Goal: Information Seeking & Learning: Compare options

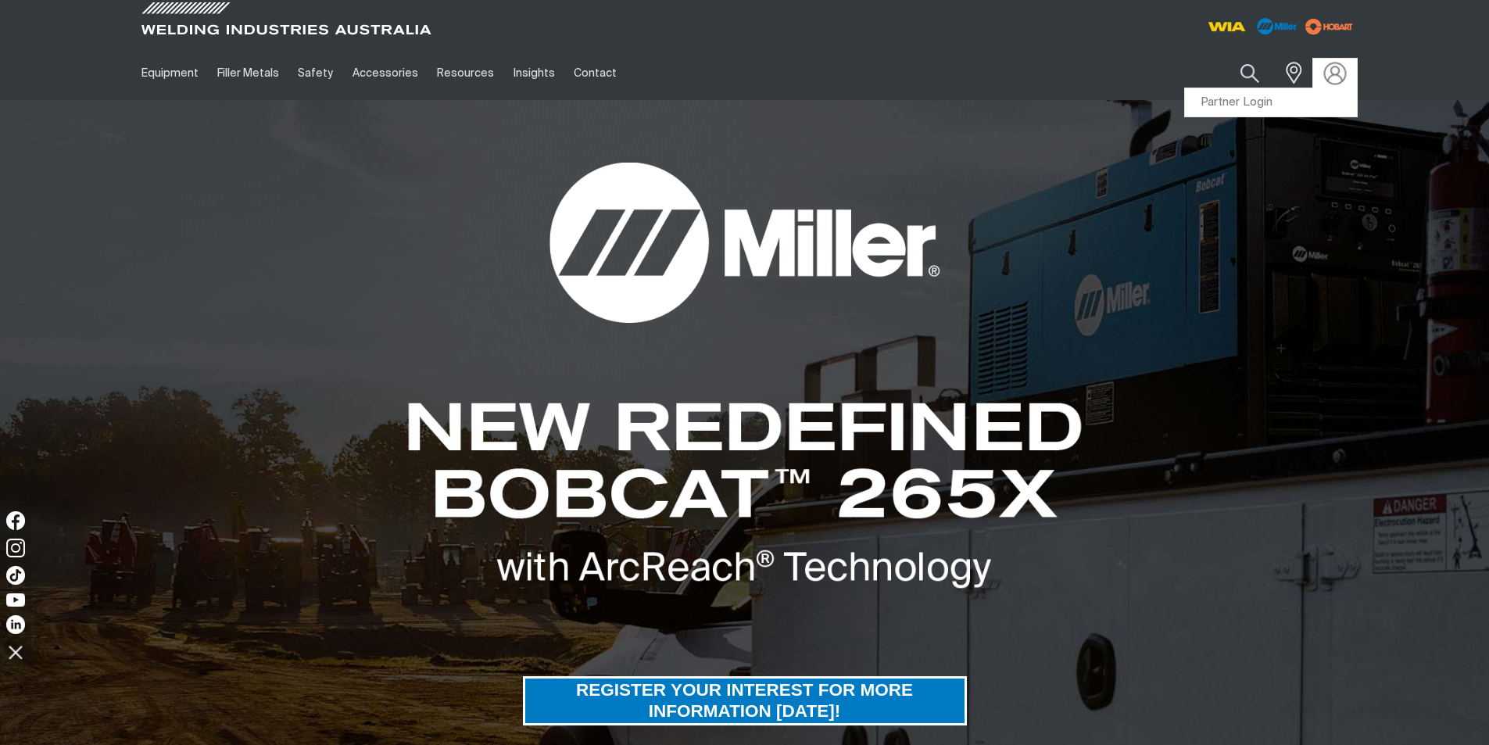
click at [1329, 71] on img at bounding box center [1334, 73] width 23 height 23
click at [1257, 98] on link "Partner Login" at bounding box center [1271, 102] width 172 height 29
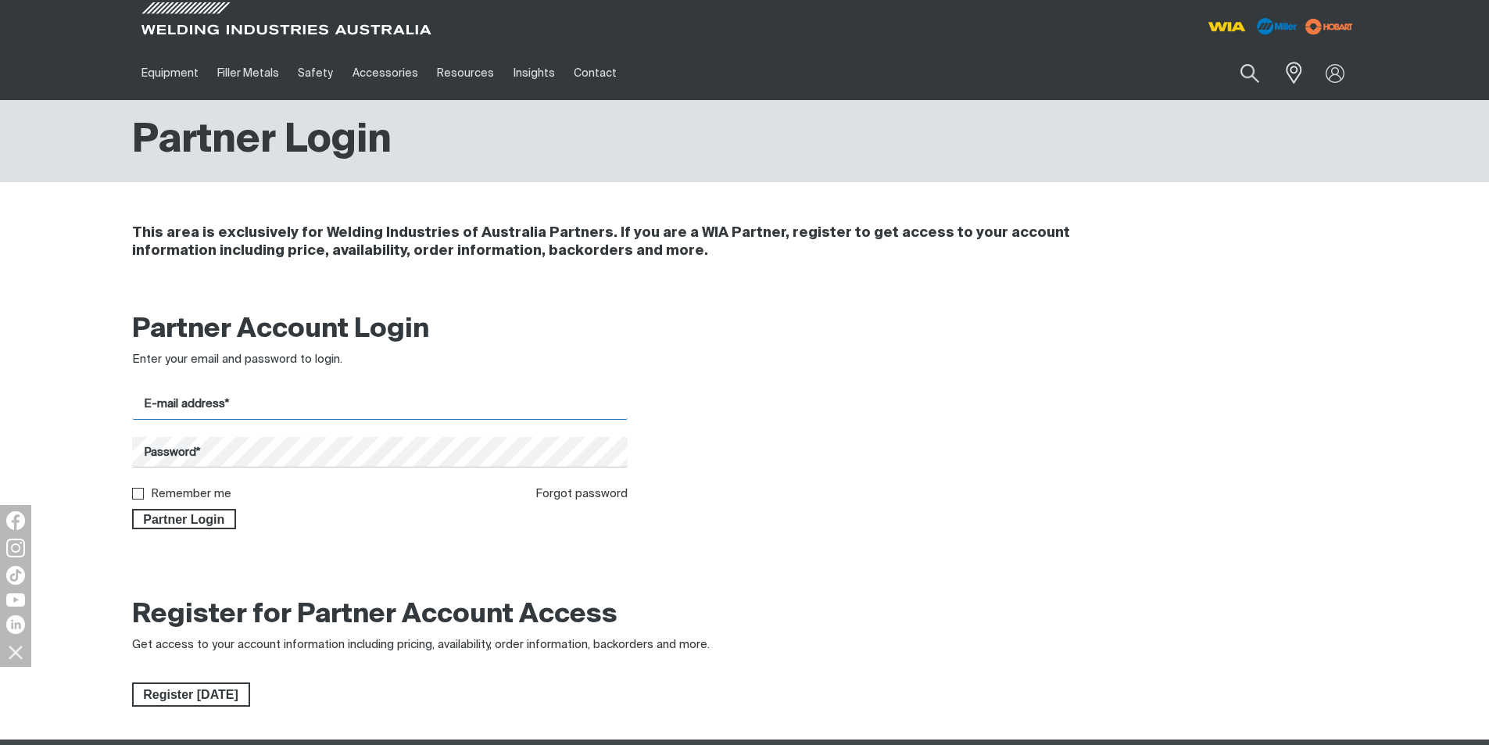
type input "[EMAIL_ADDRESS][DOMAIN_NAME]"
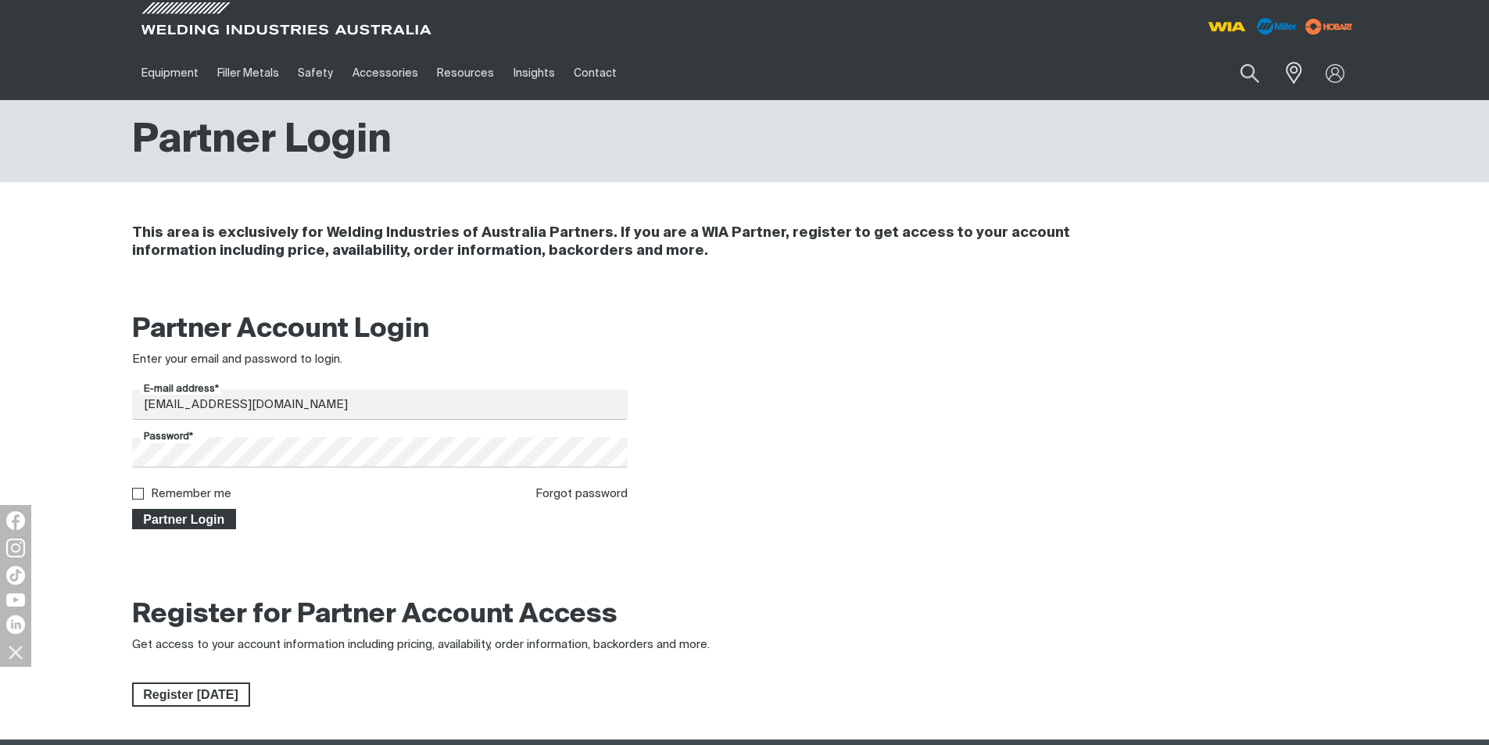
click at [181, 514] on span "Partner Login" at bounding box center [185, 519] width 102 height 20
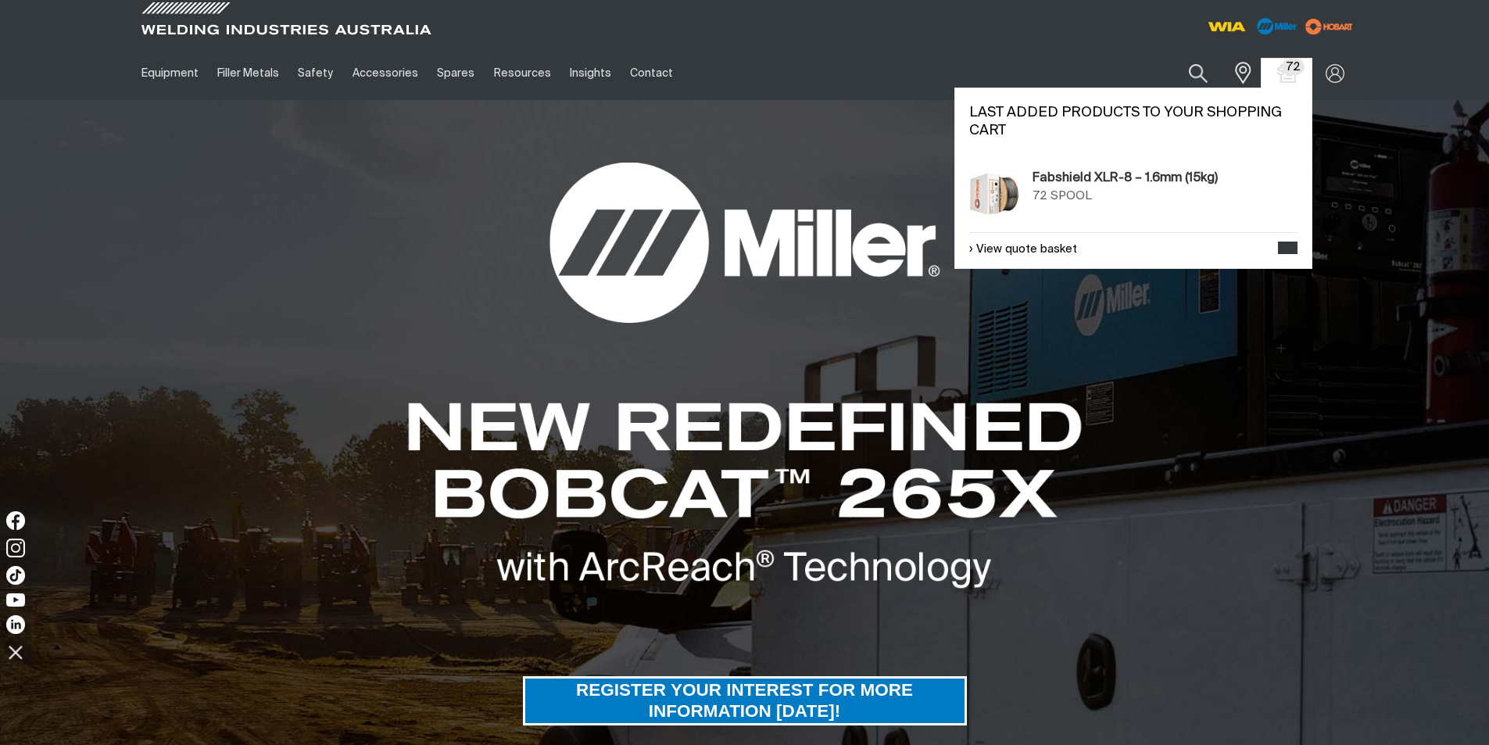
click at [1289, 68] on span "72" at bounding box center [1293, 67] width 23 height 16
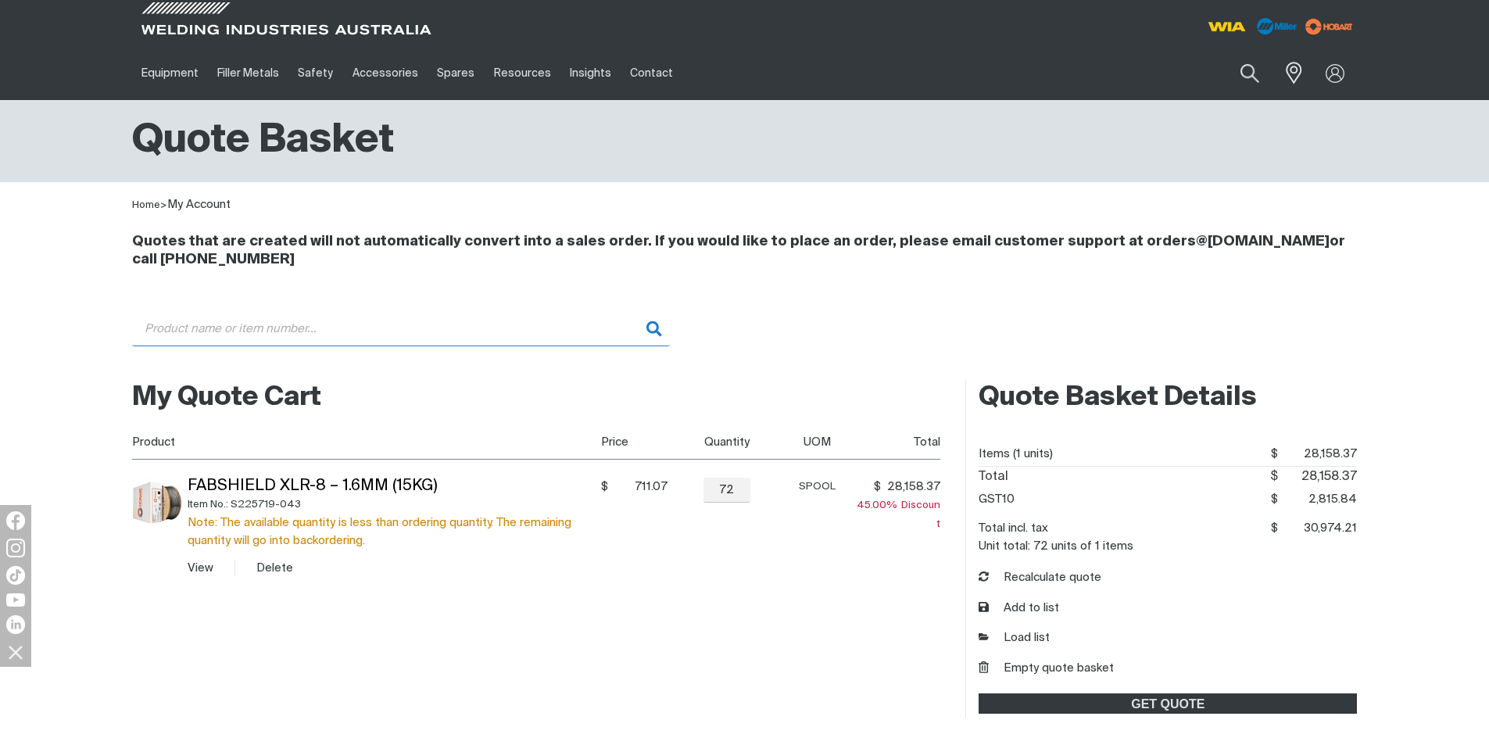
click at [217, 331] on input "Search" at bounding box center [401, 328] width 538 height 35
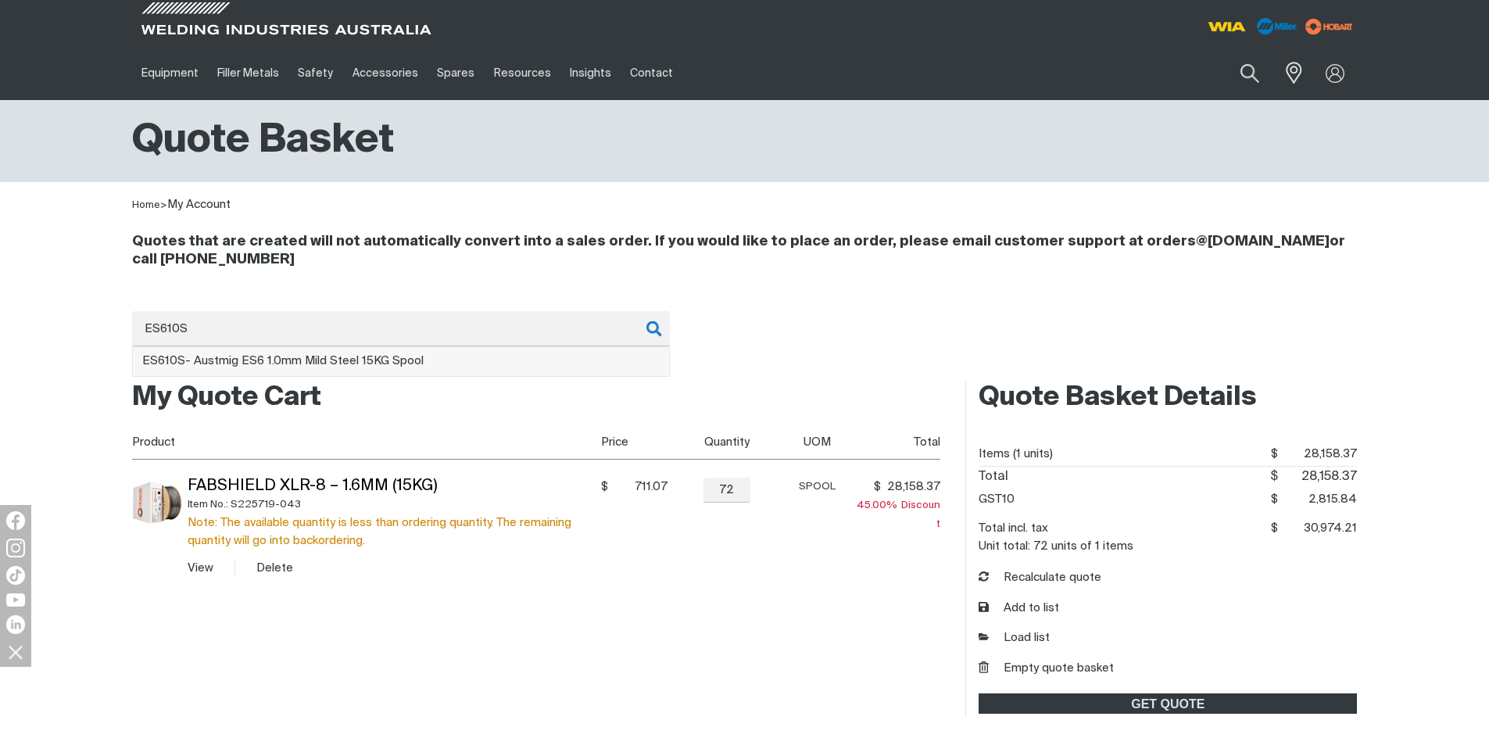
click at [264, 365] on span "ES610S - Austmig ES6 1.0mm Mild Steel 15KG Spool" at bounding box center [282, 361] width 281 height 12
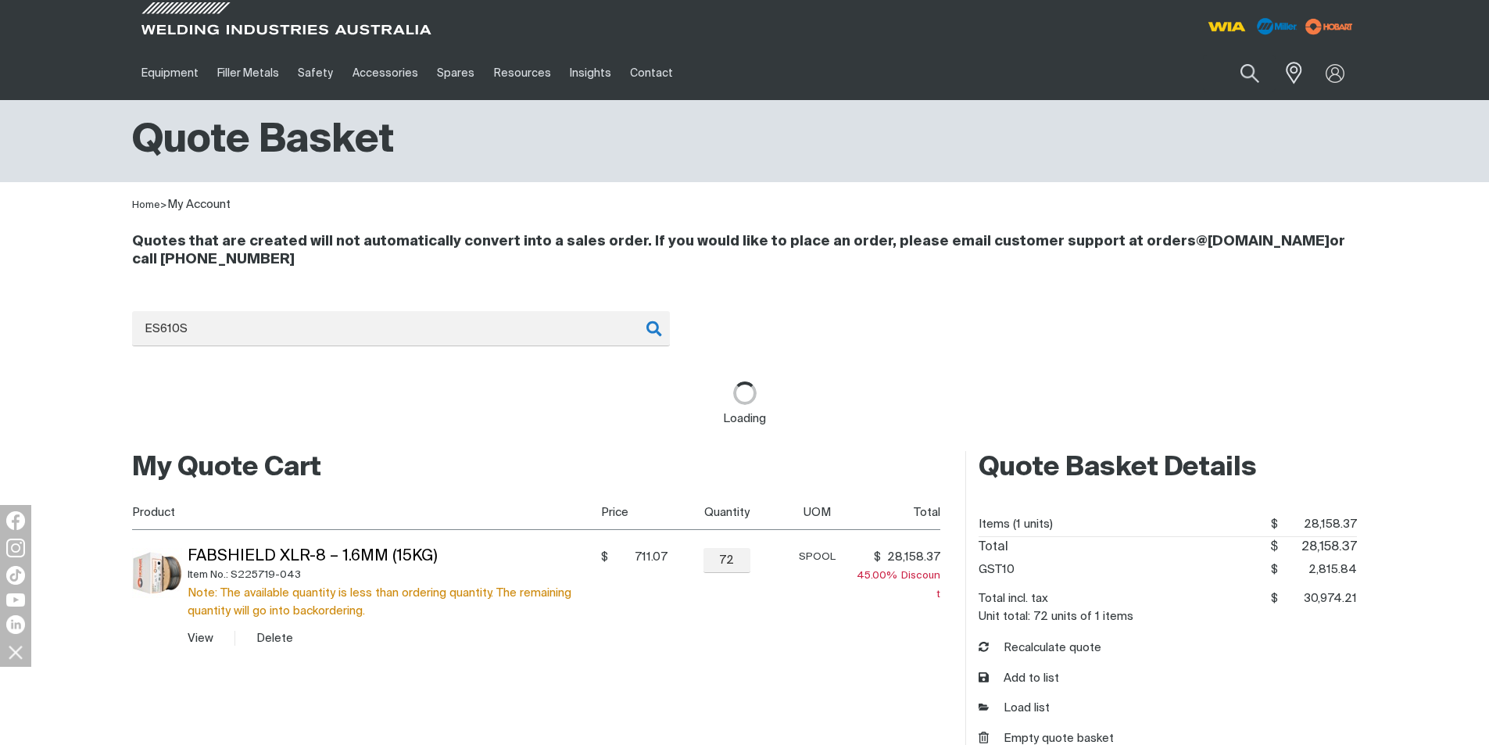
type input "ES610S - Austmig ES6 1.0mm Mild Steel 15KG Spool"
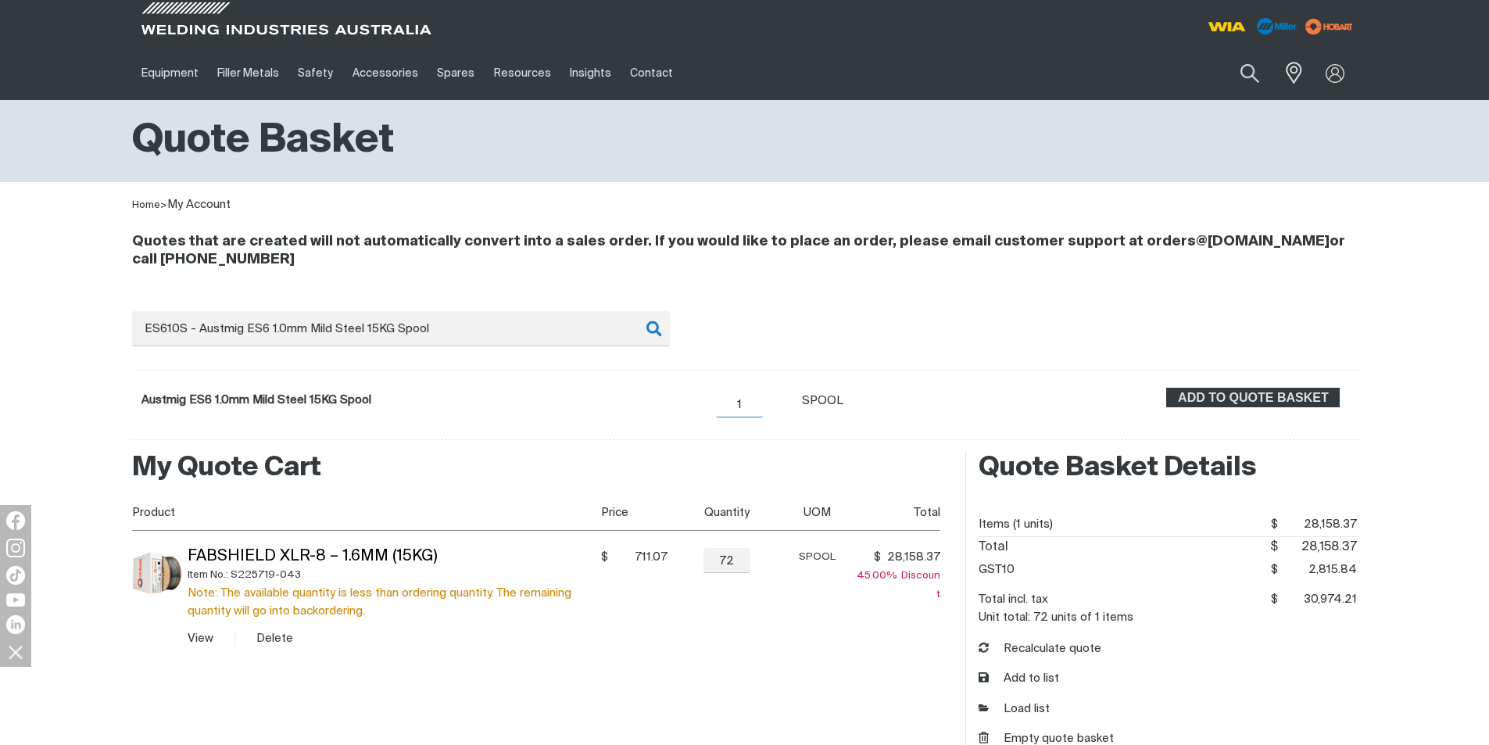
click at [750, 412] on input "1" at bounding box center [739, 404] width 47 height 25
type input "72"
click at [273, 640] on button "Delete" at bounding box center [274, 638] width 37 height 18
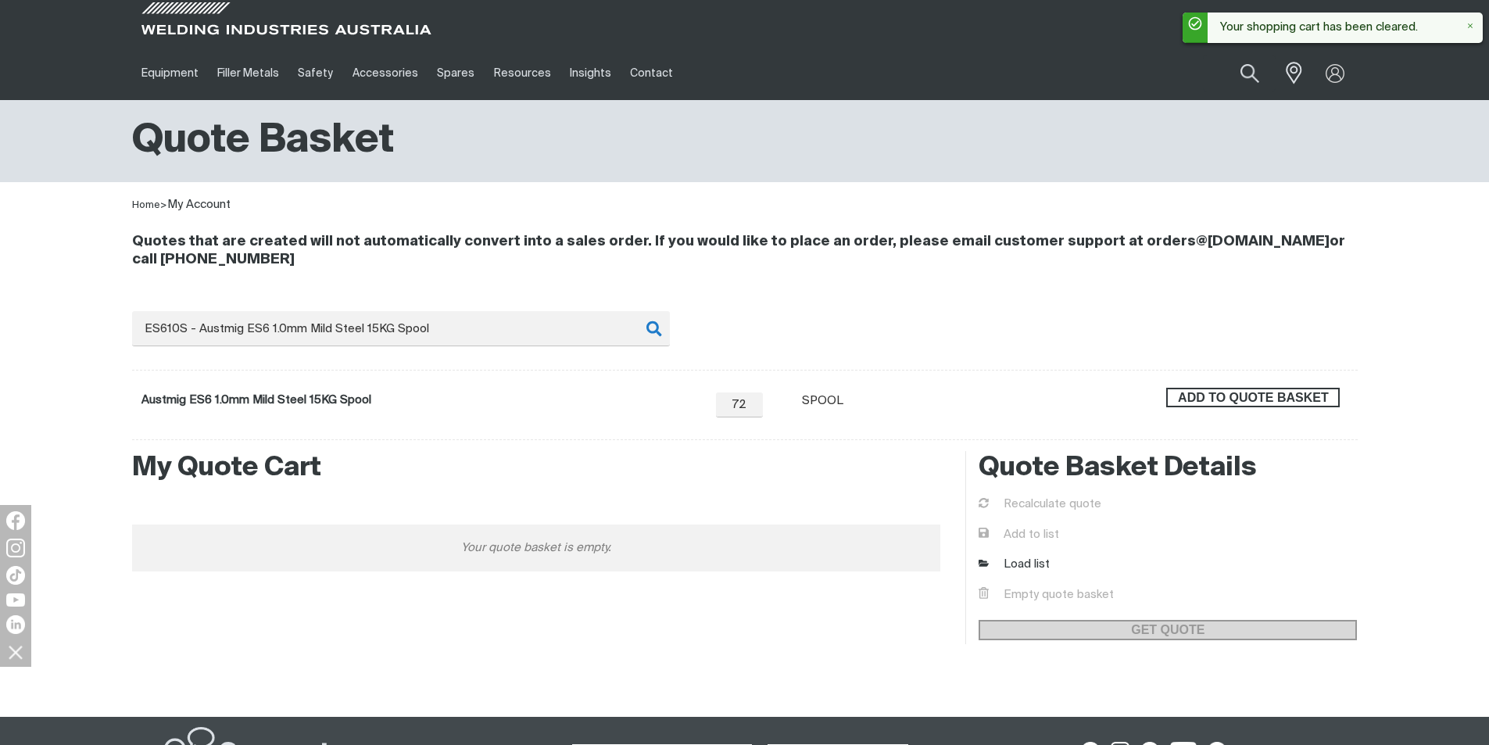
click at [1254, 397] on span "ADD TO QUOTE BASKET" at bounding box center [1252, 398] width 170 height 20
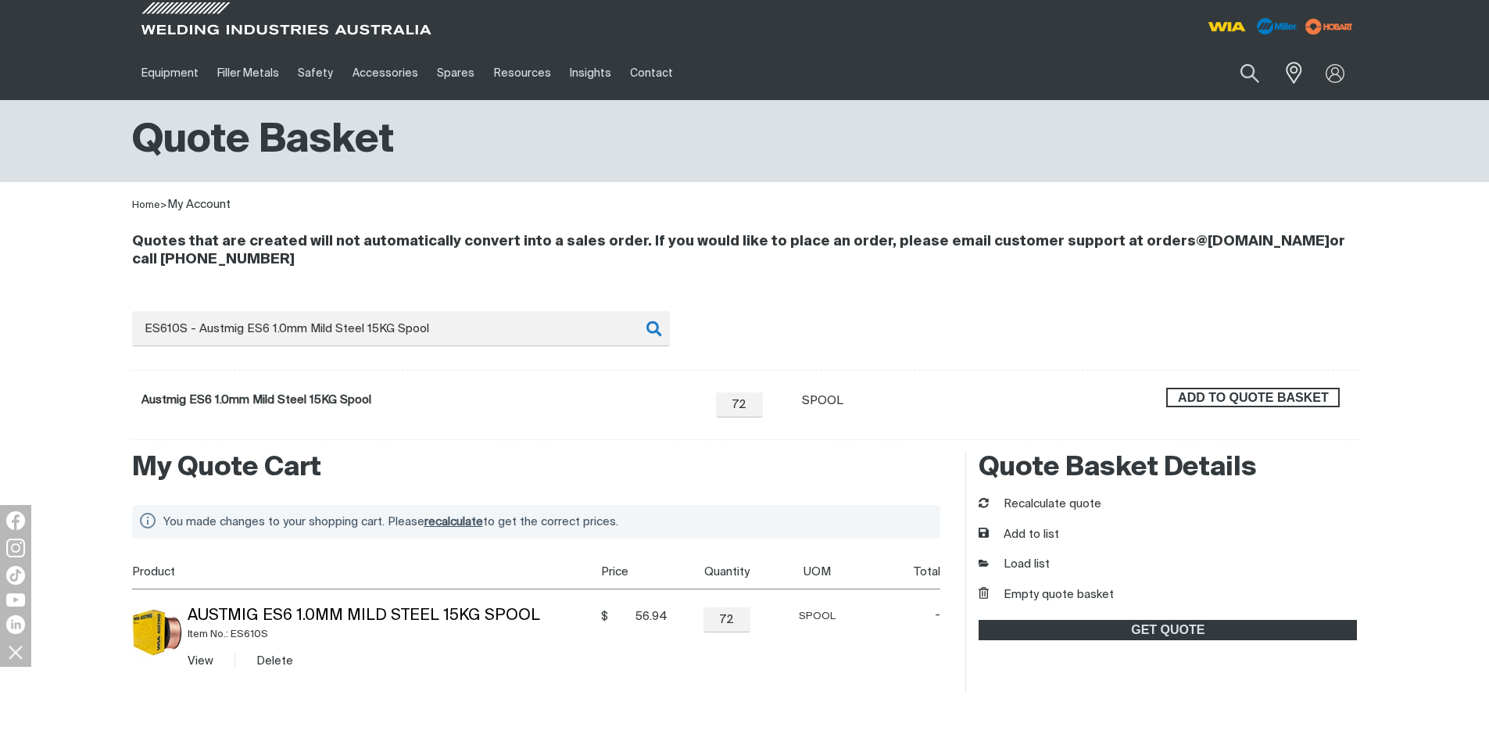
click at [1210, 394] on span "ADD TO QUOTE BASKET" at bounding box center [1252, 398] width 170 height 20
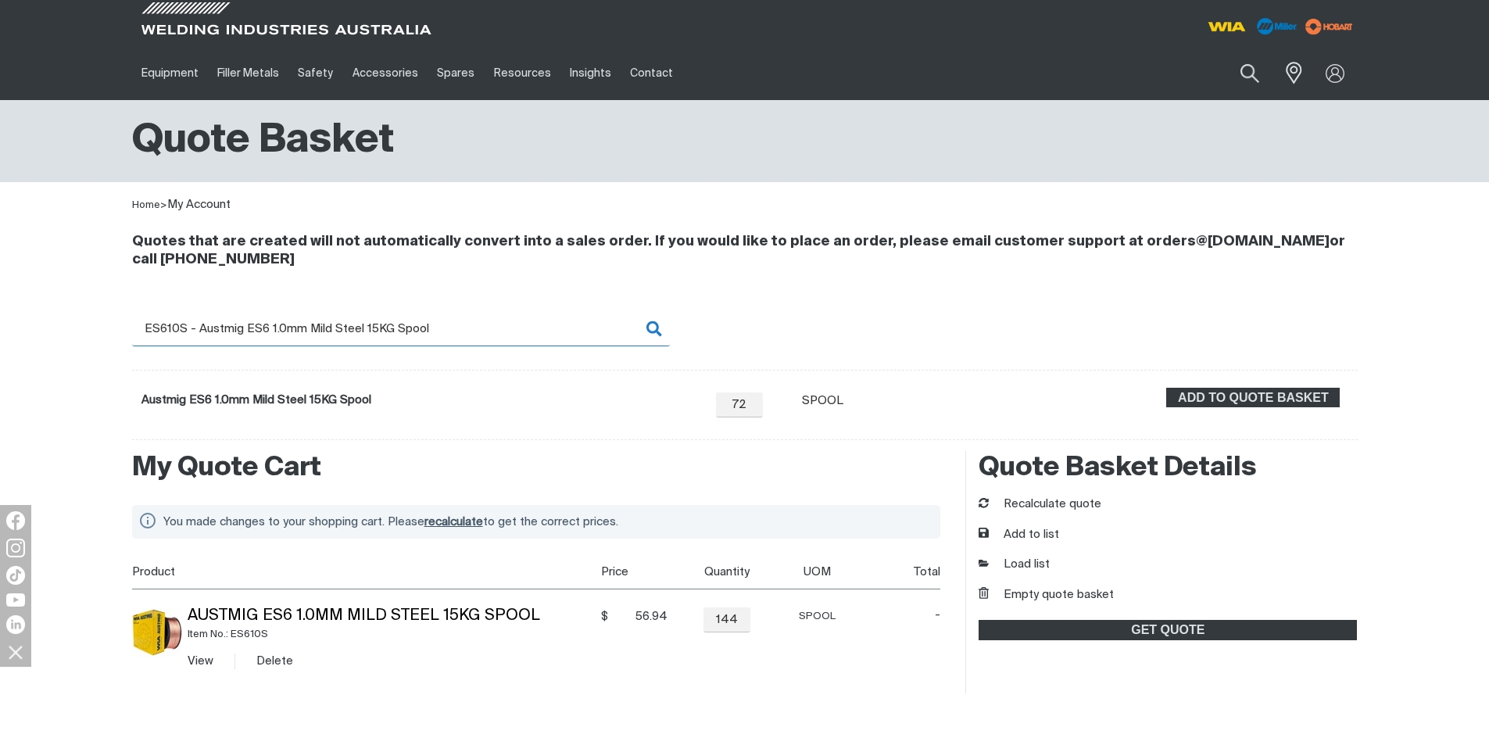
scroll to position [234, 0]
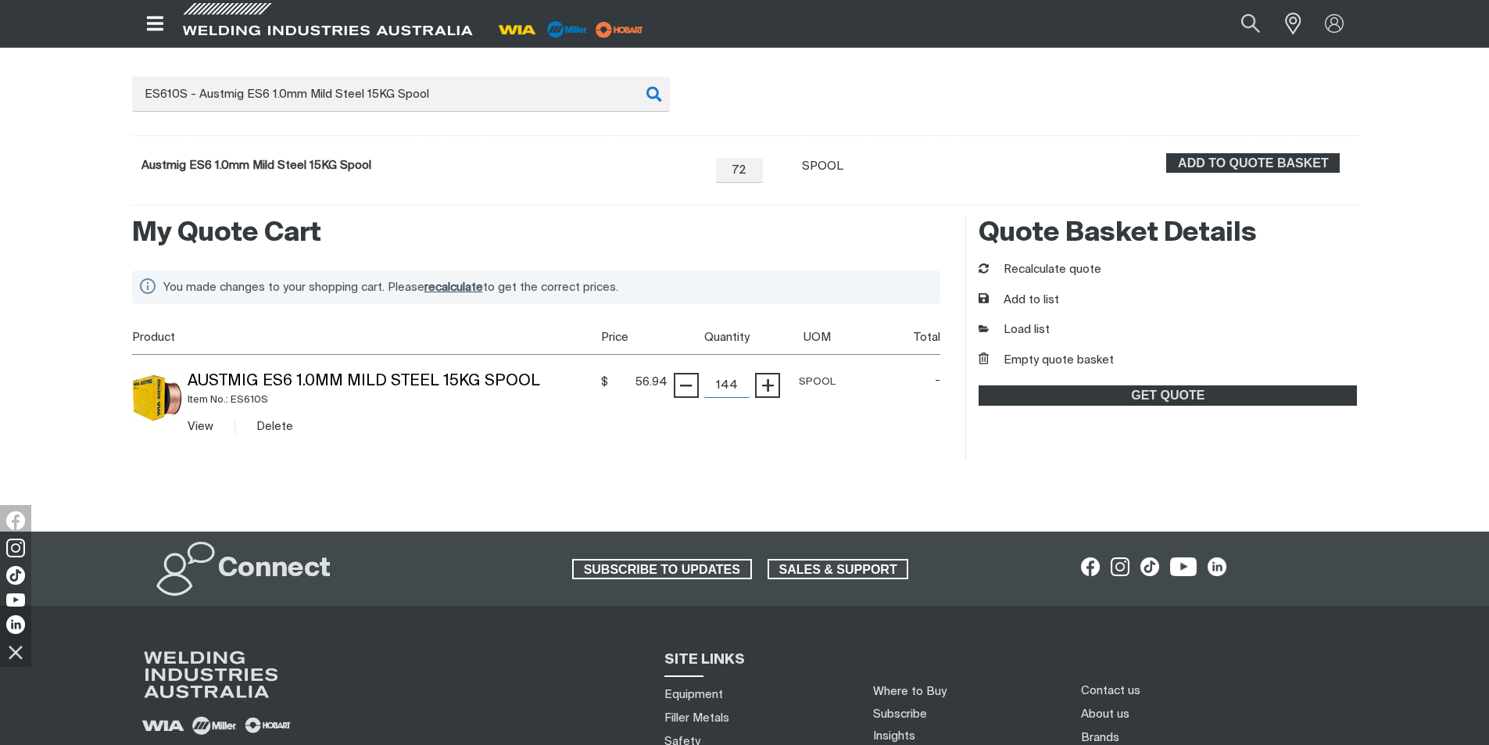
click at [739, 396] on input "144" at bounding box center [726, 385] width 47 height 25
type input "1"
type input "72"
click at [1036, 299] on button "Add to list" at bounding box center [1018, 300] width 80 height 18
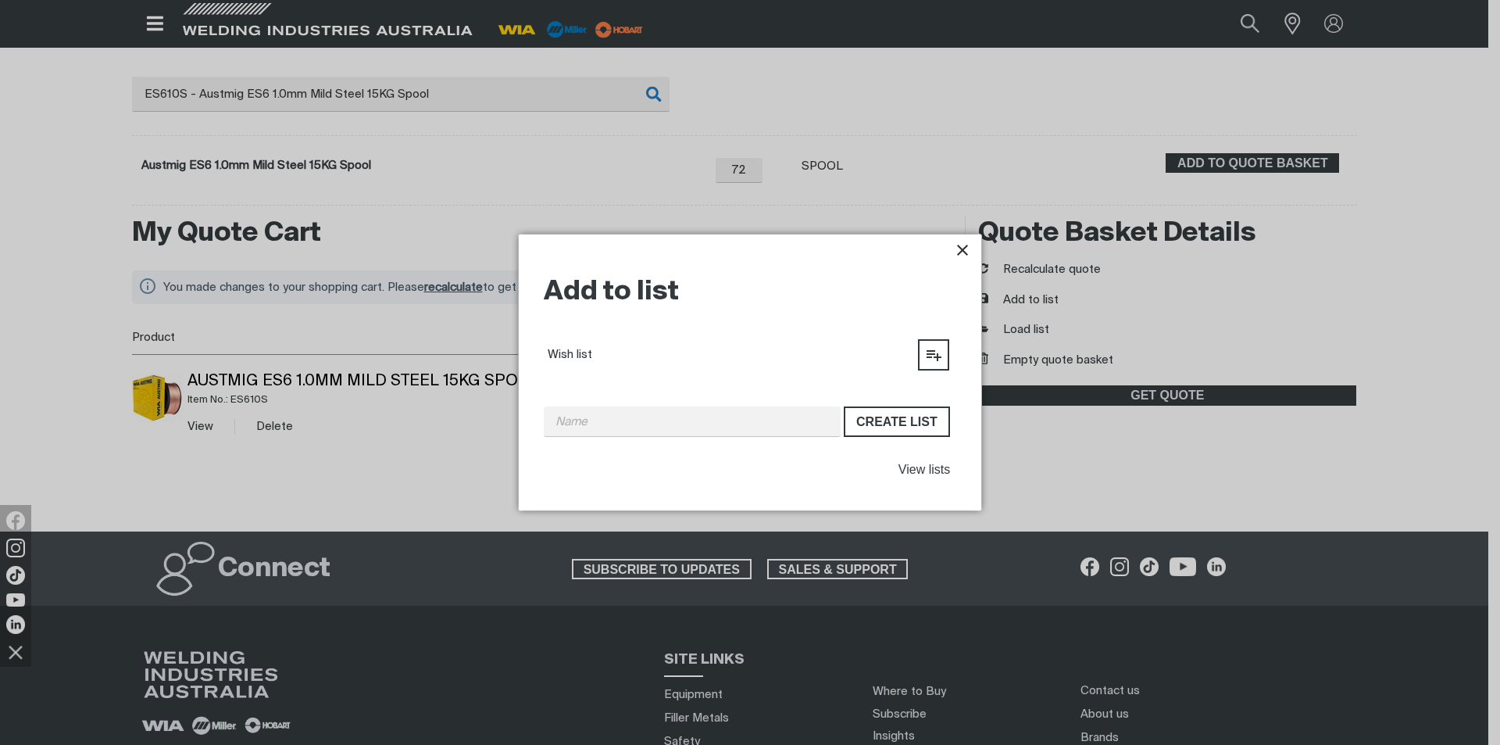
click at [955, 247] on icon "Close pop-up overlay" at bounding box center [962, 250] width 19 height 19
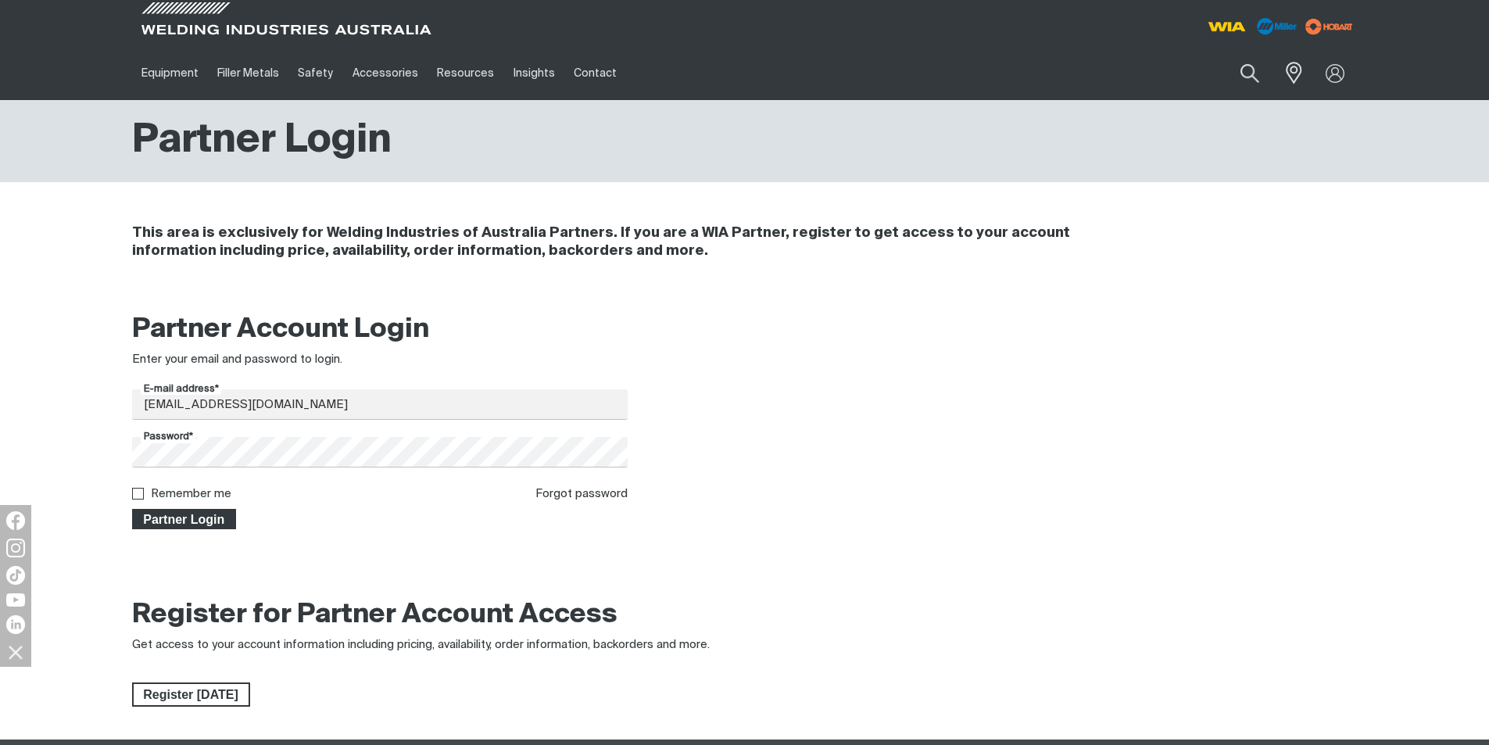
click at [192, 517] on span "Partner Login" at bounding box center [185, 519] width 102 height 20
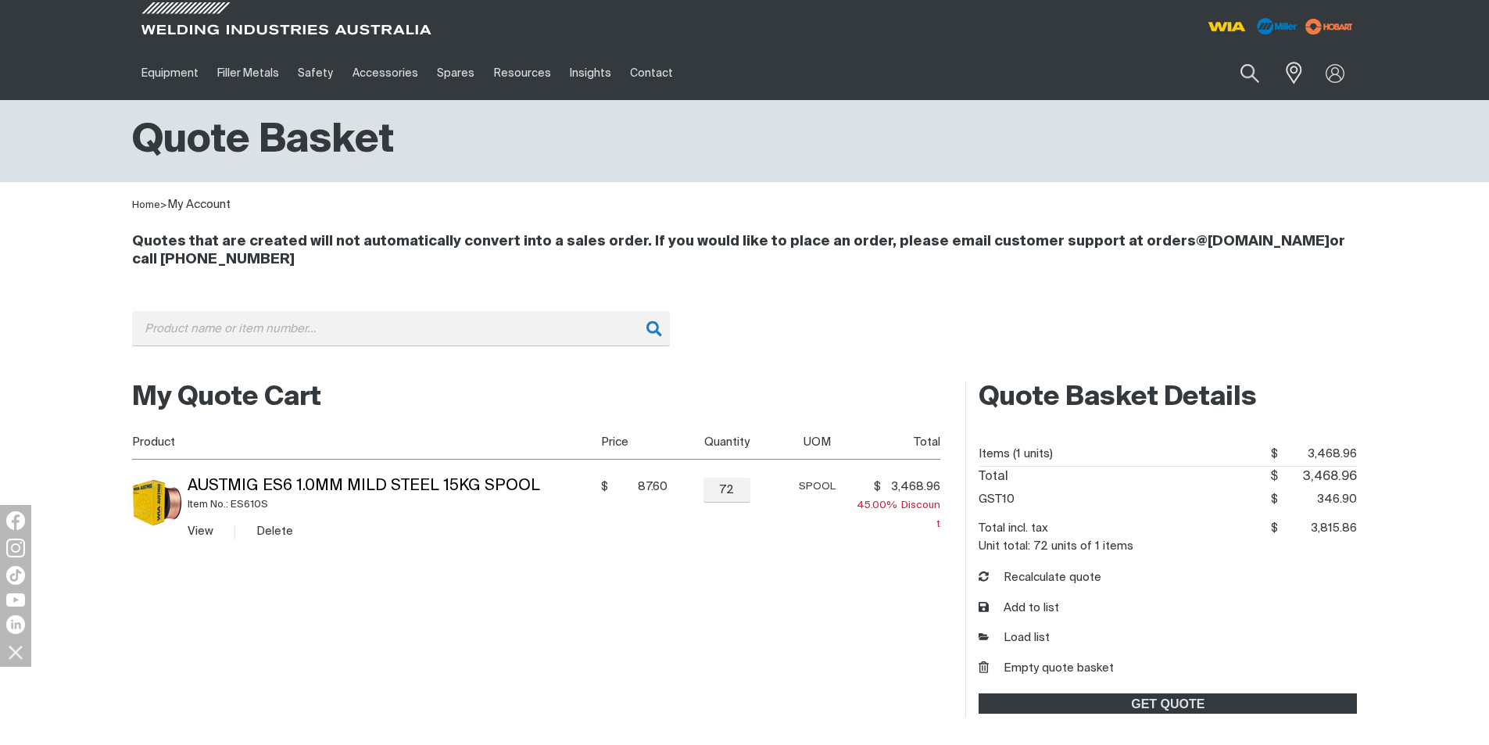
scroll to position [234, 0]
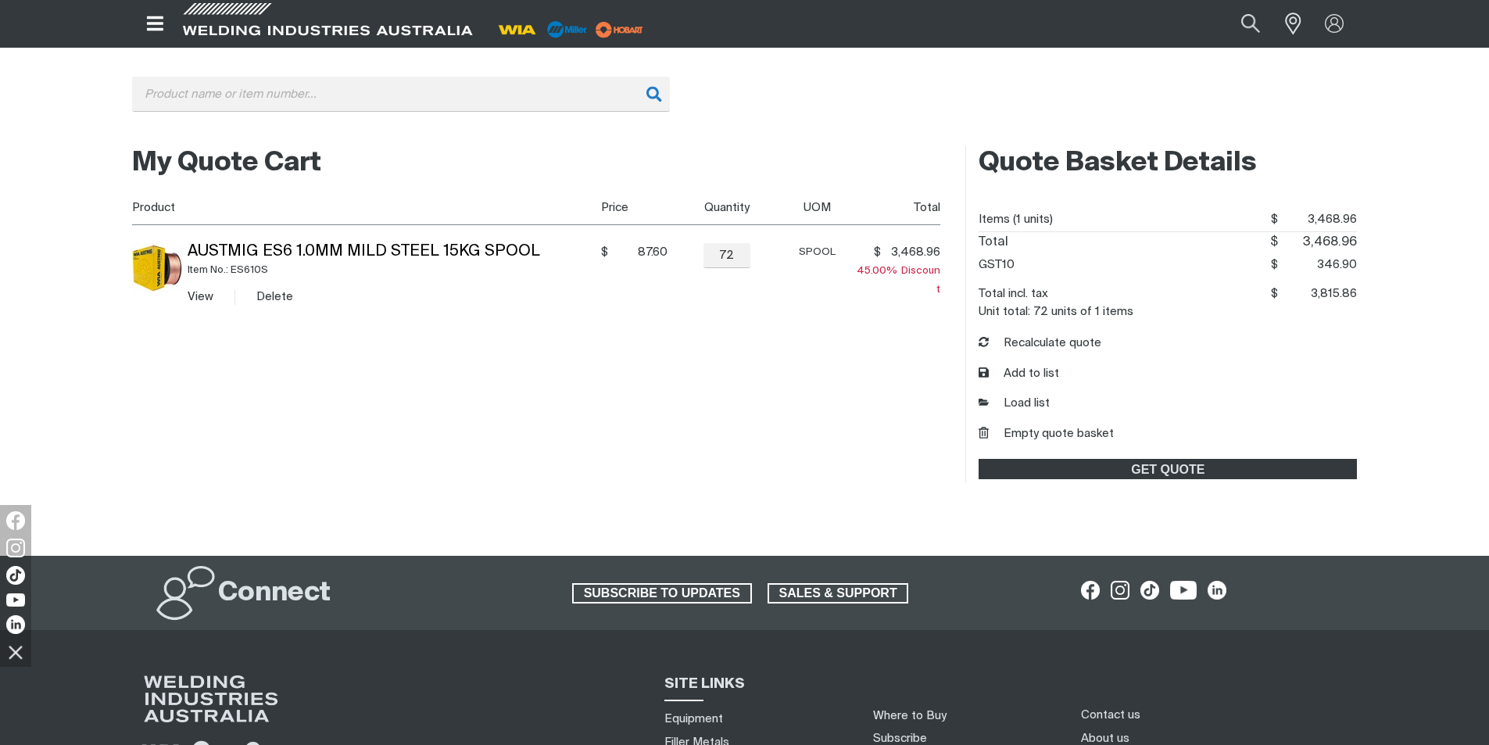
click at [150, 19] on icon "Open top menu" at bounding box center [155, 23] width 16 height 14
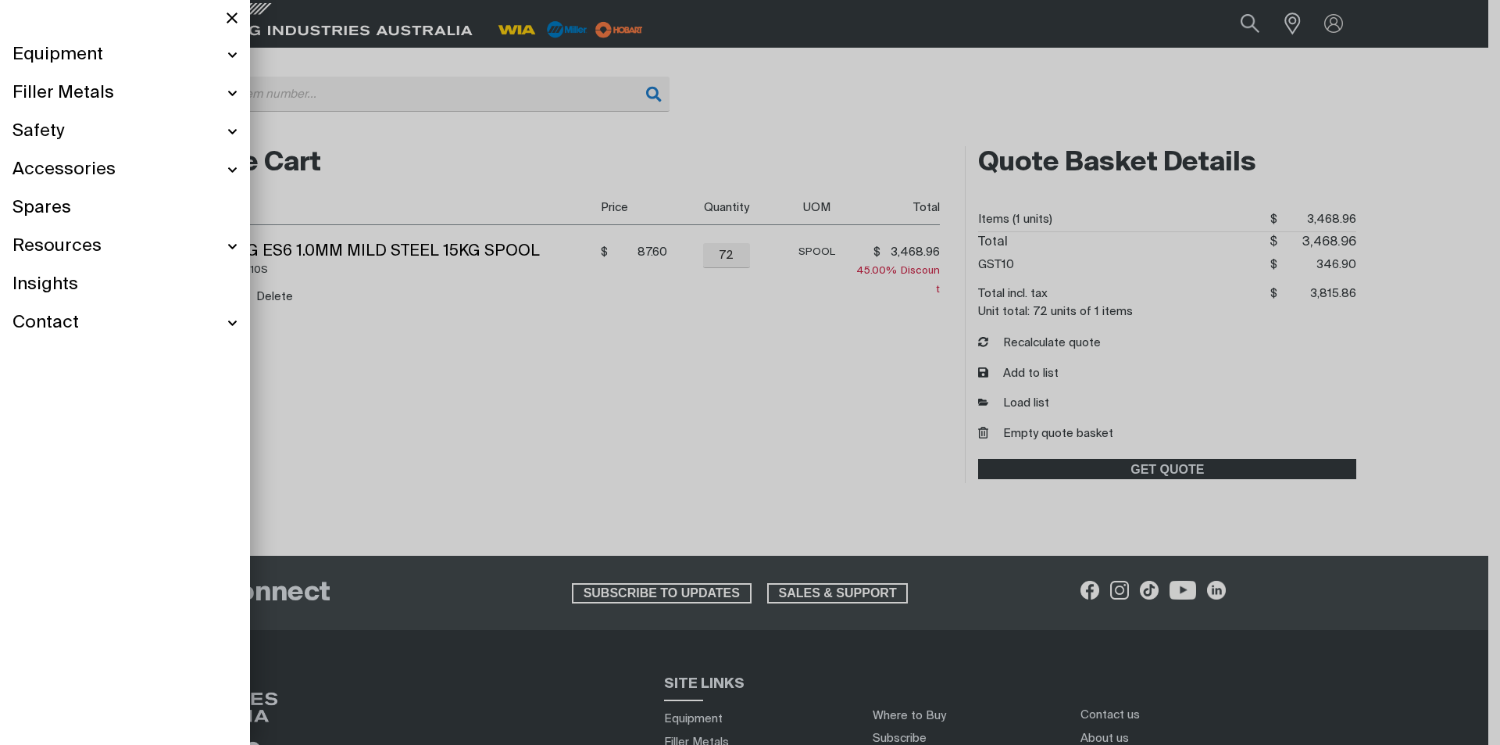
click at [480, 148] on div at bounding box center [750, 372] width 1500 height 745
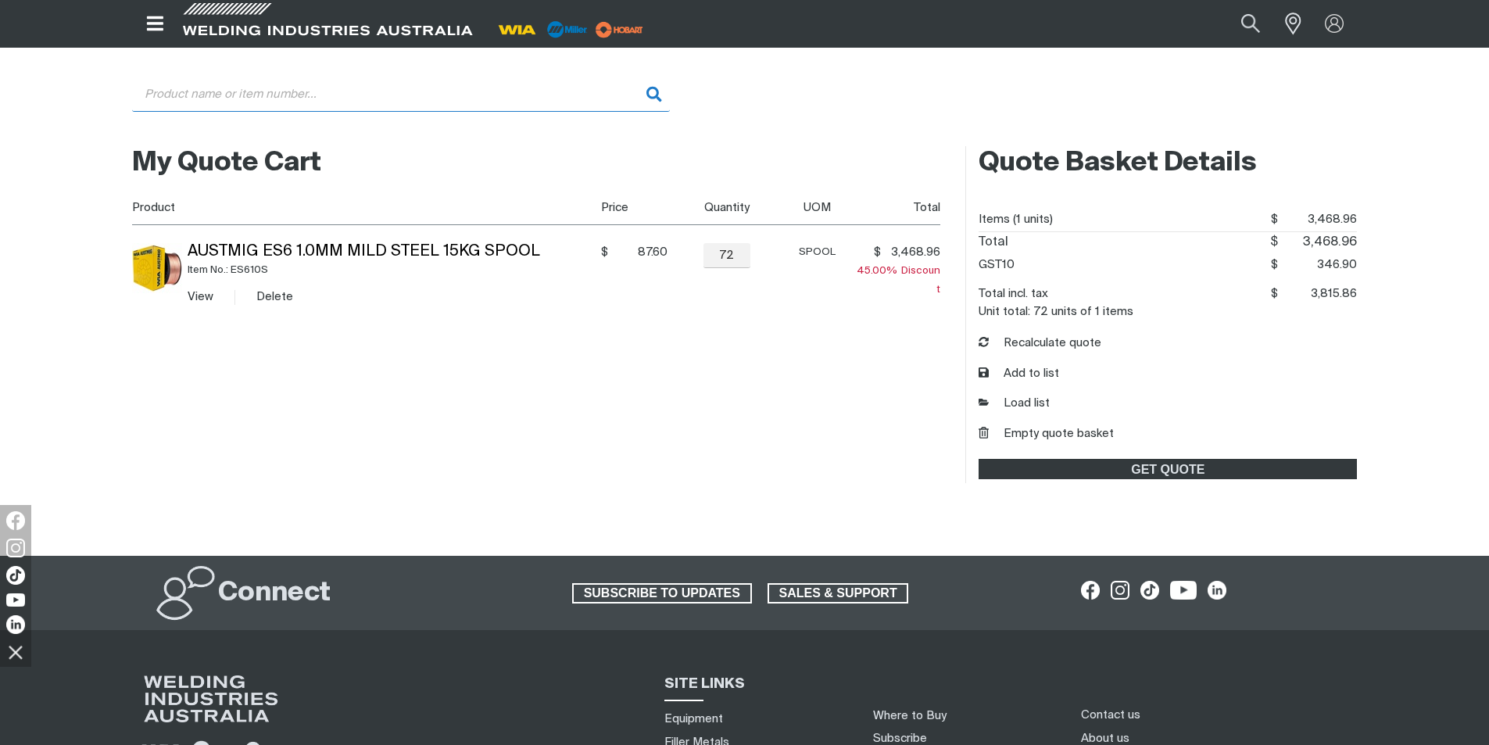
click at [255, 100] on input "Search" at bounding box center [401, 94] width 538 height 35
type input "V"
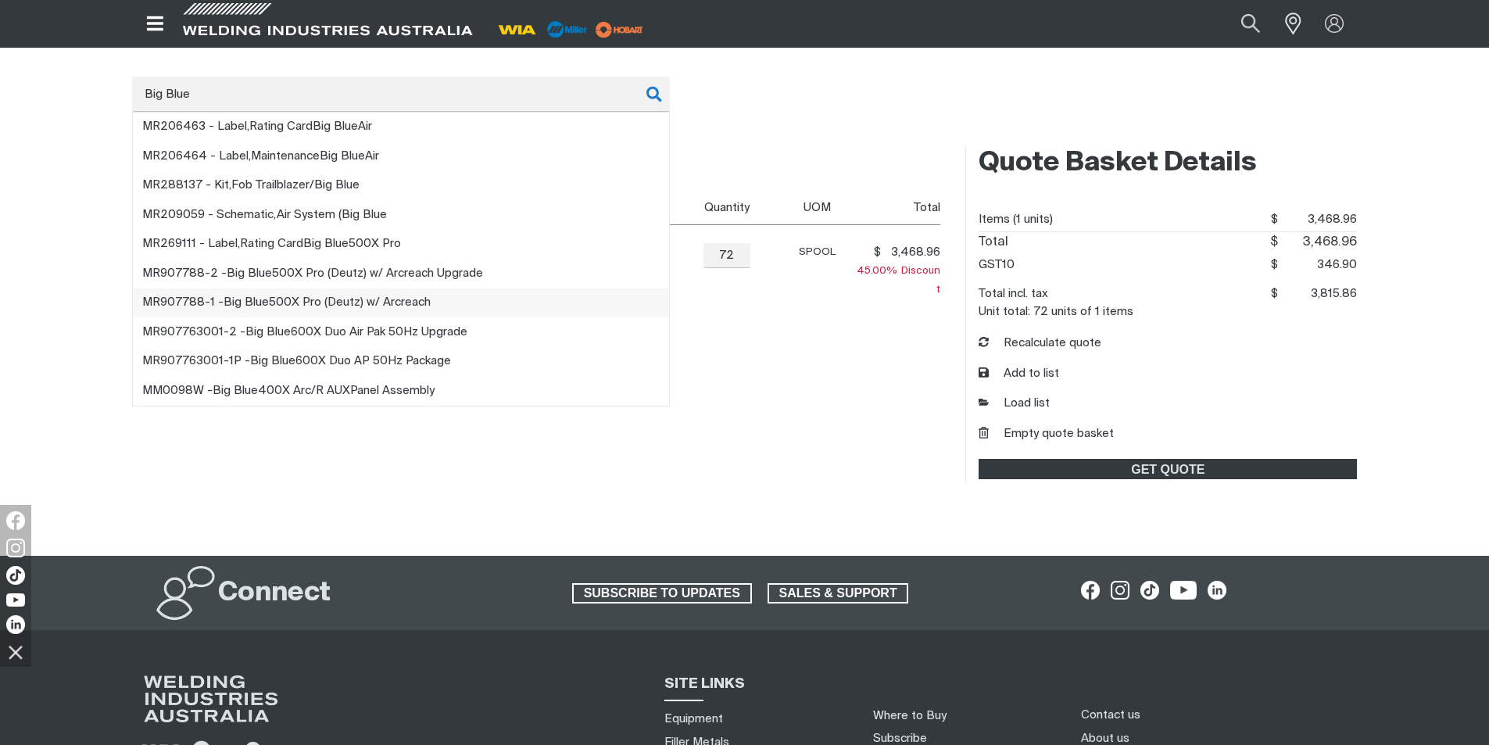
click at [406, 298] on span "MR907788-1 - Big Blue 500X Pro (Deutz) w/ Arcreach" at bounding box center [286, 302] width 288 height 12
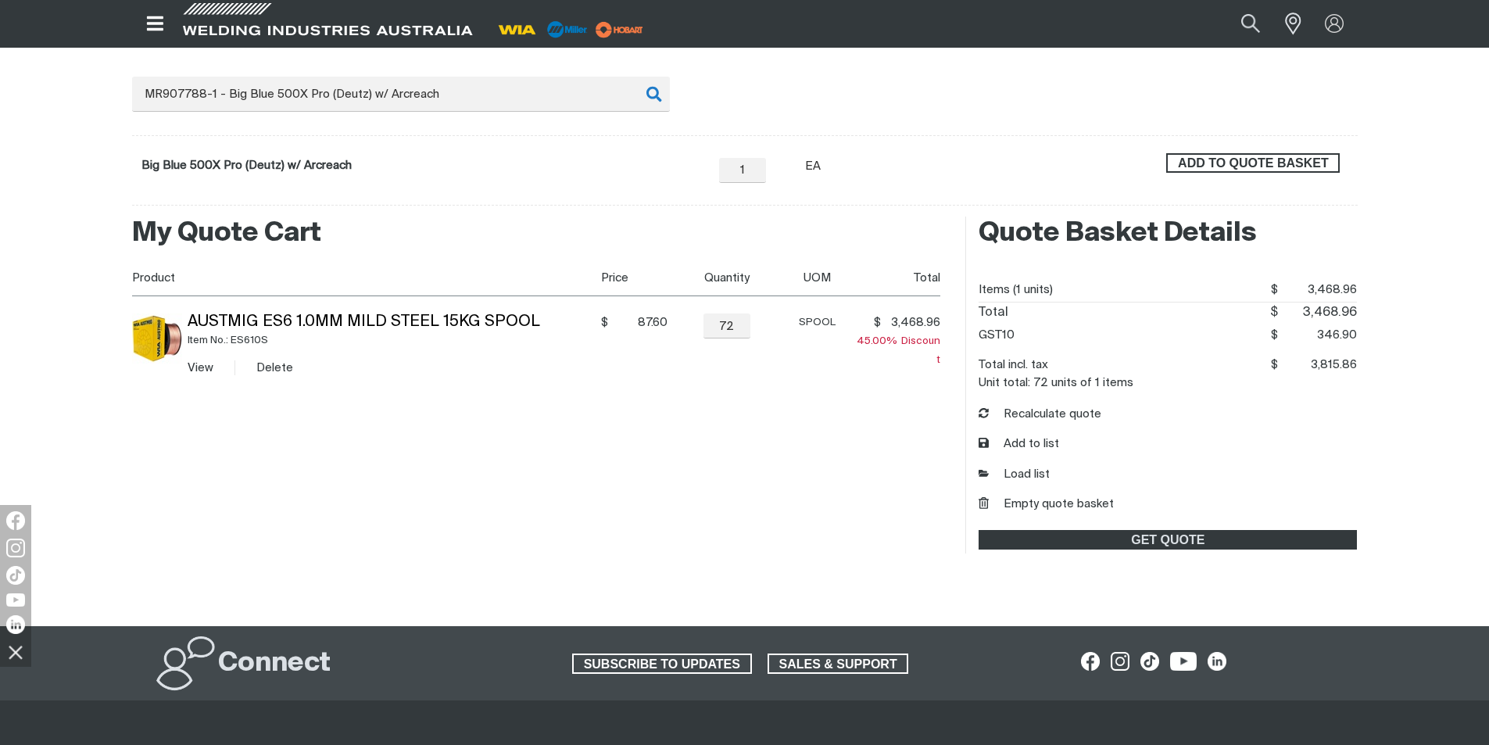
click at [1244, 158] on span "ADD TO QUOTE BASKET" at bounding box center [1252, 163] width 170 height 20
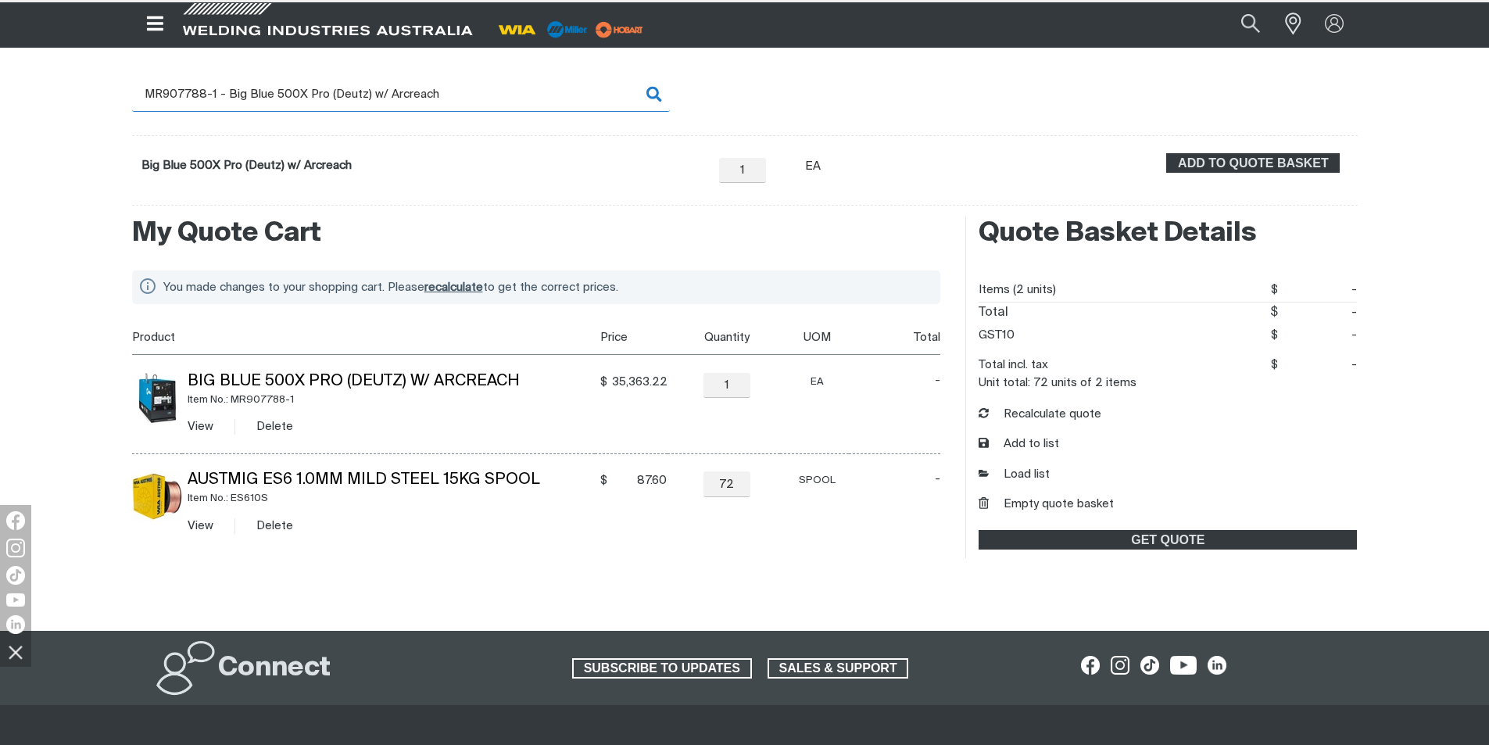
scroll to position [234, 0]
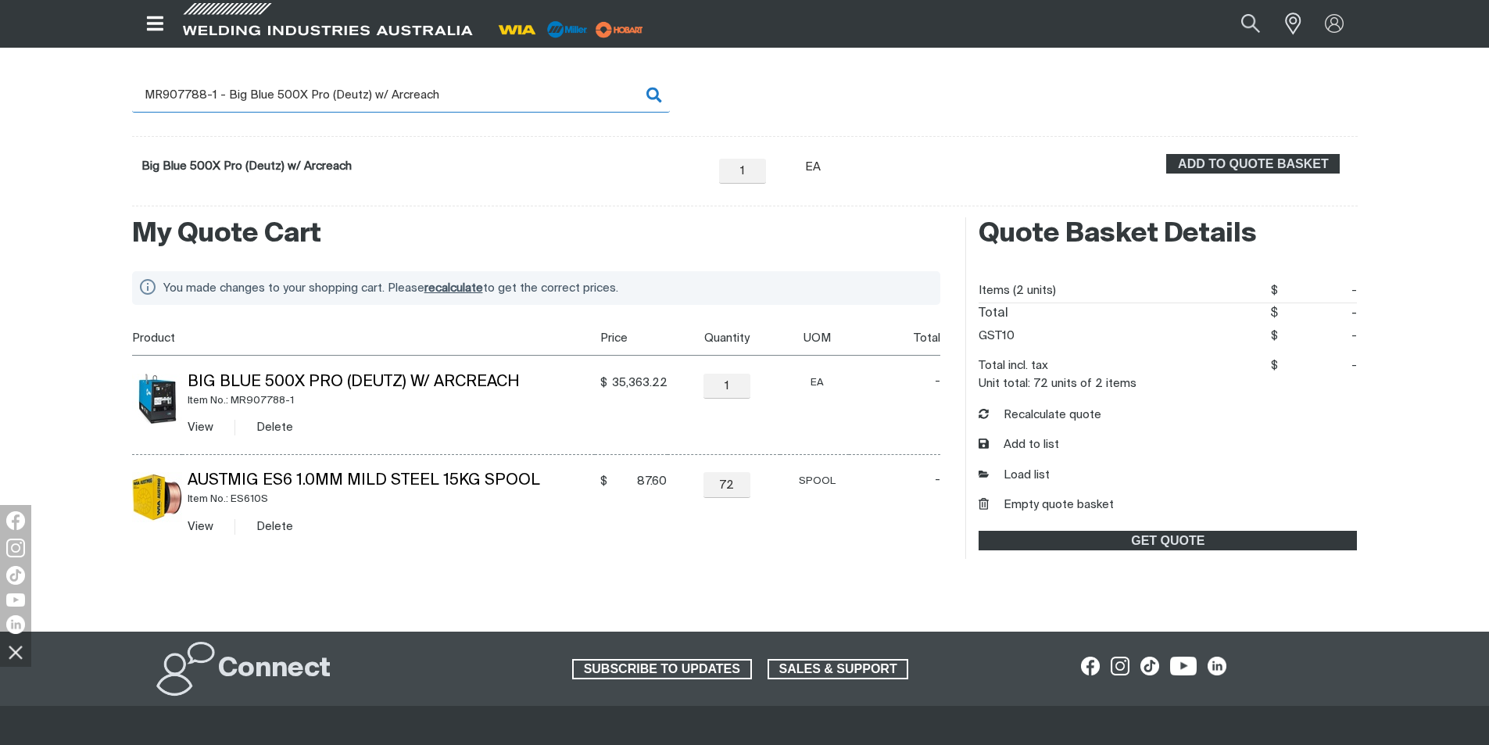
click at [452, 99] on input "MR907788-1 - Big Blue 500X Pro (Deutz) w/ Arcreach" at bounding box center [401, 94] width 538 height 35
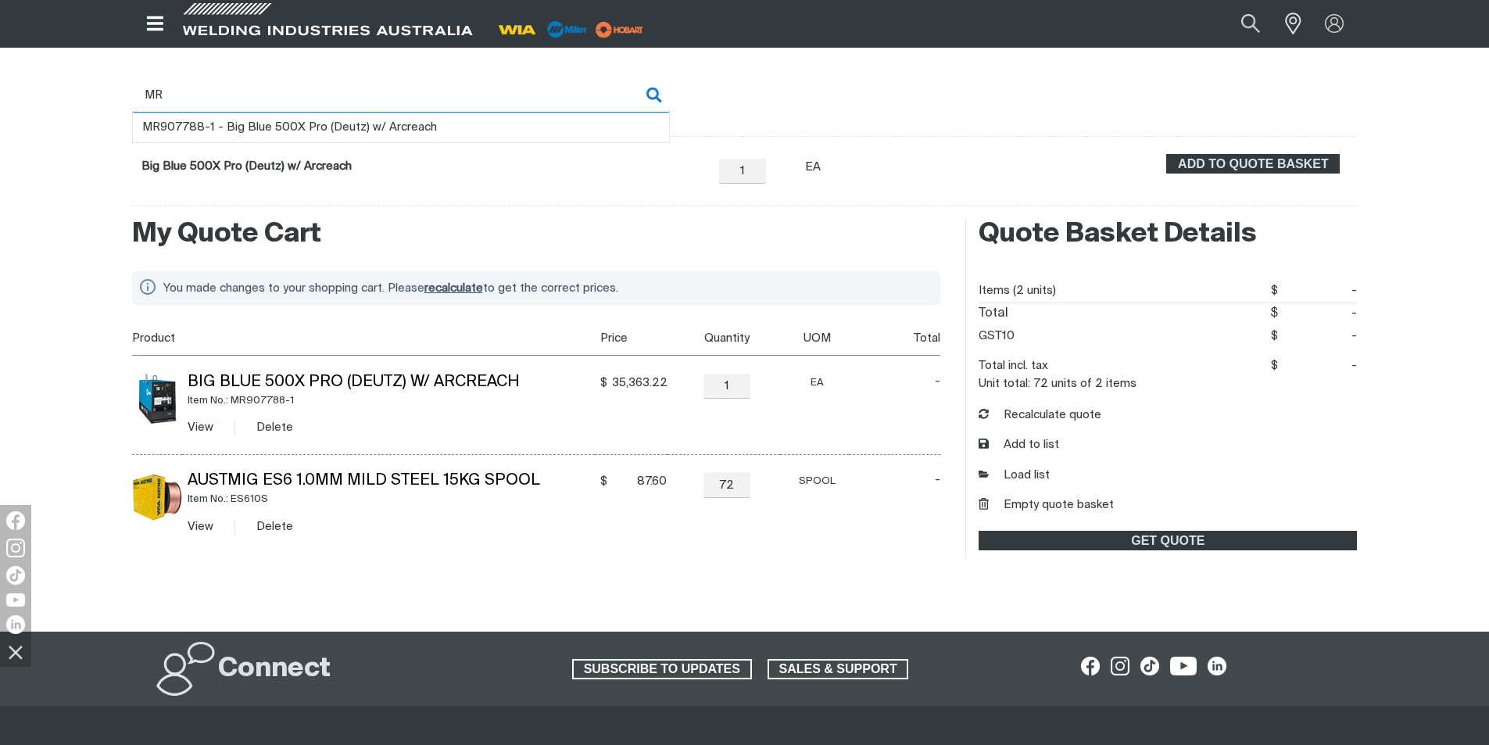
type input "M"
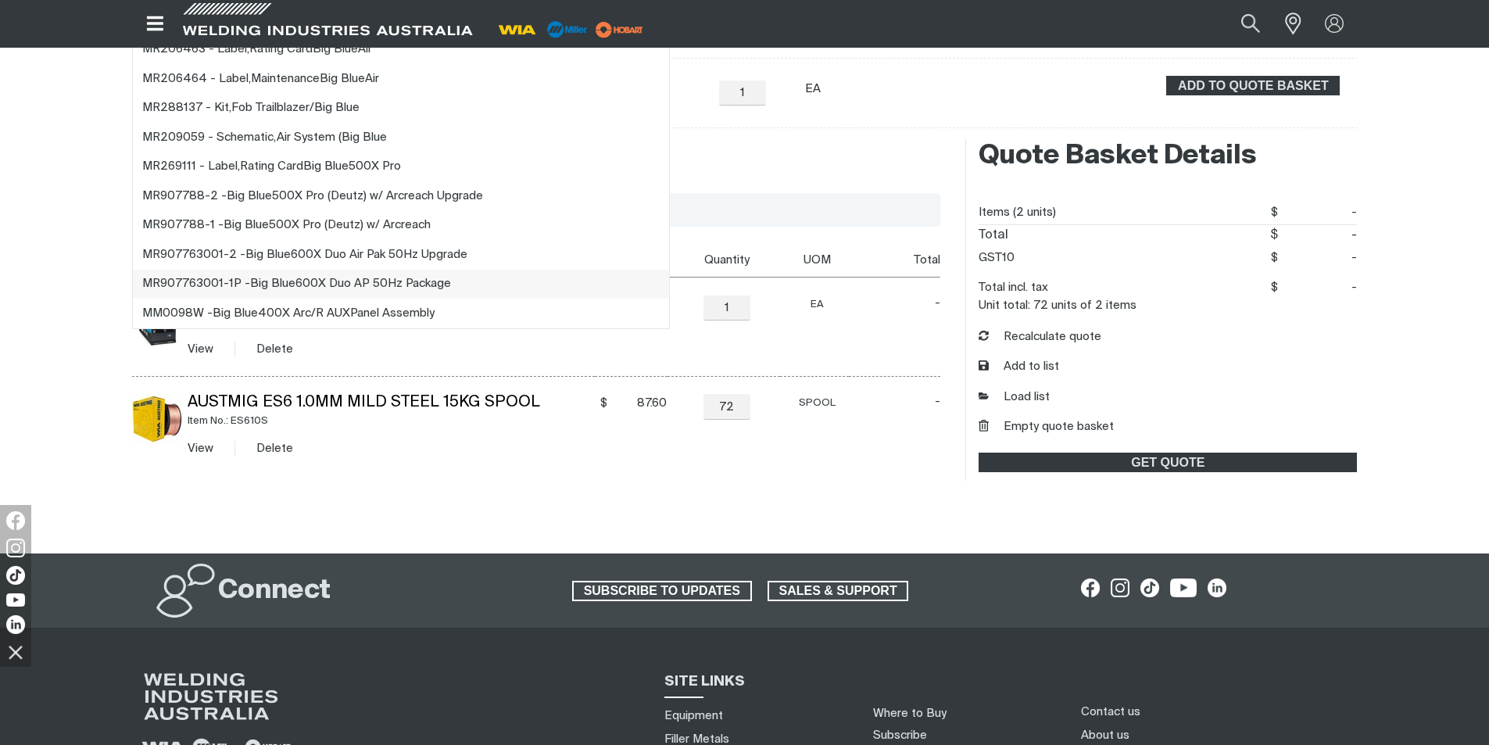
scroll to position [77, 0]
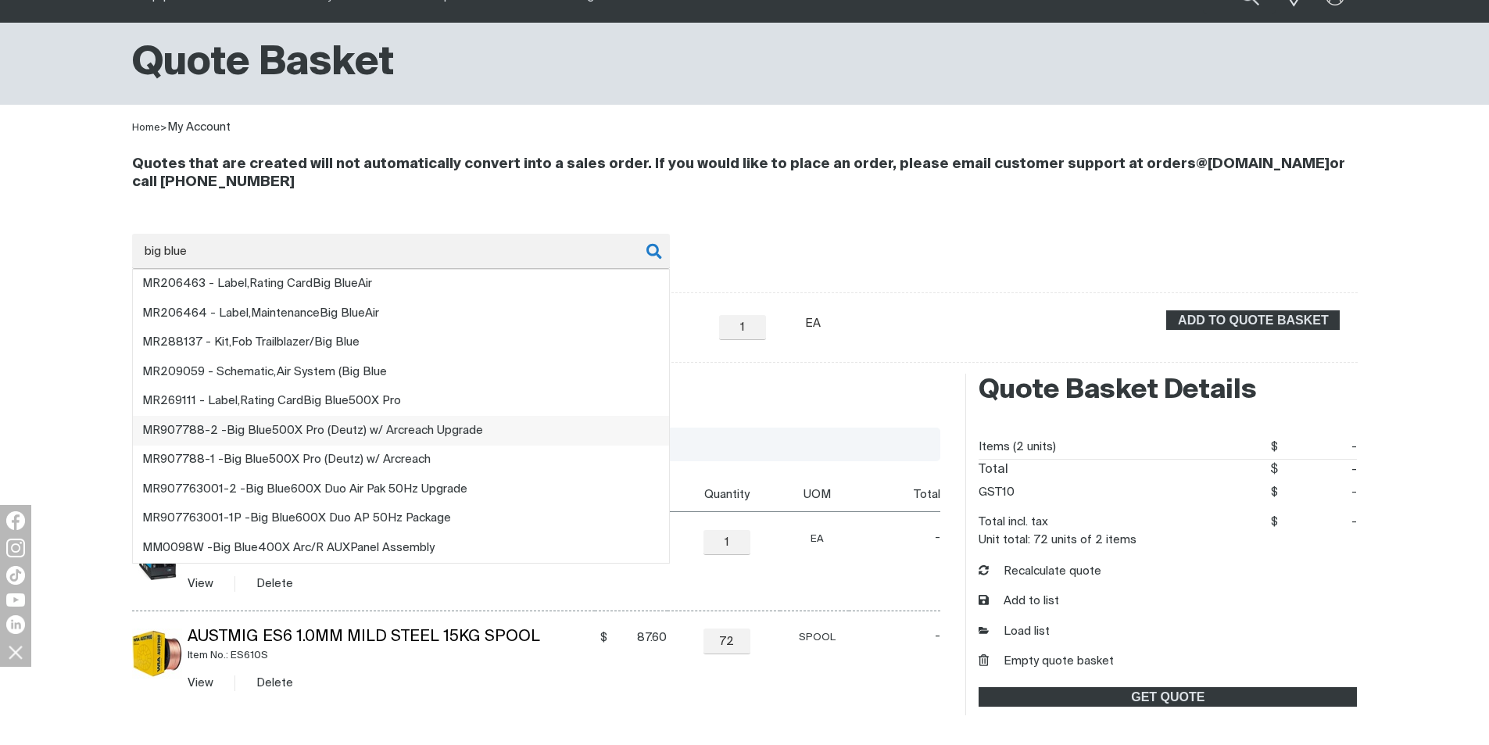
click at [586, 422] on li "MR907788-2 - Big Blue 500X Pro (Deutz) w/ Arcreach Upgrade" at bounding box center [401, 431] width 536 height 30
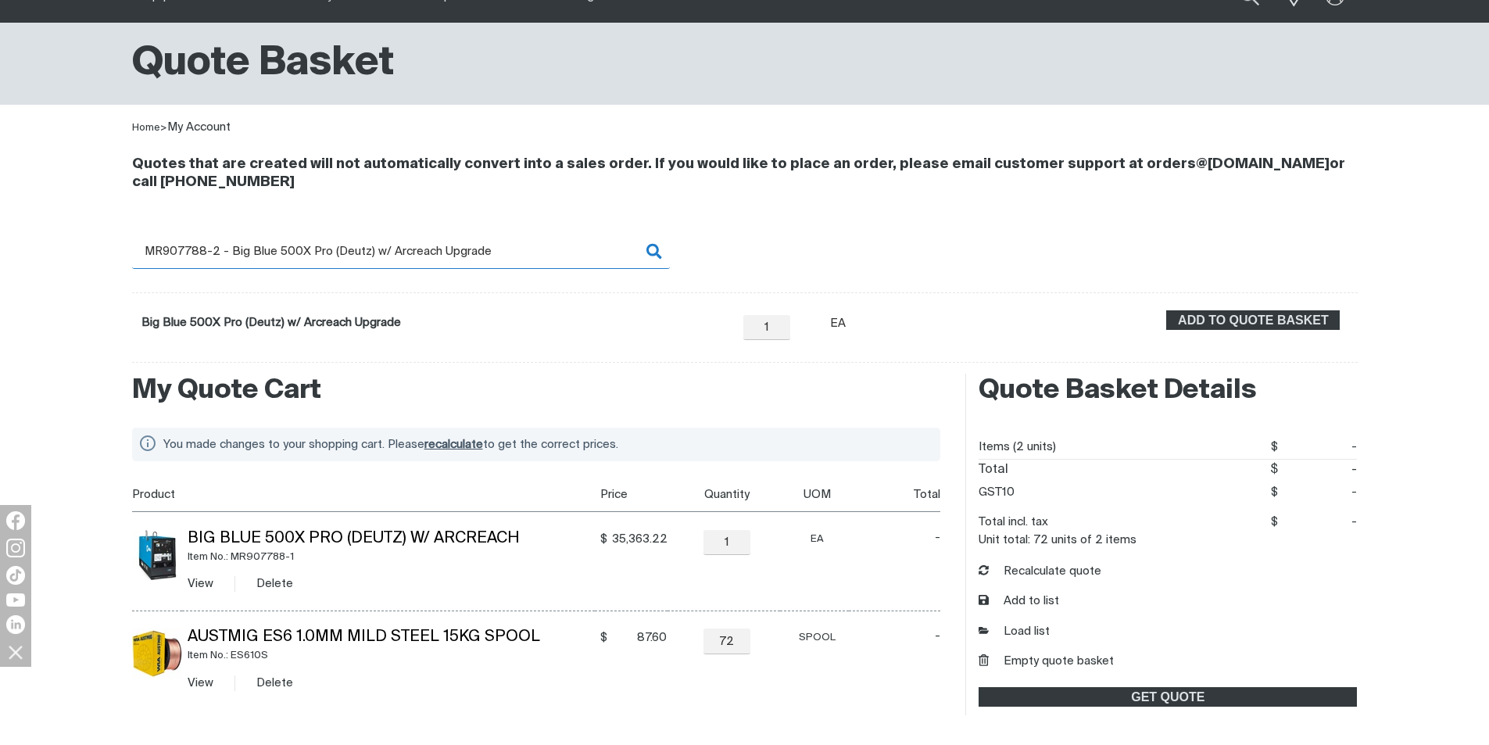
drag, startPoint x: 492, startPoint y: 253, endPoint x: 107, endPoint y: 255, distance: 385.2
click at [107, 255] on div "Quotes that are created will not automatically convert into a sales order. If y…" at bounding box center [744, 250] width 1489 height 226
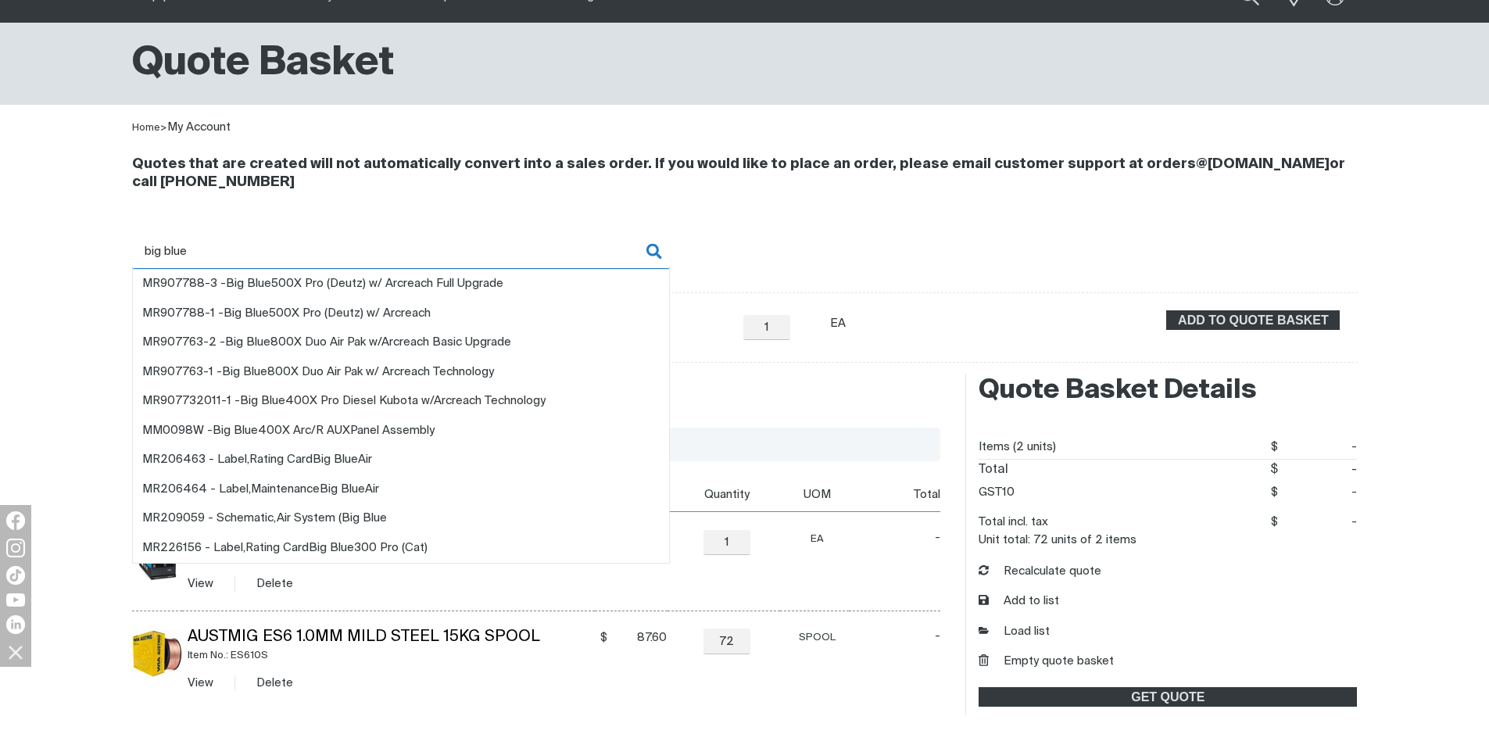
type input "big blue"
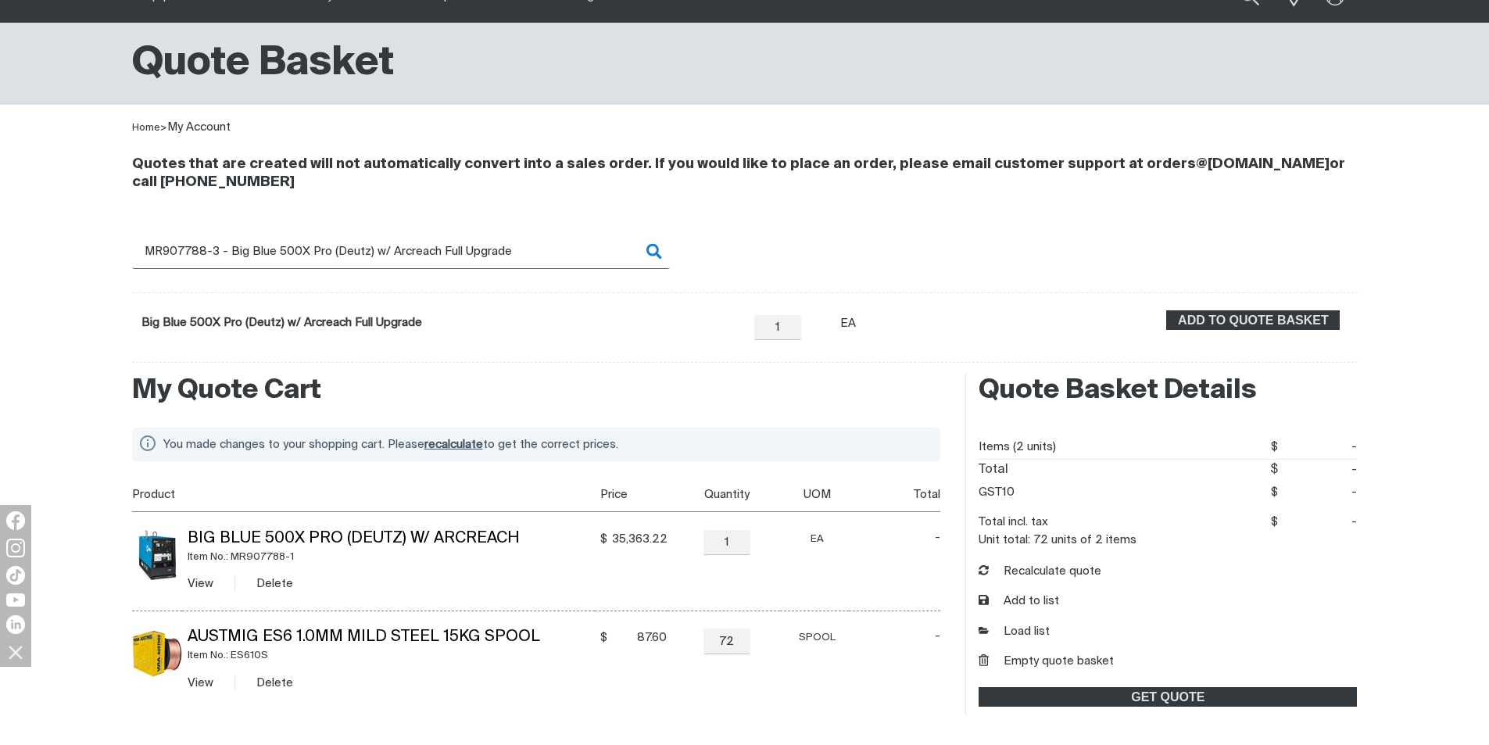
drag, startPoint x: 531, startPoint y: 253, endPoint x: 7, endPoint y: 245, distance: 523.6
click at [7, 245] on div "Quotes that are created will not automatically convert into a sales order. If y…" at bounding box center [744, 250] width 1489 height 226
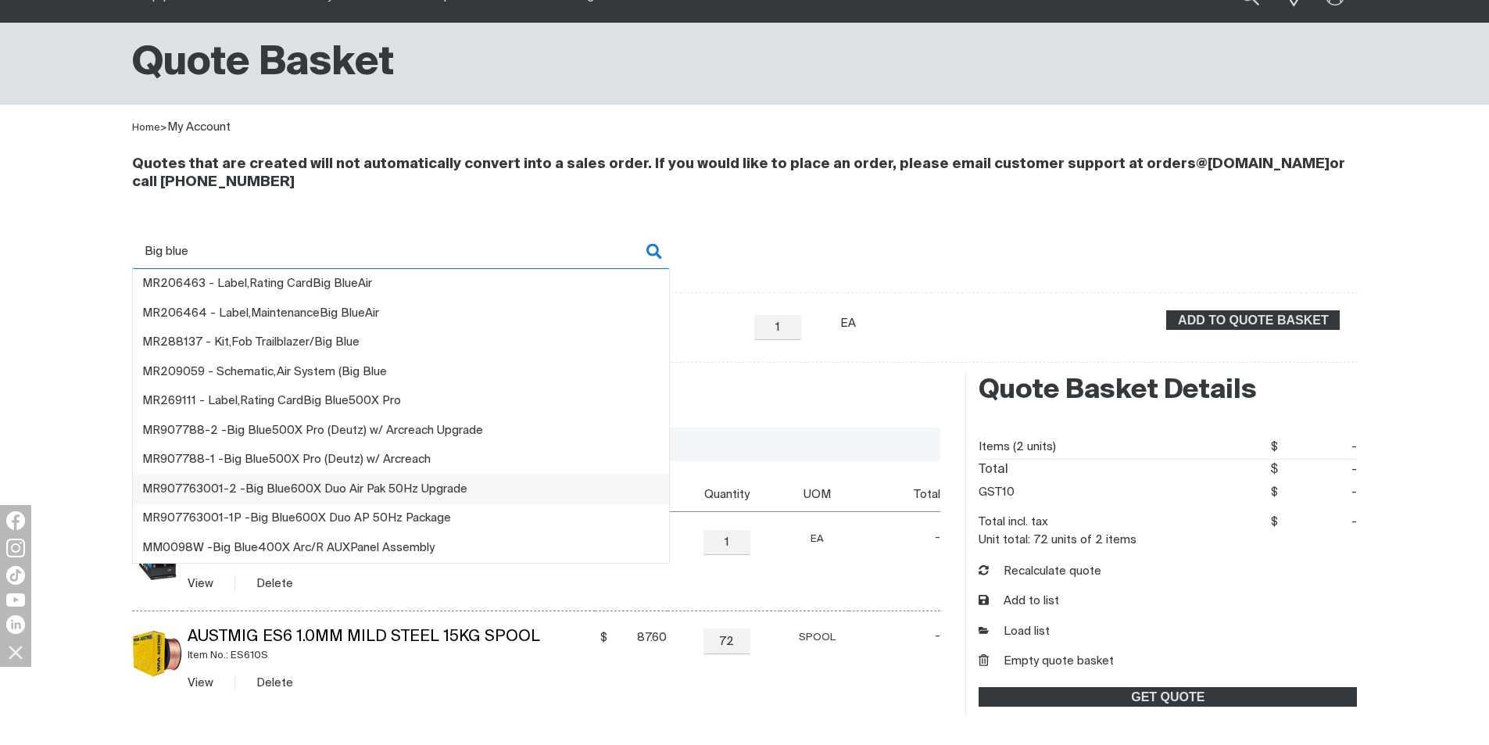
scroll to position [234, 0]
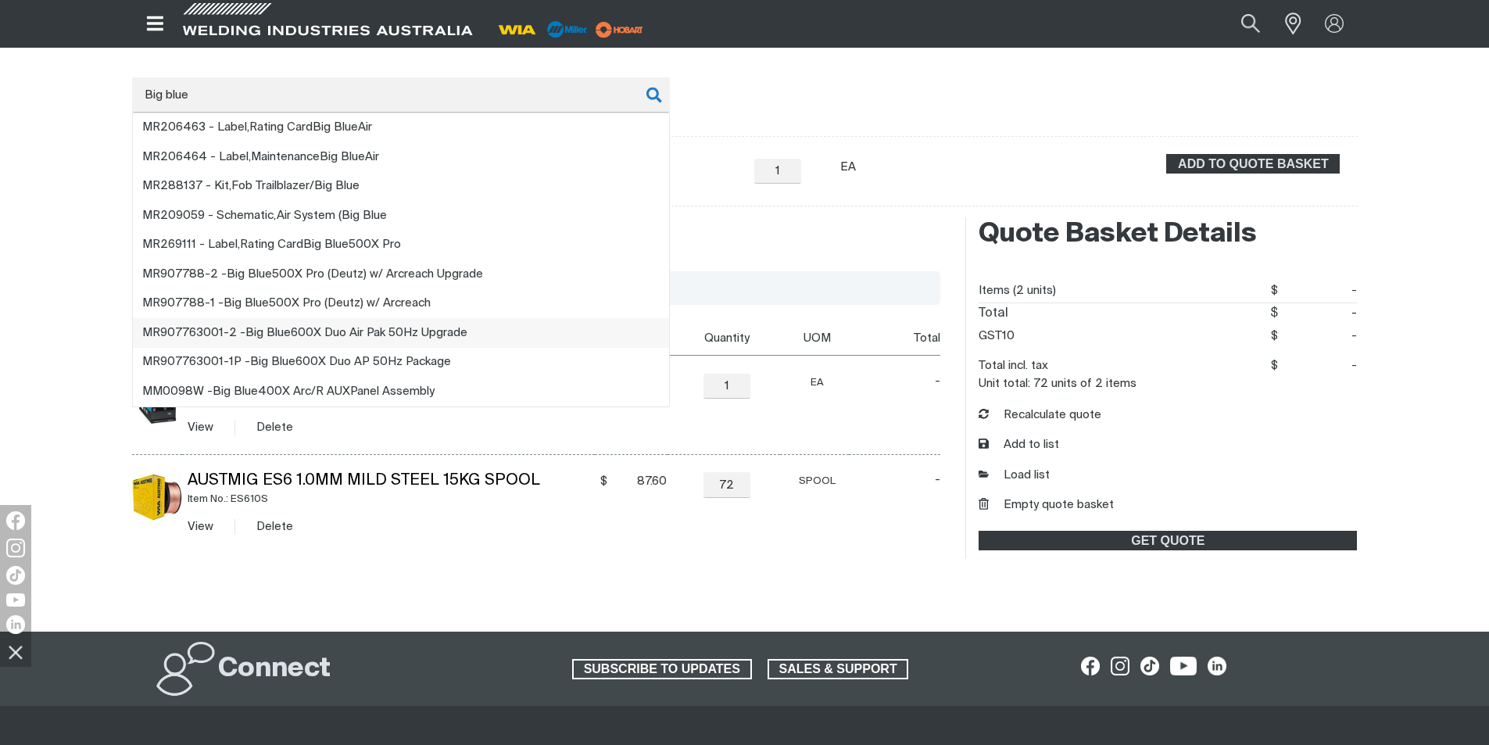
click at [434, 336] on span "MR907763001-2 - Big Blue 600X Duo Air Pak 50Hz Upgrade" at bounding box center [304, 333] width 325 height 12
type input "MR907763001-2 - Big Blue 600X Duo Air Pak 50Hz Upgrade"
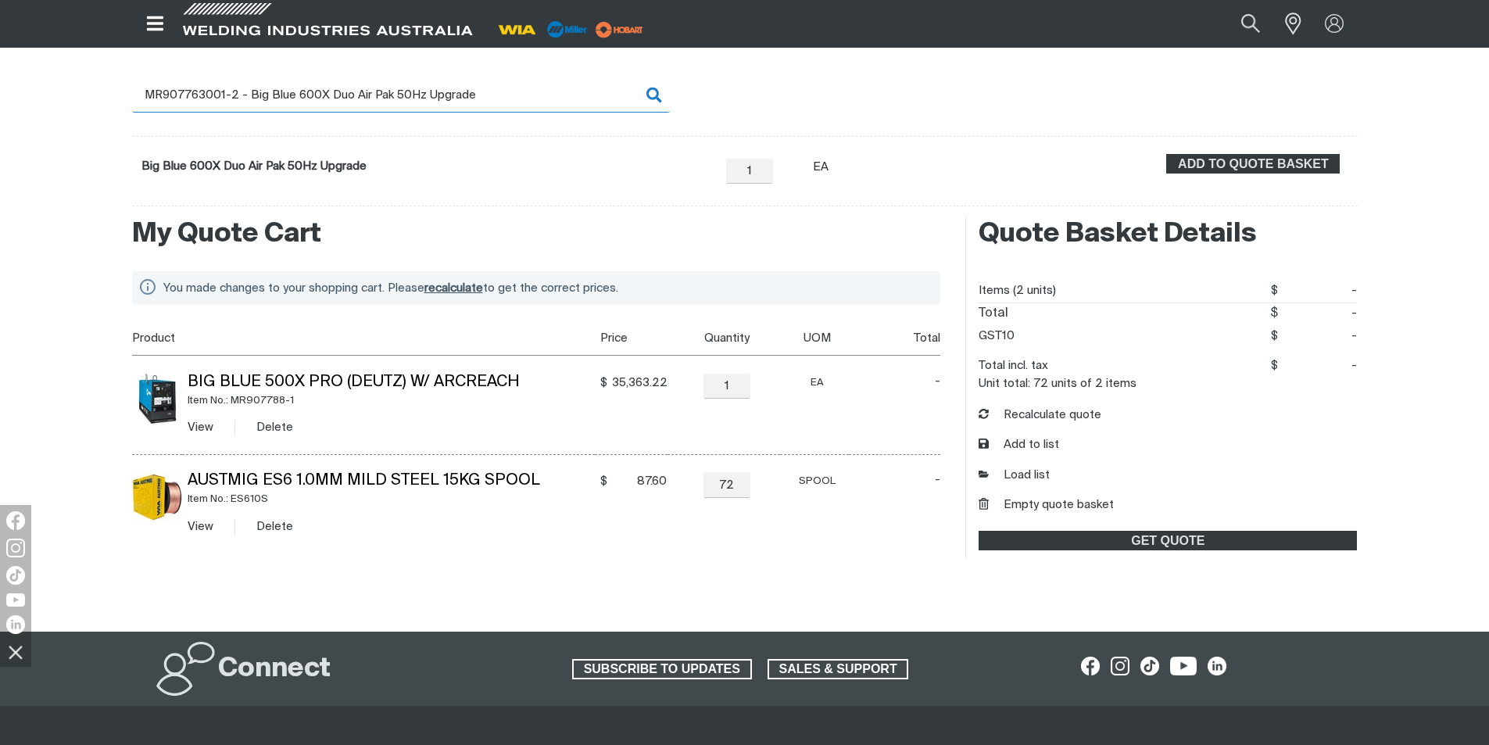
click at [525, 107] on input "MR907763001-2 - Big Blue 600X Duo Air Pak 50Hz Upgrade" at bounding box center [401, 94] width 538 height 35
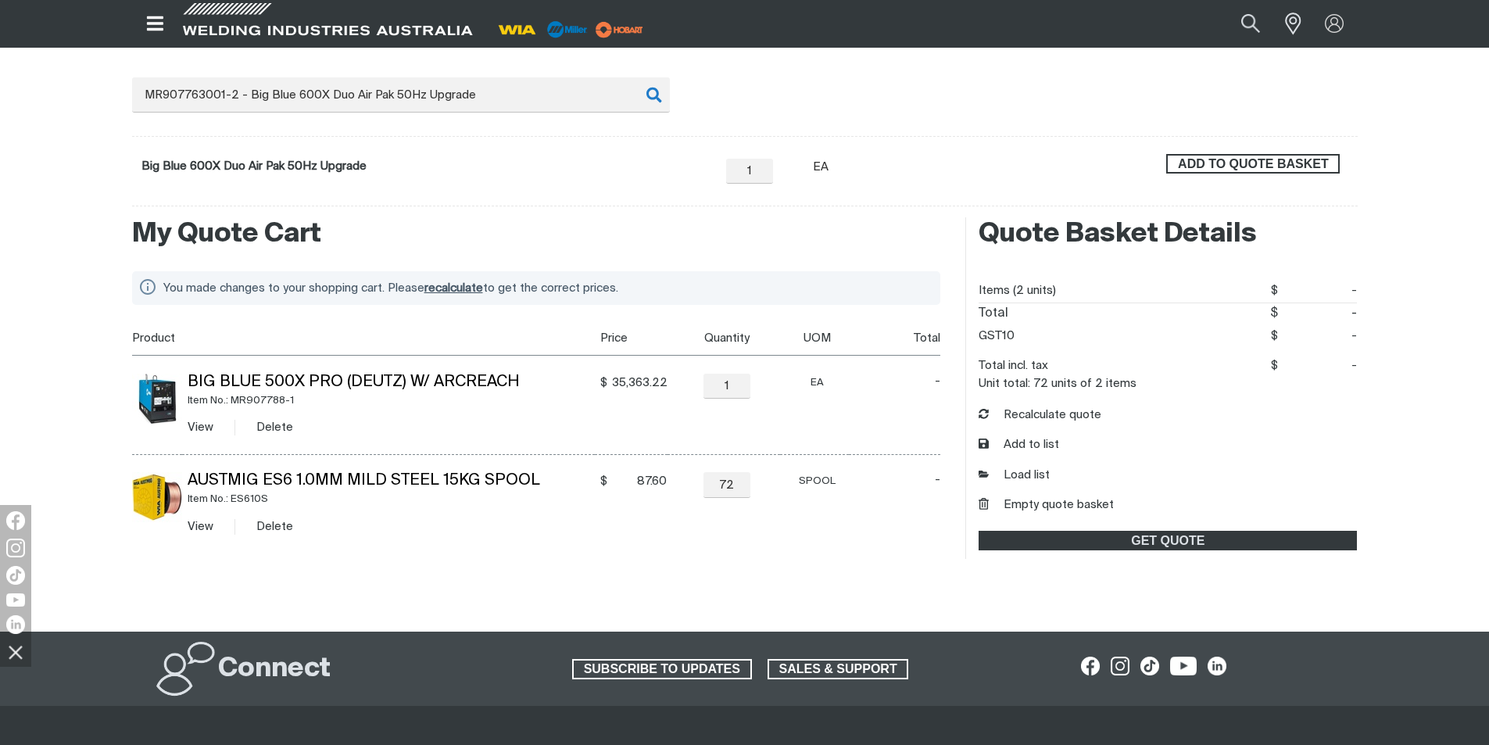
click at [1312, 165] on span "ADD TO QUOTE BASKET" at bounding box center [1252, 164] width 170 height 20
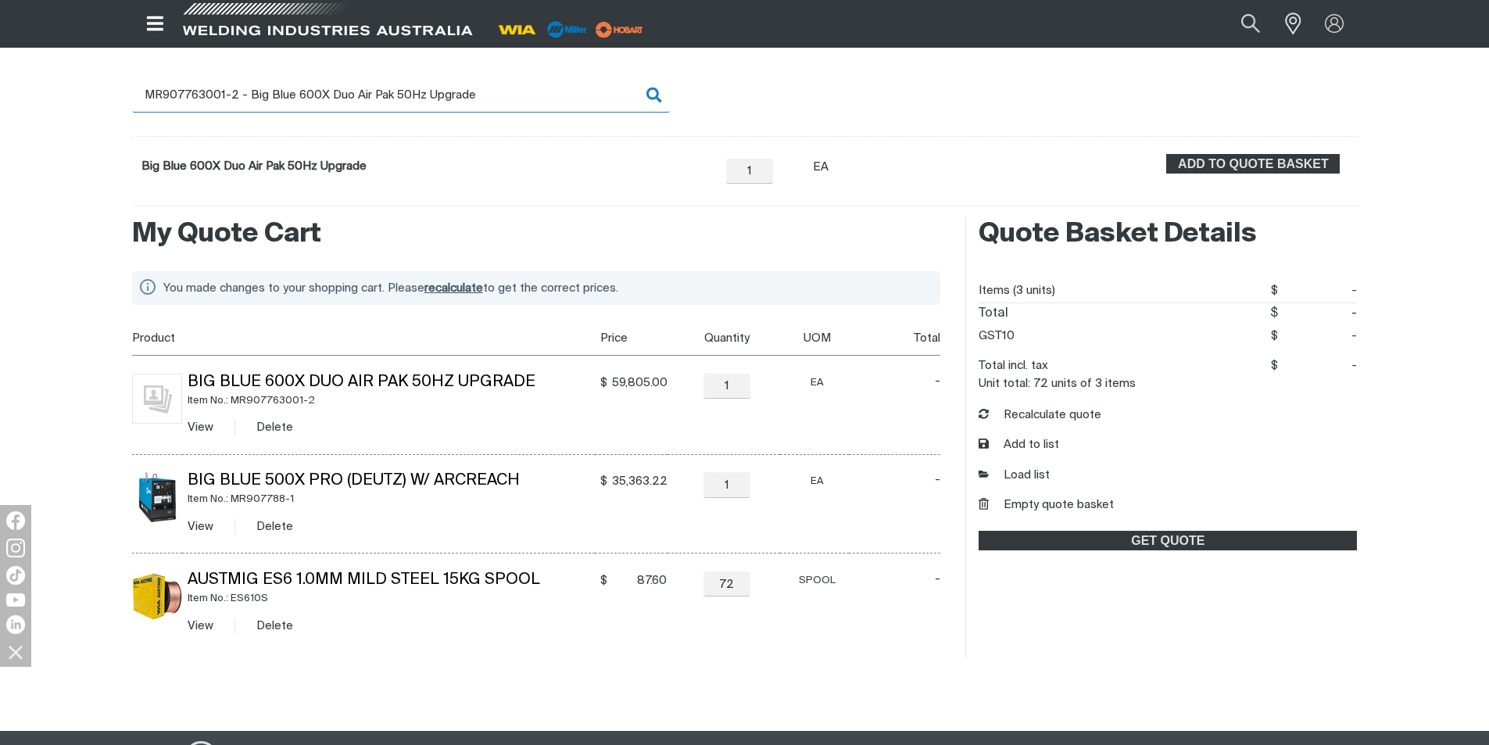
scroll to position [0, 0]
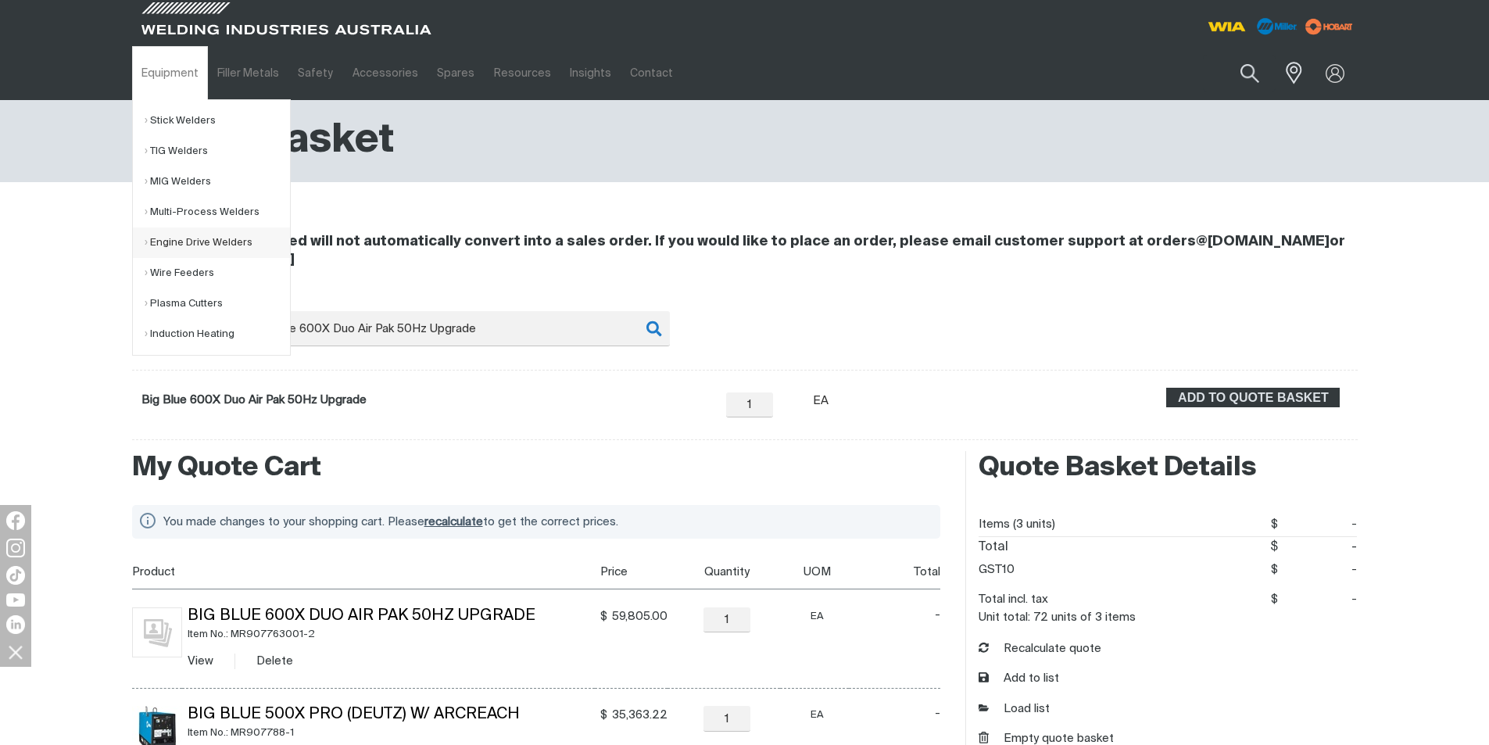
click at [233, 245] on link "Engine Drive Welders" at bounding box center [217, 242] width 145 height 30
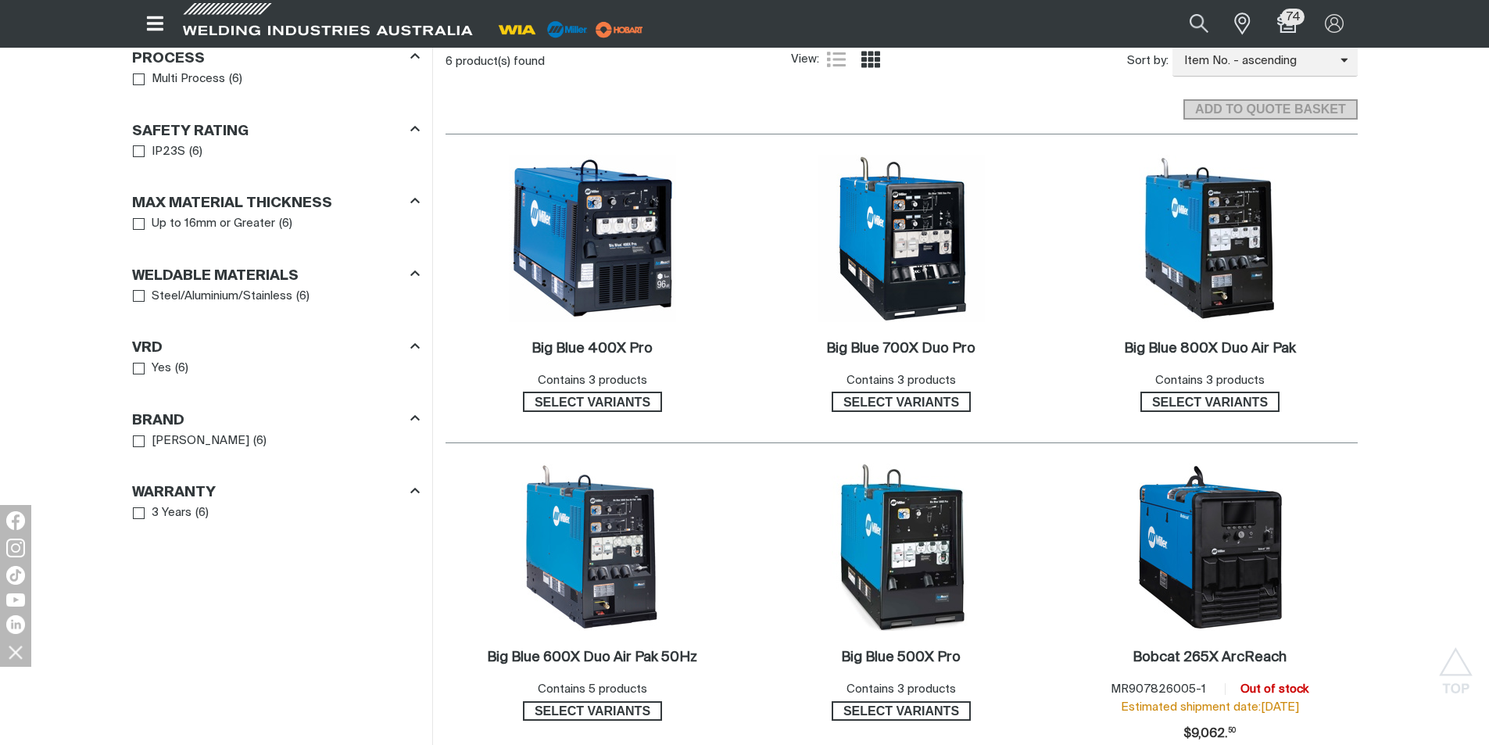
scroll to position [860, 0]
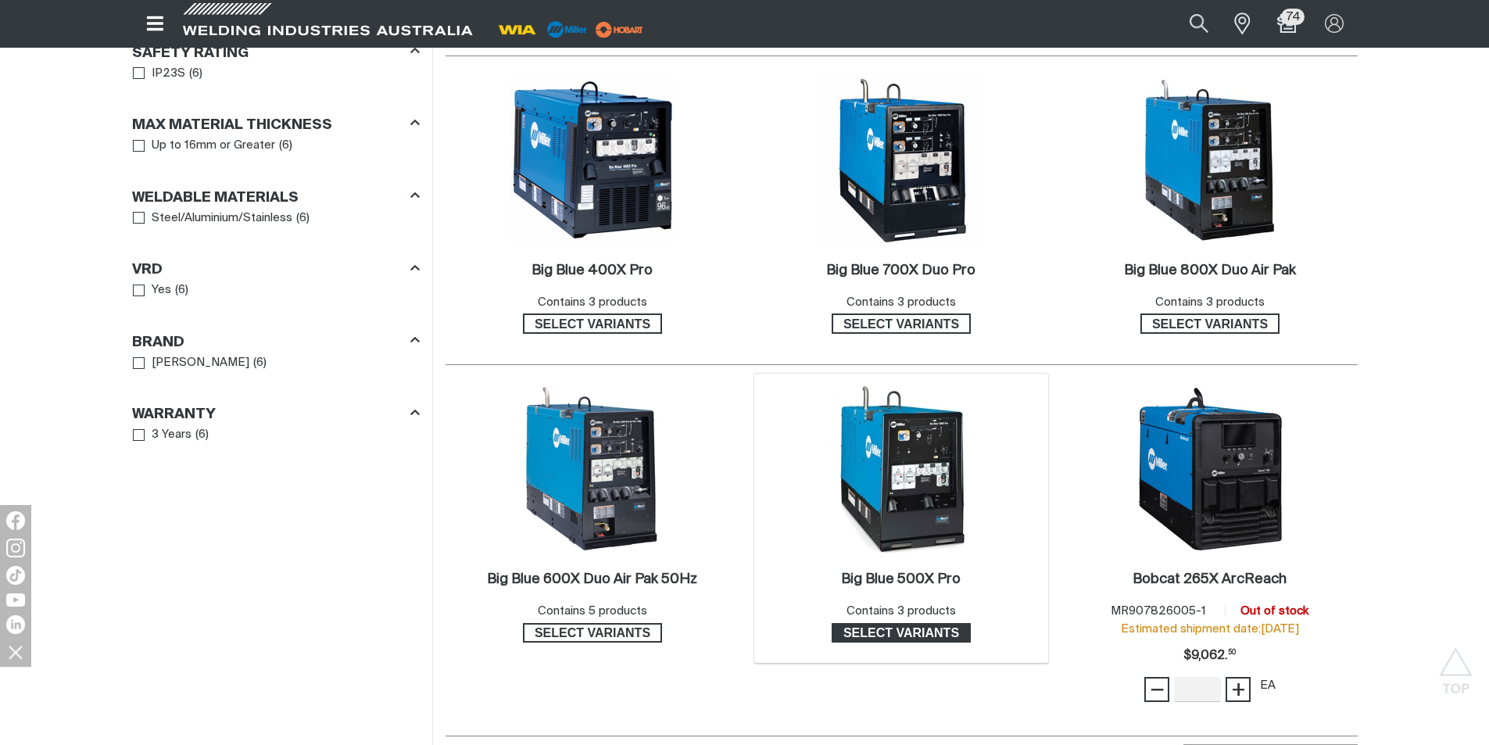
click at [932, 632] on span "Select variants" at bounding box center [901, 633] width 136 height 20
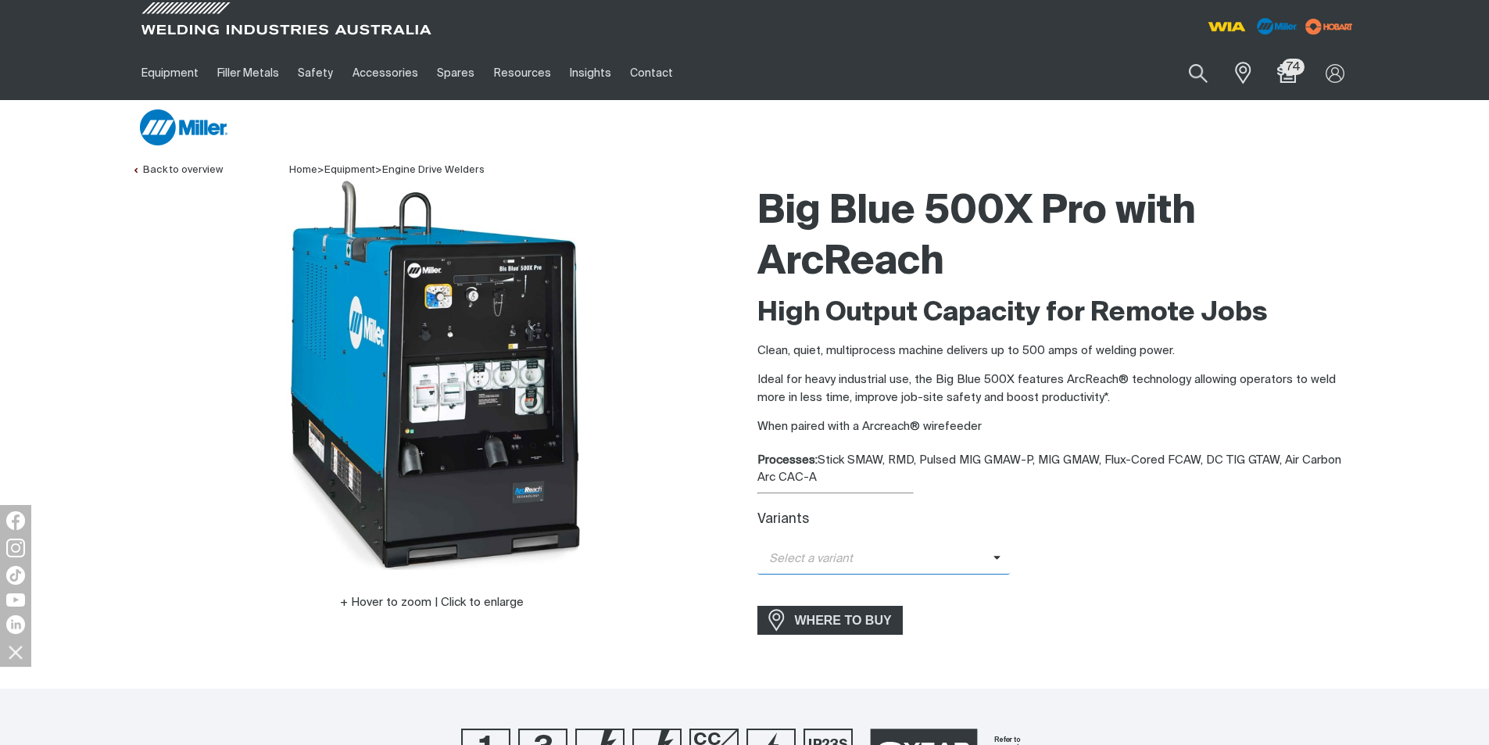
click at [1005, 560] on span at bounding box center [1001, 559] width 17 height 18
click at [903, 588] on span "Big Blue 500X ArcReach" at bounding box center [883, 585] width 253 height 23
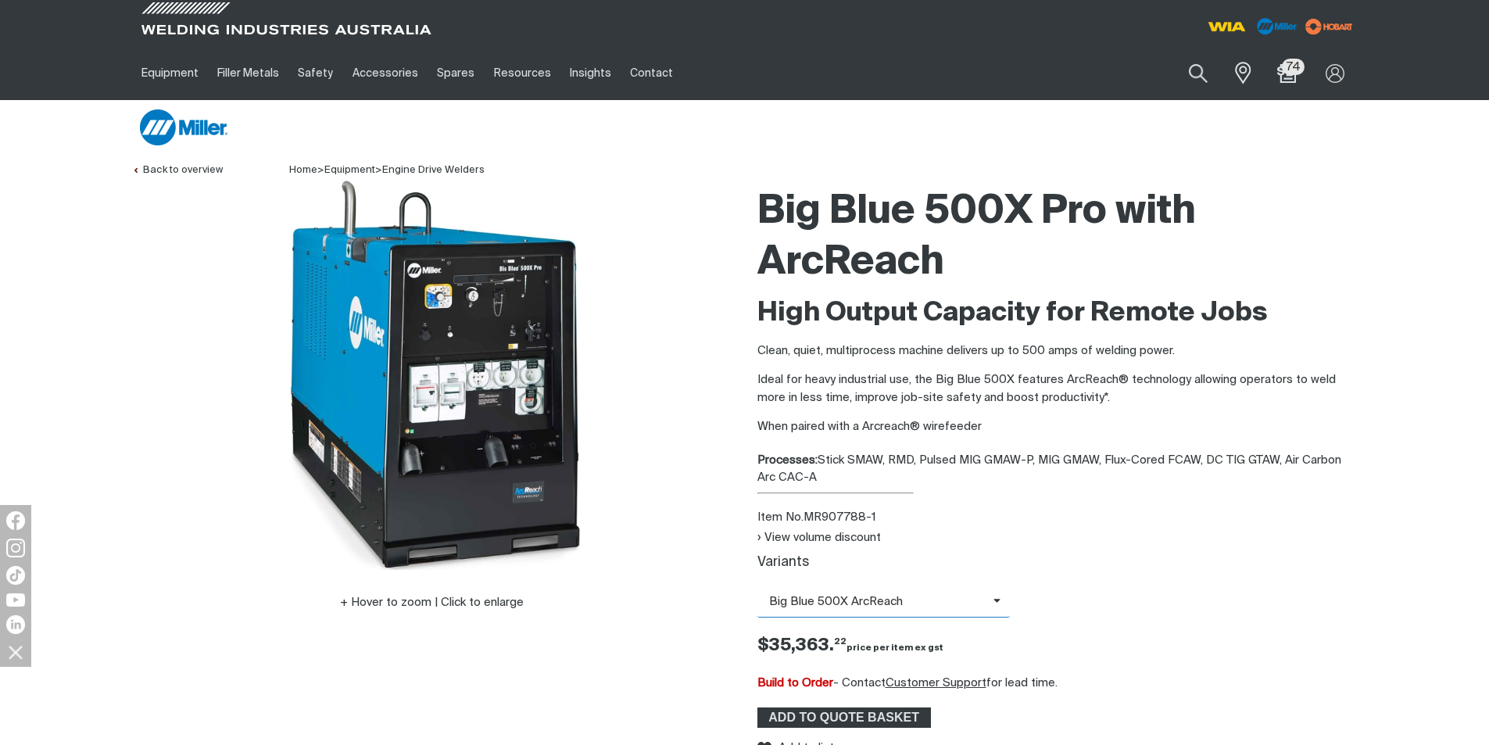
click at [994, 605] on icon at bounding box center [997, 601] width 8 height 12
click at [934, 649] on span "Big Blue 500X ArcReach - Basic" at bounding box center [883, 652] width 253 height 23
click at [993, 606] on span at bounding box center [1001, 602] width 17 height 18
click at [913, 634] on span "Big Blue 500X ArcReach" at bounding box center [883, 628] width 253 height 23
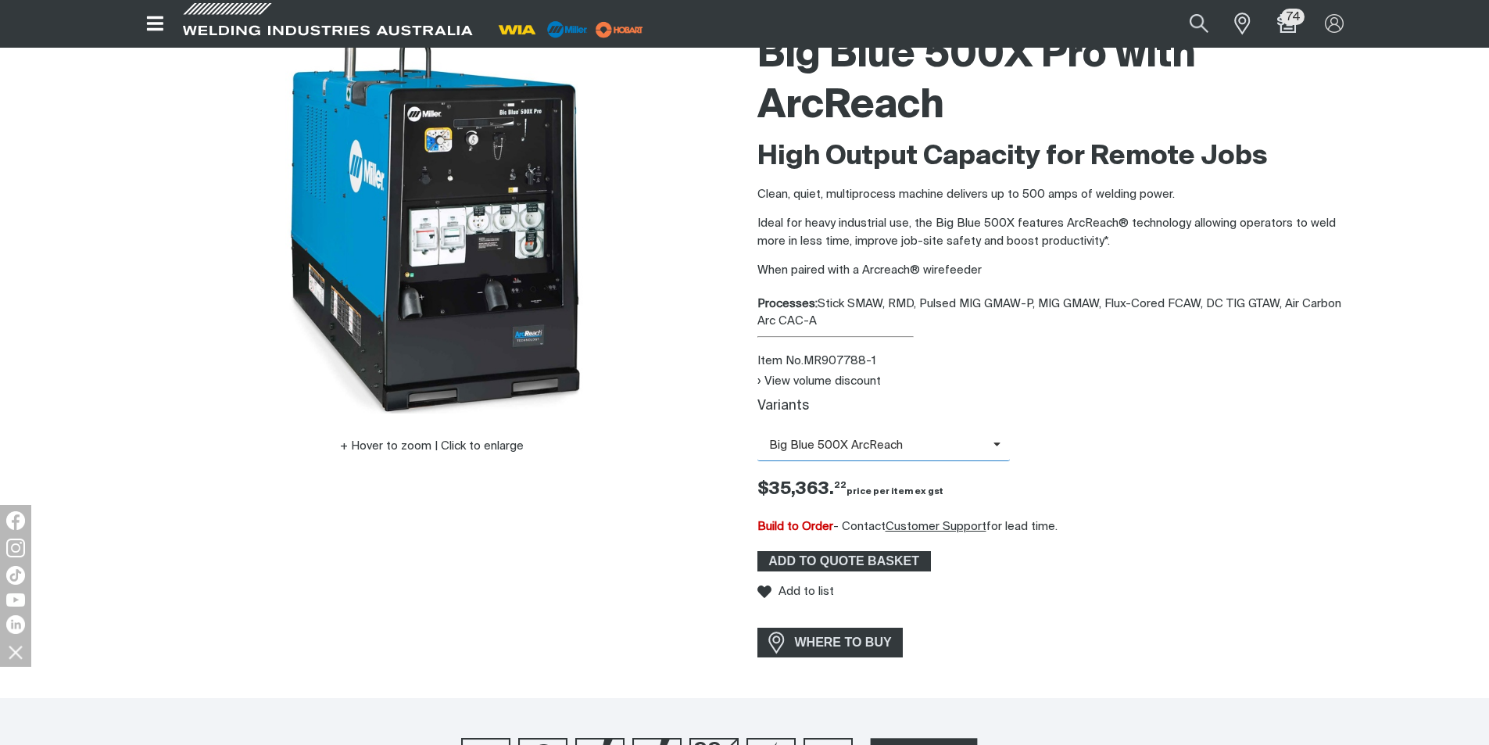
click at [996, 452] on span at bounding box center [1001, 446] width 17 height 18
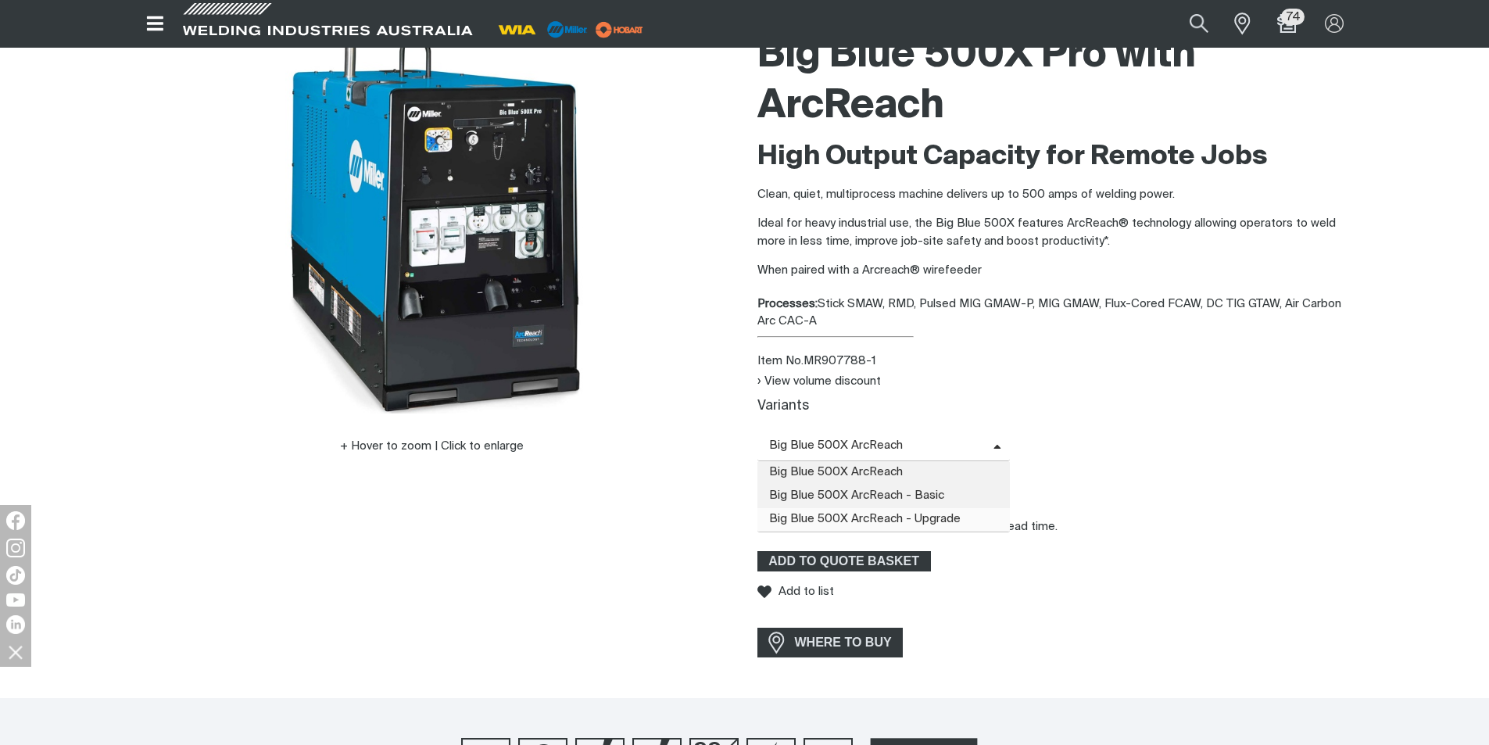
click at [973, 520] on span "Big Blue 500X ArcReach - Upgrade" at bounding box center [883, 519] width 253 height 23
click at [996, 445] on icon at bounding box center [997, 448] width 8 height 12
click at [922, 480] on span "Big Blue 500X ArcReach" at bounding box center [883, 472] width 253 height 23
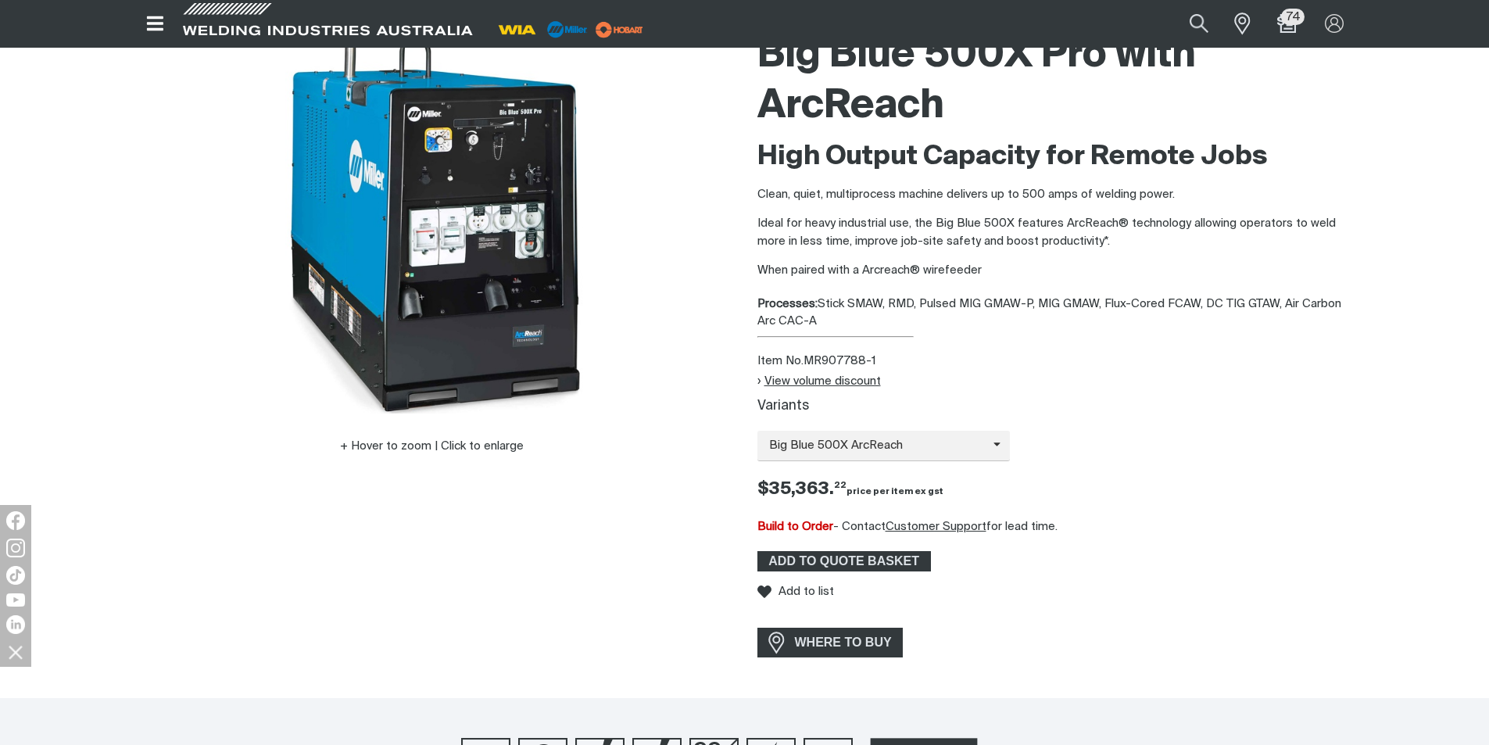
click at [856, 381] on button "View volume discount" at bounding box center [818, 380] width 123 height 13
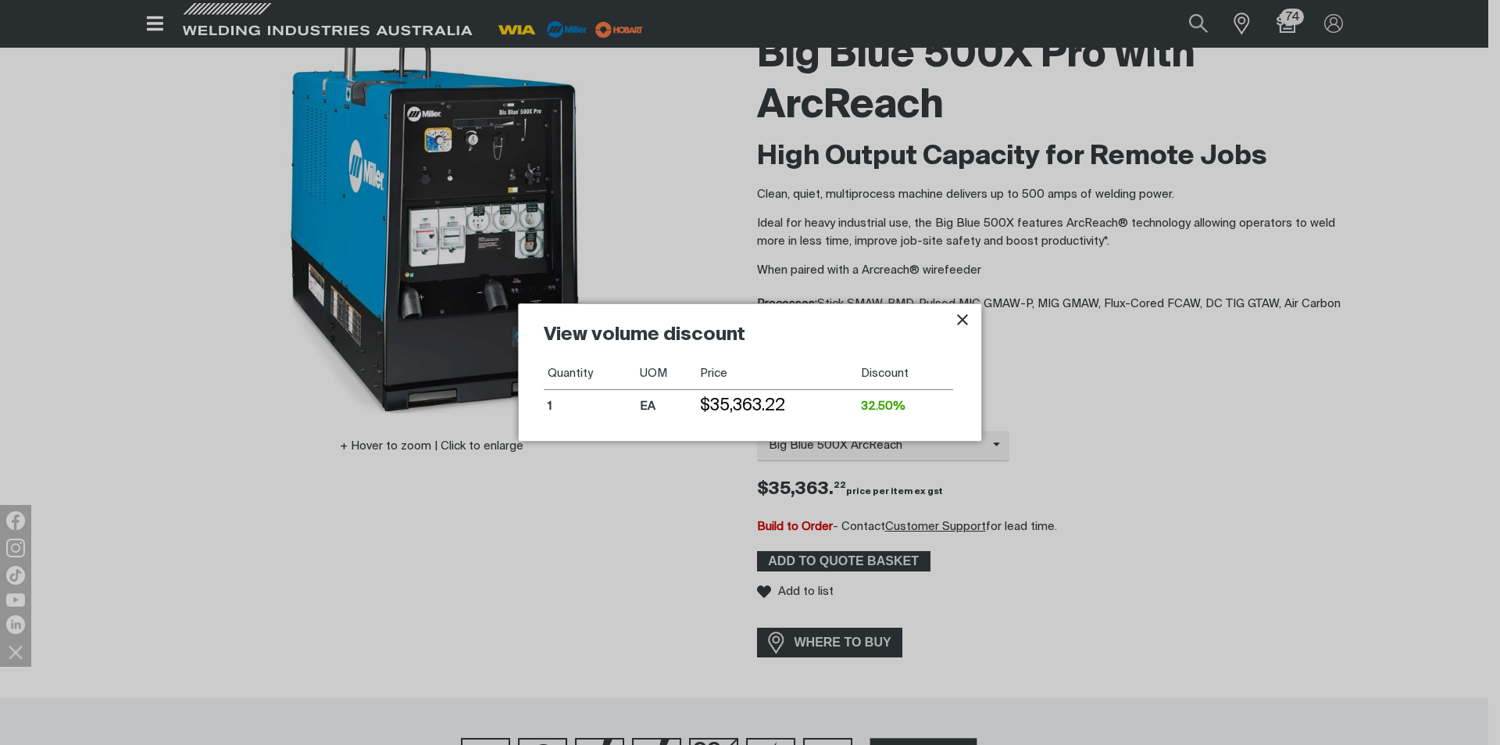
click at [961, 318] on icon "Close pop-up overlay" at bounding box center [962, 319] width 11 height 11
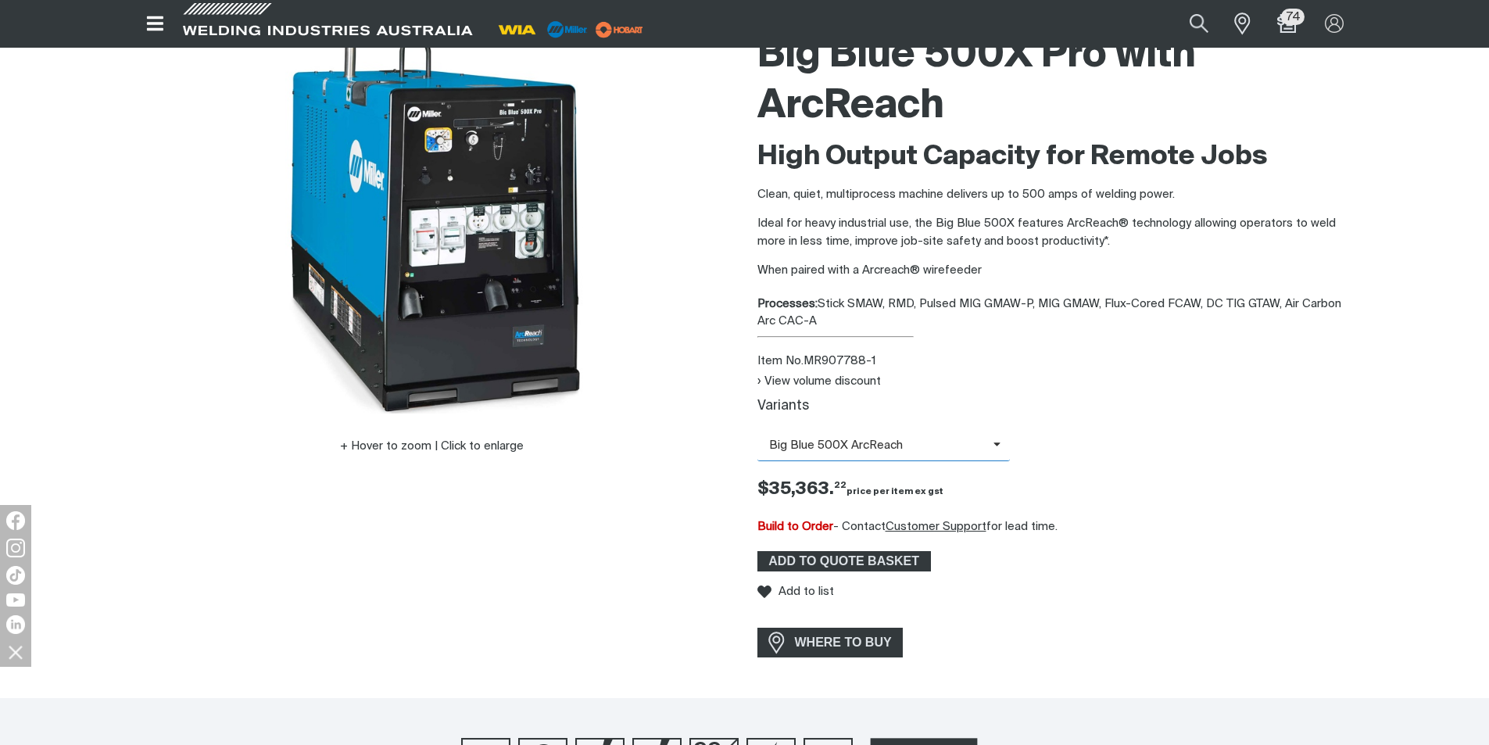
click at [991, 448] on span "Big Blue 500X ArcReach" at bounding box center [875, 446] width 236 height 18
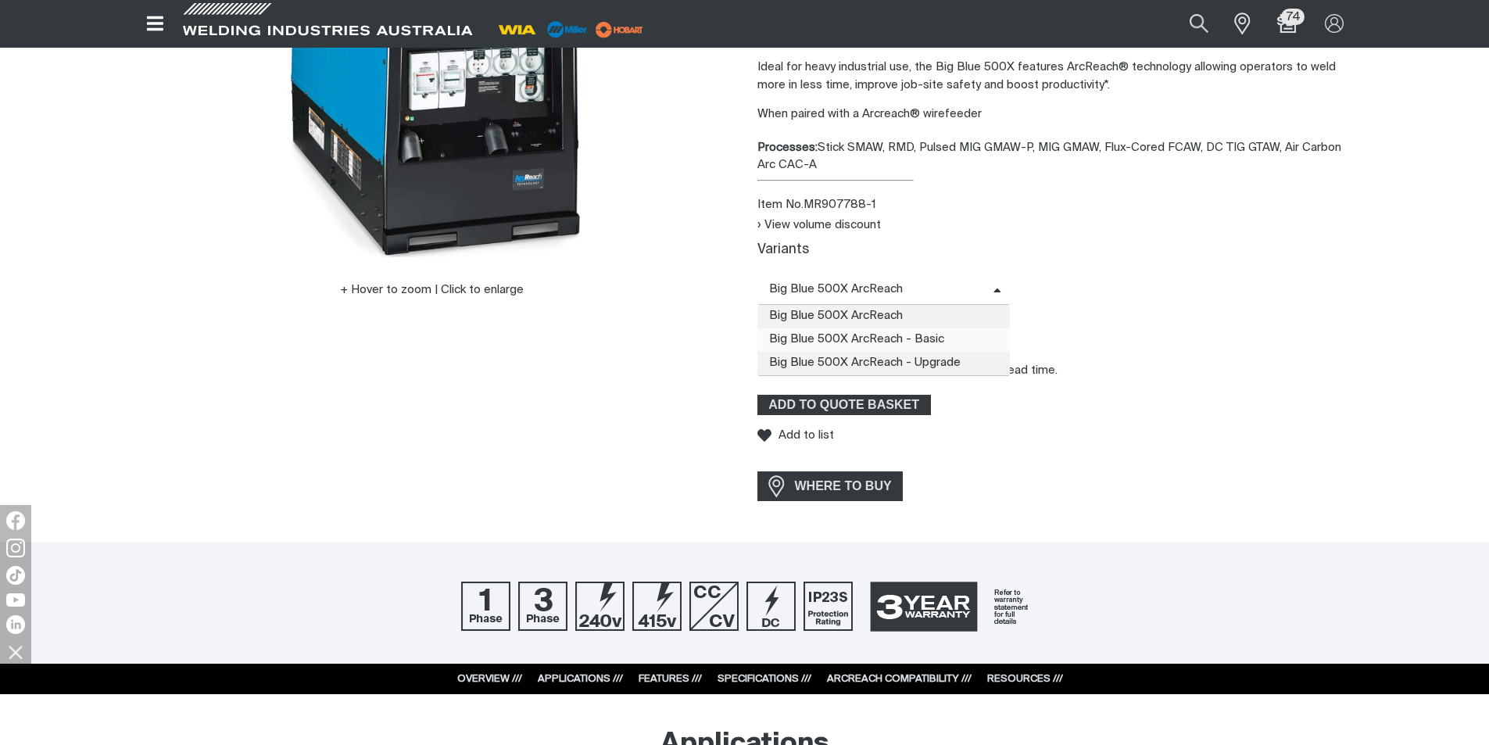
click at [943, 337] on span "Big Blue 500X ArcReach - Basic" at bounding box center [883, 339] width 253 height 23
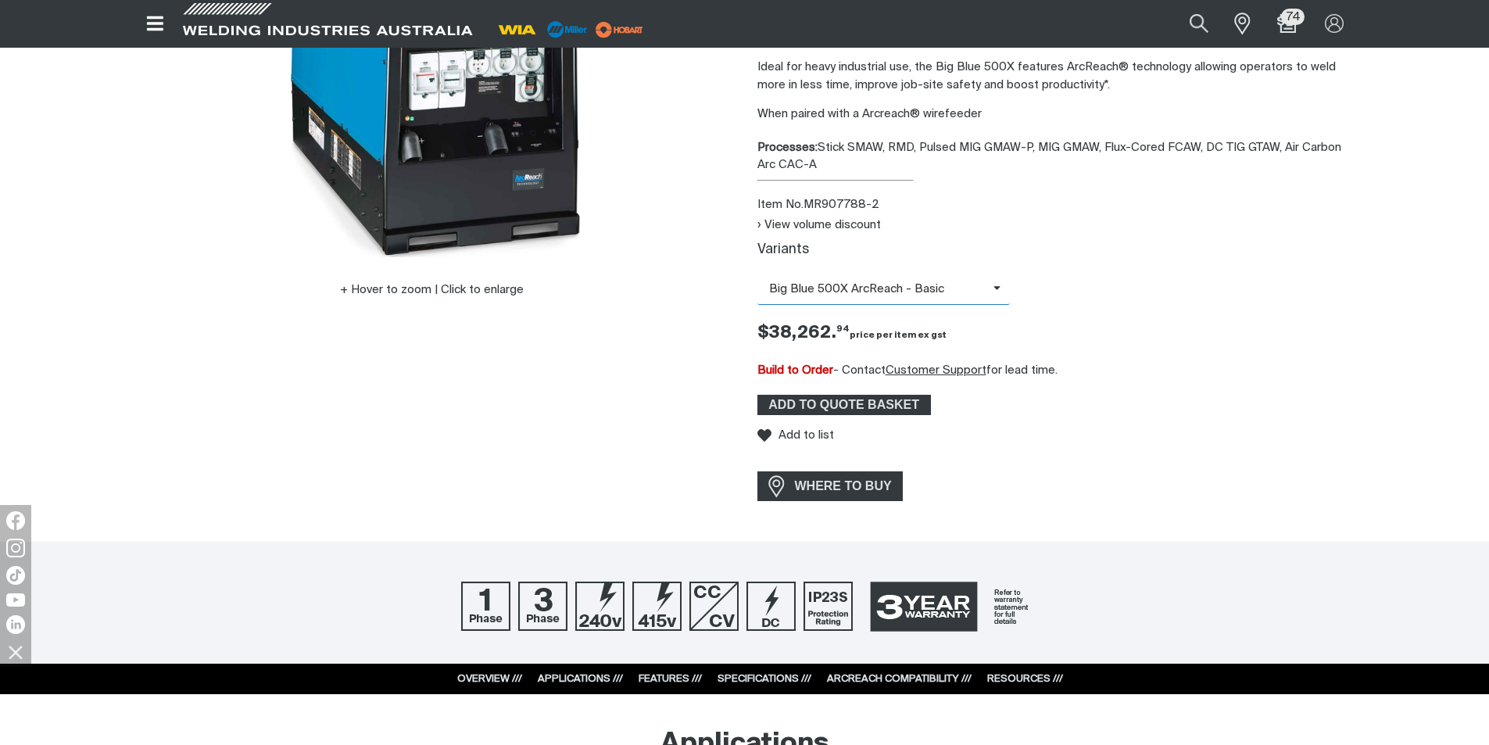
click at [1001, 288] on span at bounding box center [1001, 290] width 17 height 18
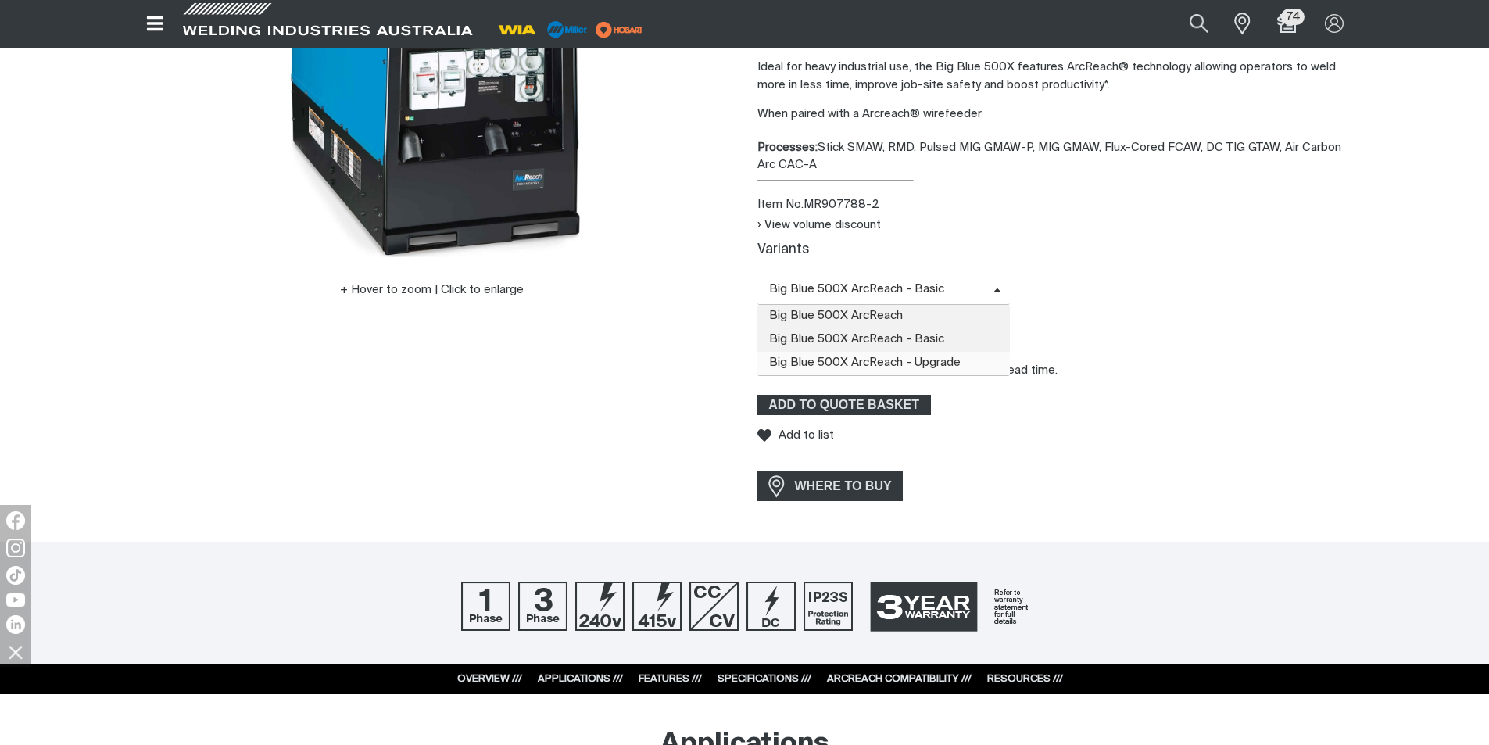
click at [890, 359] on span "Big Blue 500X ArcReach - Upgrade" at bounding box center [883, 363] width 253 height 23
click at [994, 291] on icon at bounding box center [997, 291] width 8 height 12
click at [903, 320] on span "Big Blue 500X ArcReach" at bounding box center [883, 316] width 253 height 23
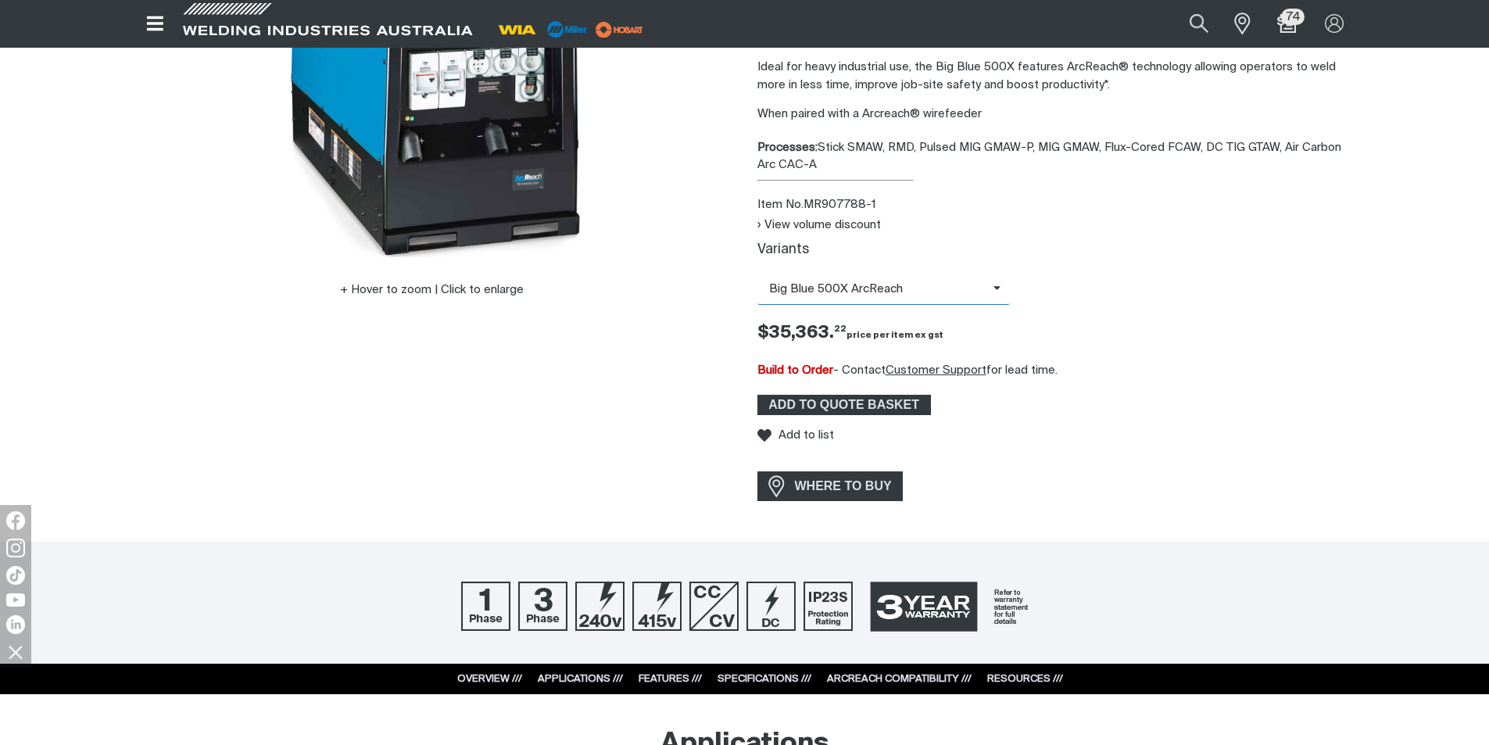
scroll to position [234, 0]
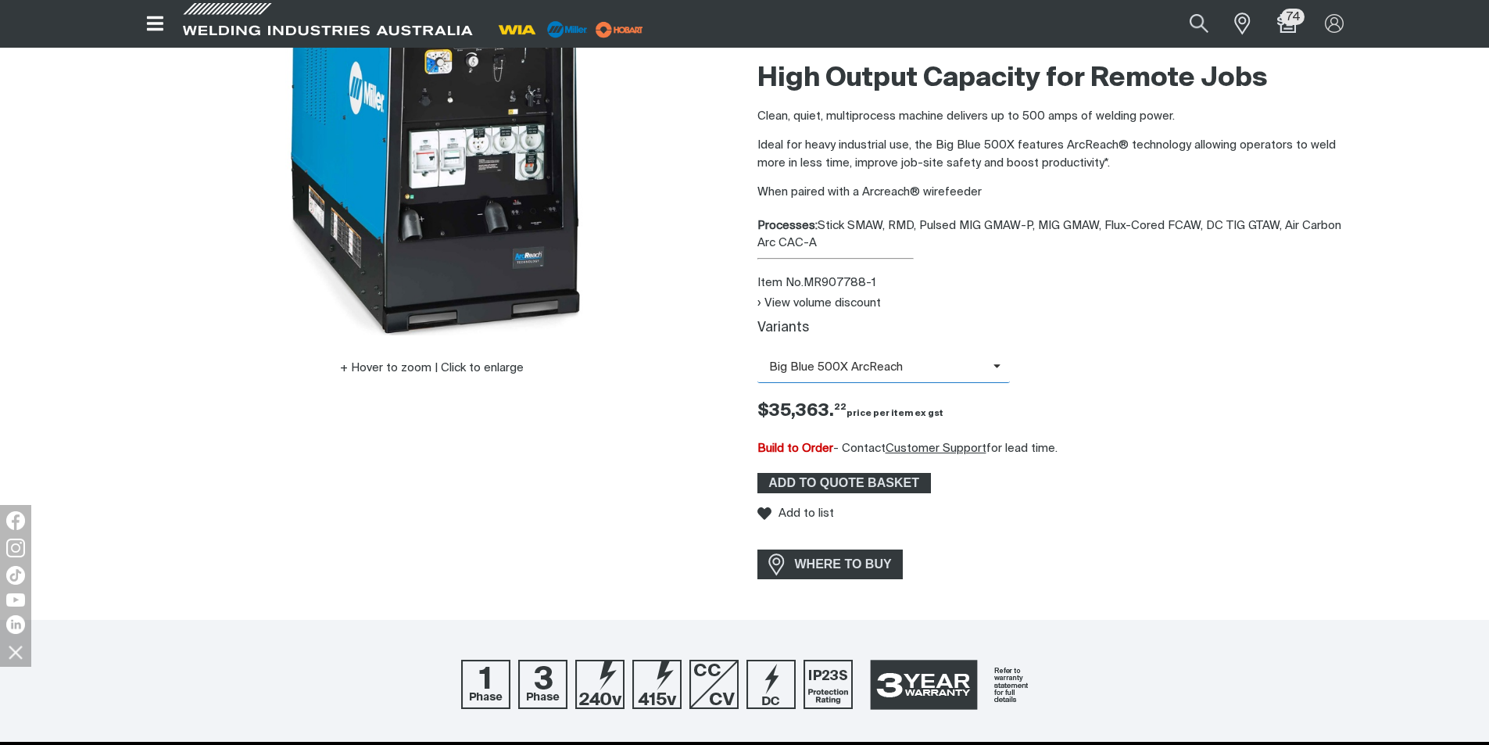
click at [996, 366] on icon at bounding box center [997, 366] width 8 height 12
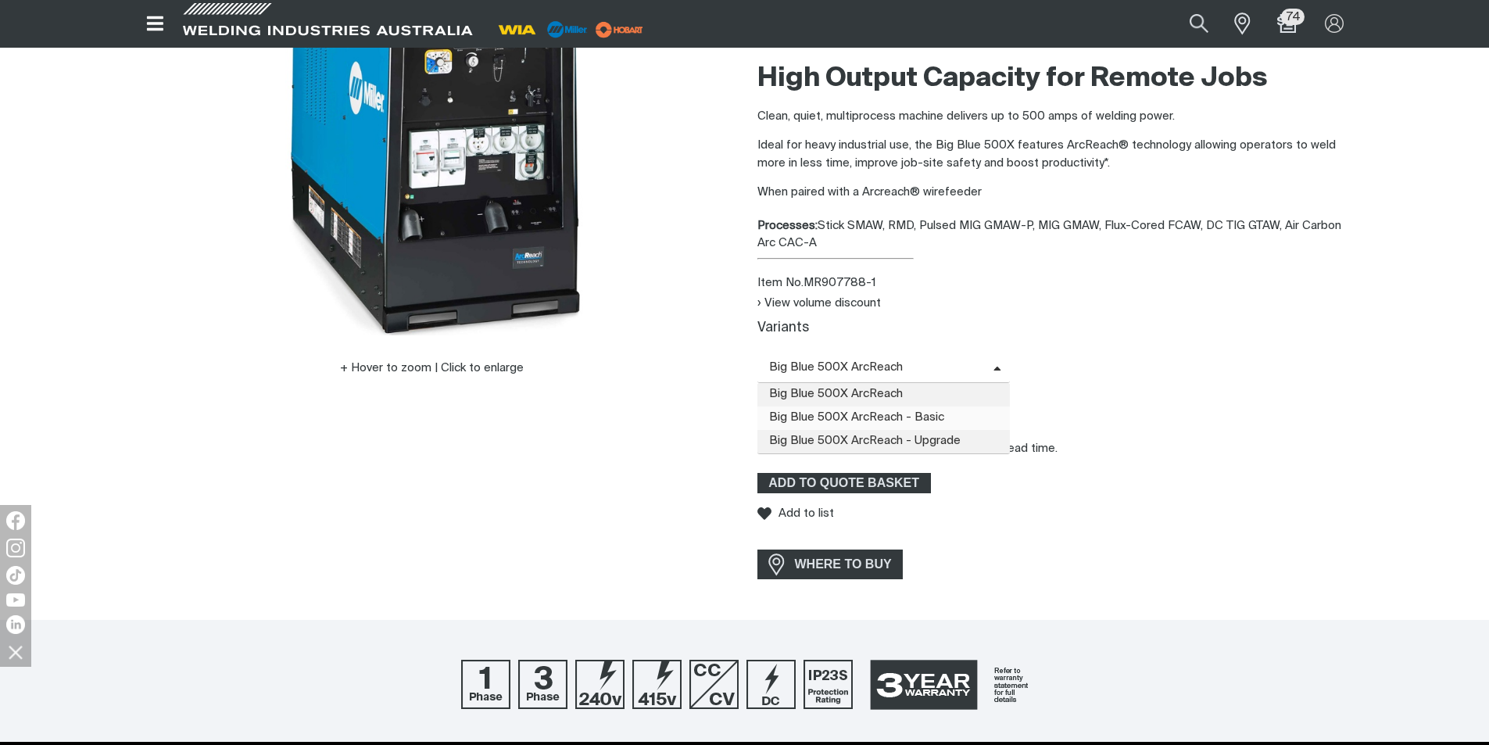
click at [952, 420] on span "Big Blue 500X ArcReach - Basic" at bounding box center [883, 417] width 253 height 23
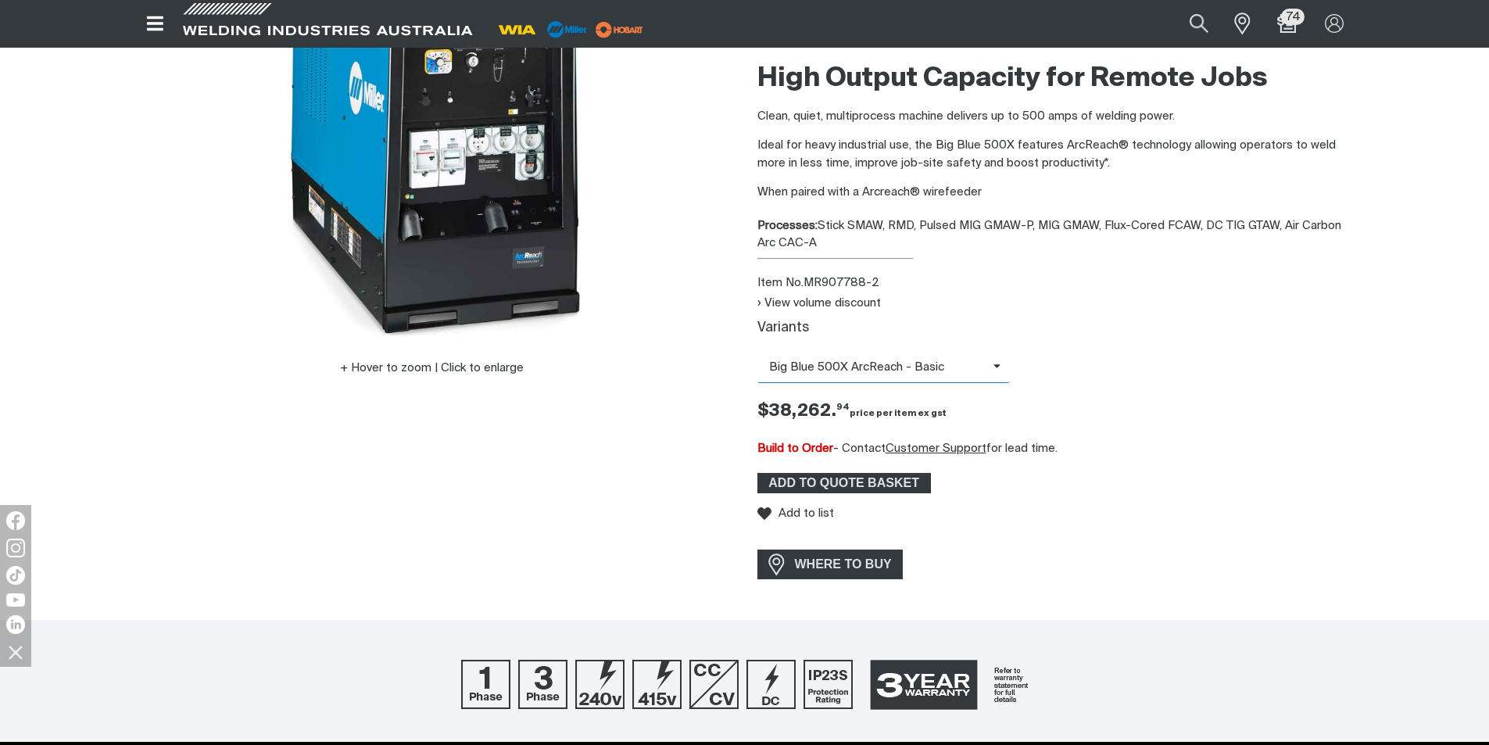
click at [992, 361] on span "Big Blue 500X ArcReach - Basic" at bounding box center [883, 367] width 253 height 30
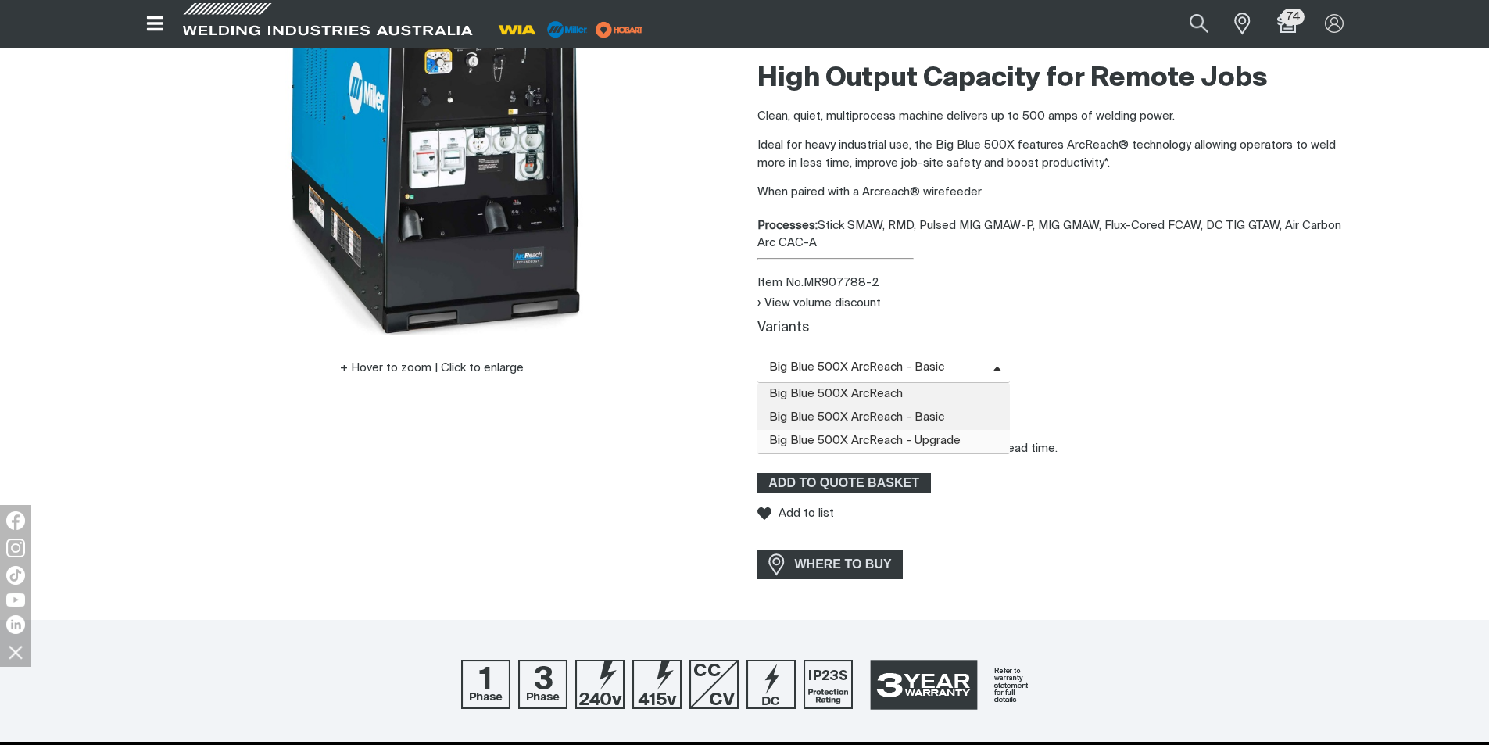
click at [945, 439] on span "Big Blue 500X ArcReach - Upgrade" at bounding box center [883, 441] width 253 height 23
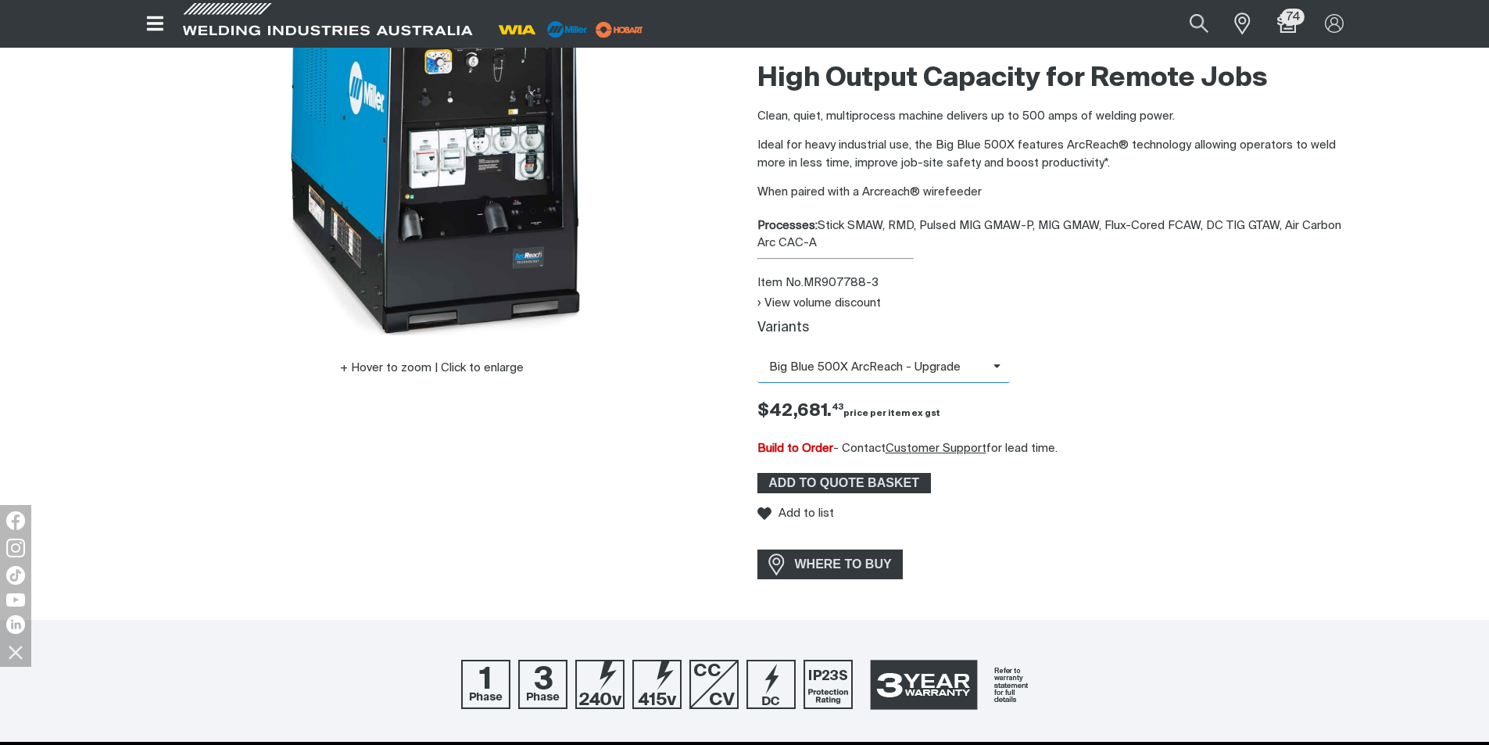
click at [987, 366] on span "Big Blue 500X ArcReach - Upgrade" at bounding box center [875, 368] width 236 height 18
click at [914, 385] on span "Big Blue 500X ArcReach" at bounding box center [883, 394] width 253 height 23
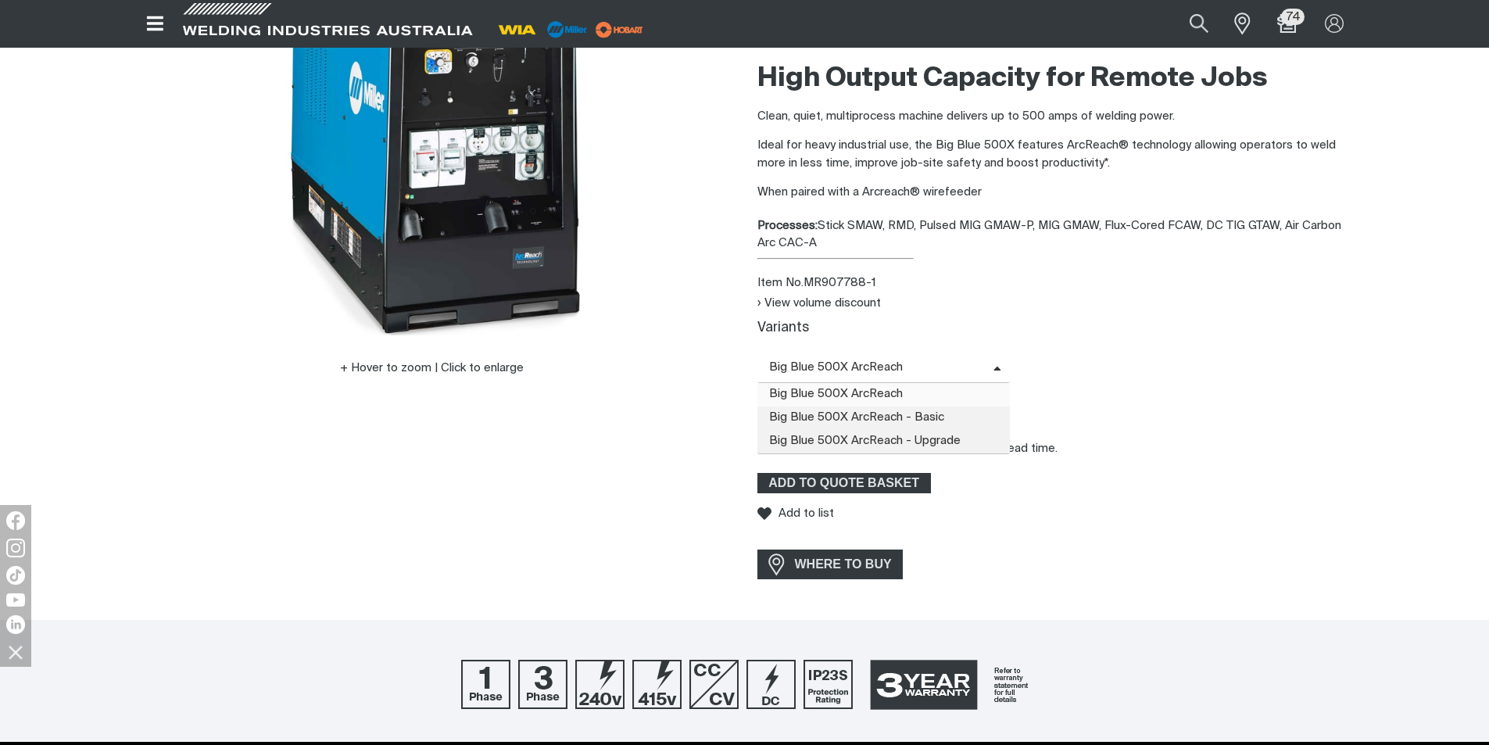
click at [995, 368] on icon at bounding box center [997, 369] width 8 height 12
click at [933, 416] on span "Big Blue 500X ArcReach - Basic" at bounding box center [883, 417] width 253 height 23
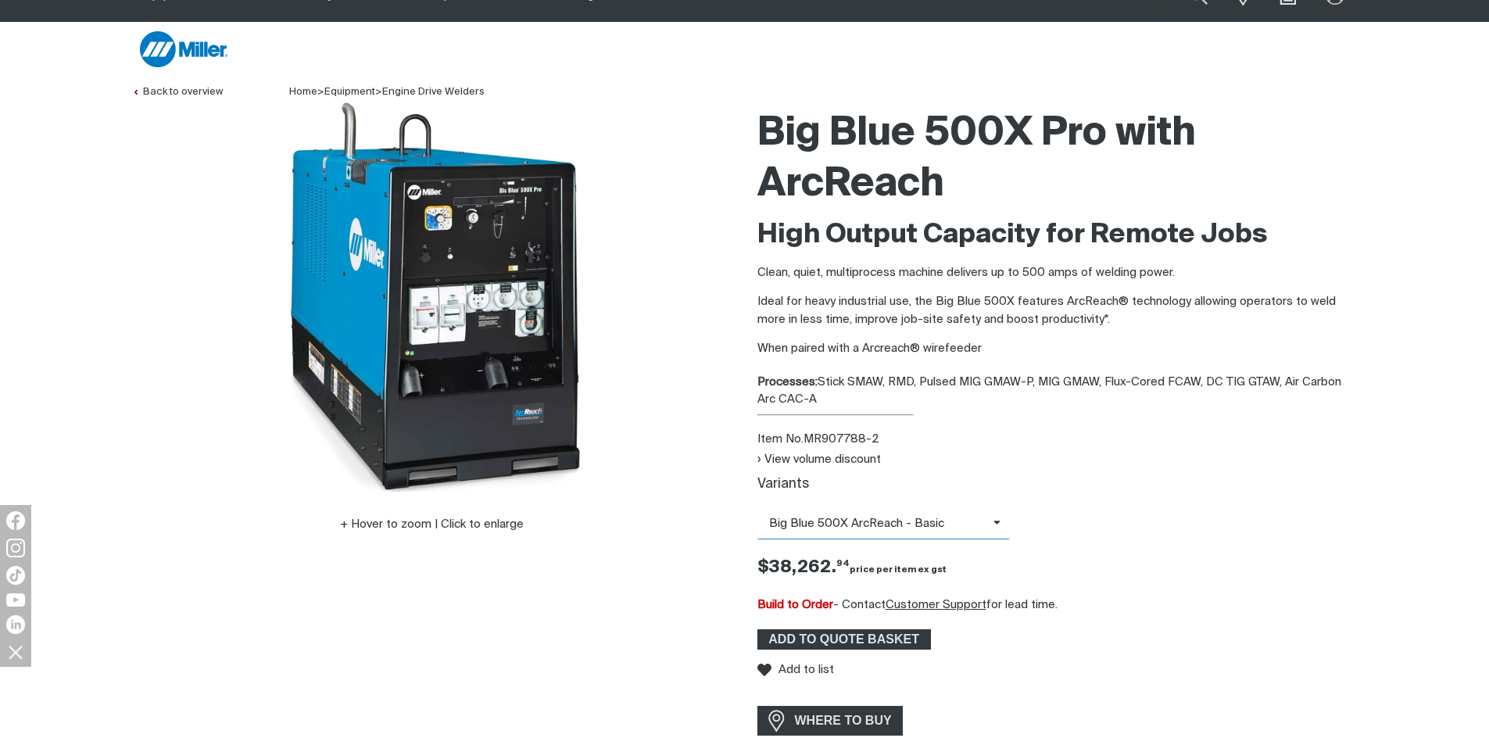
scroll to position [0, 0]
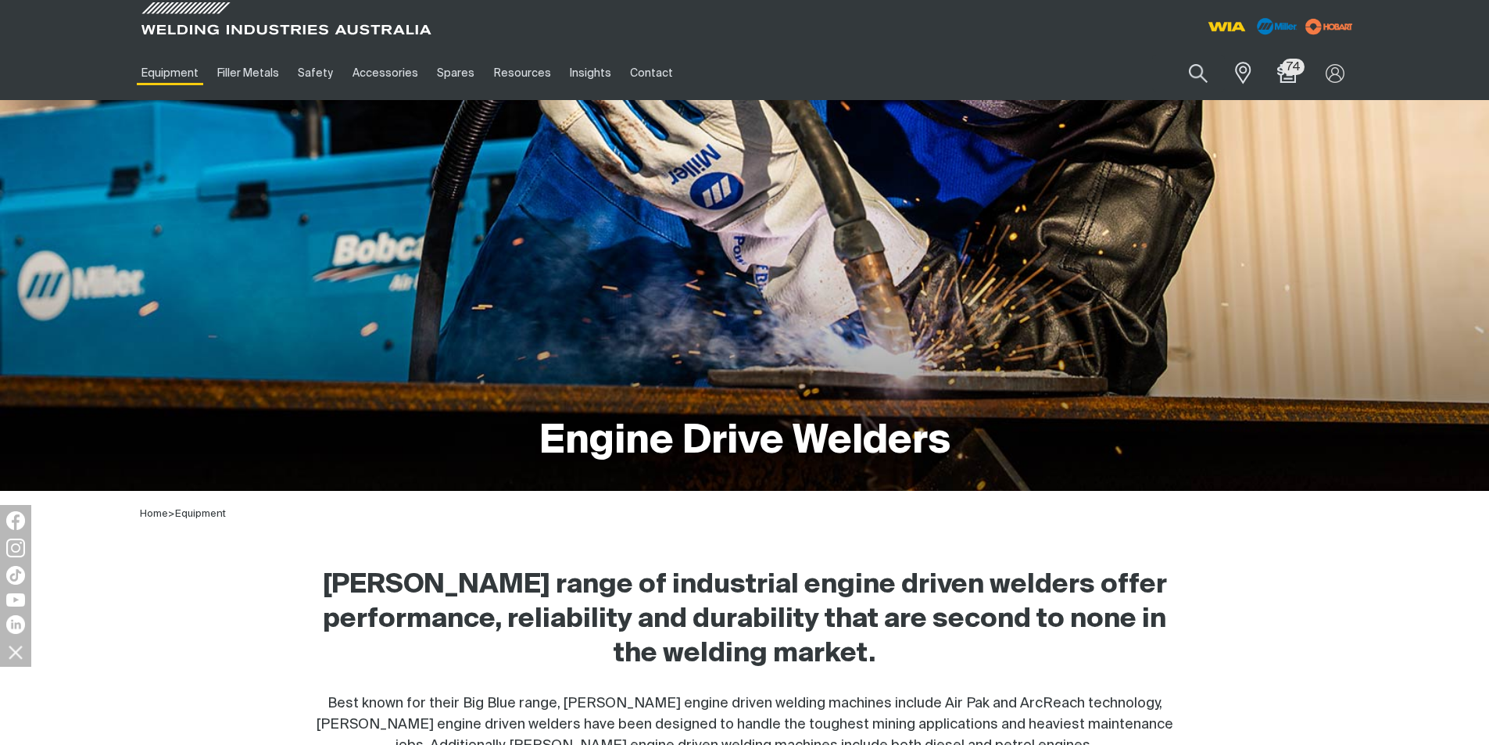
scroll to position [860, 0]
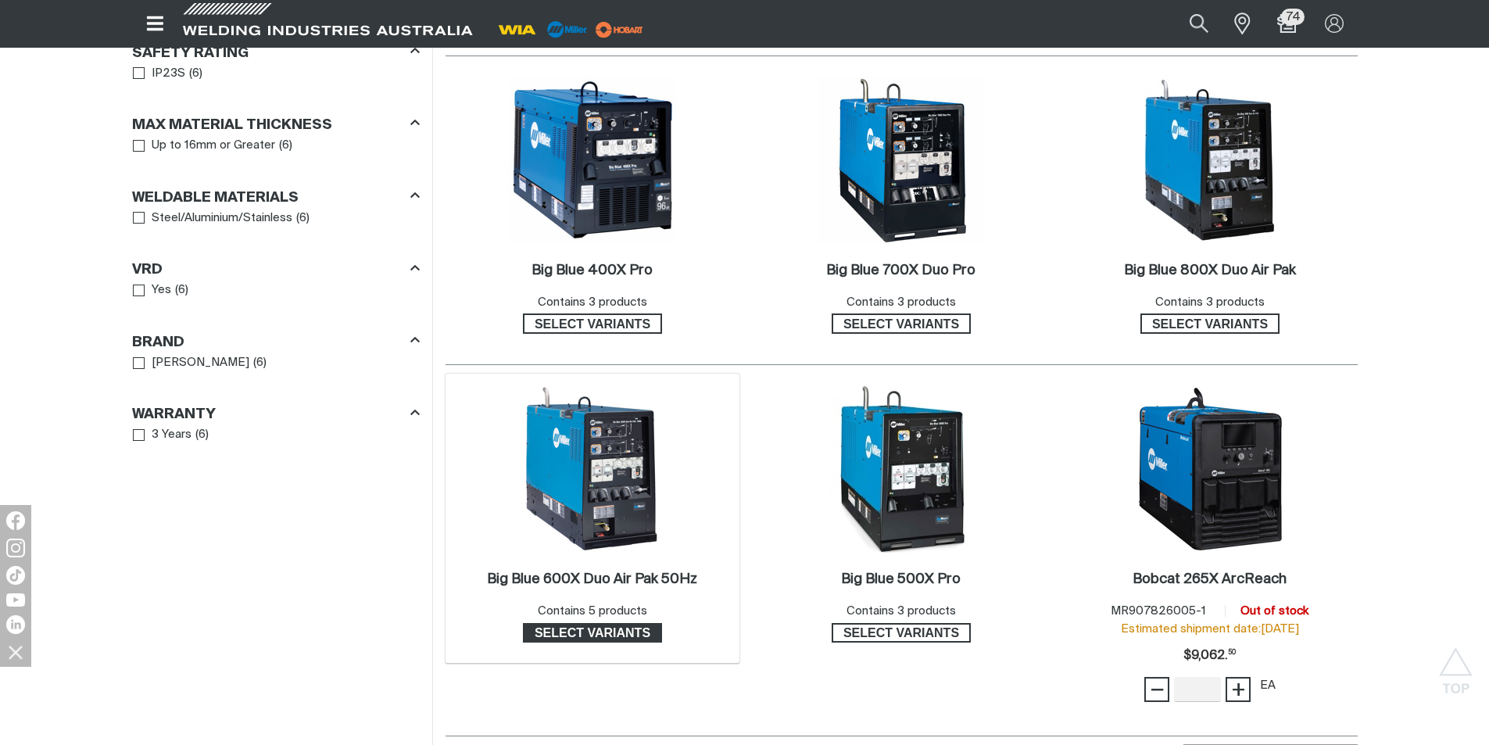
click at [598, 627] on span "Select variants" at bounding box center [592, 633] width 136 height 20
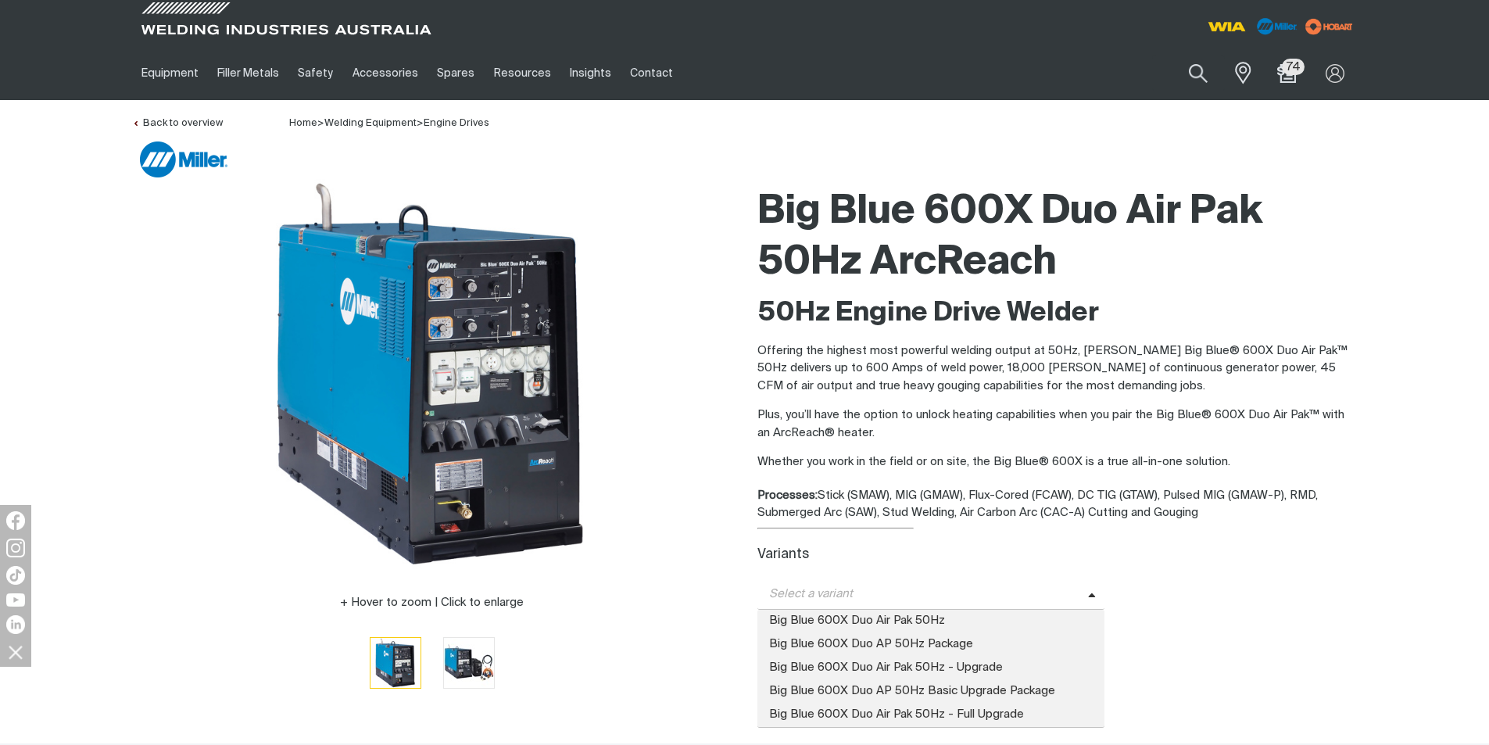
click at [1081, 597] on span "Select a variant" at bounding box center [922, 594] width 331 height 18
click at [903, 620] on span "Big Blue 600X Duo Air Pak 50Hz" at bounding box center [931, 621] width 348 height 23
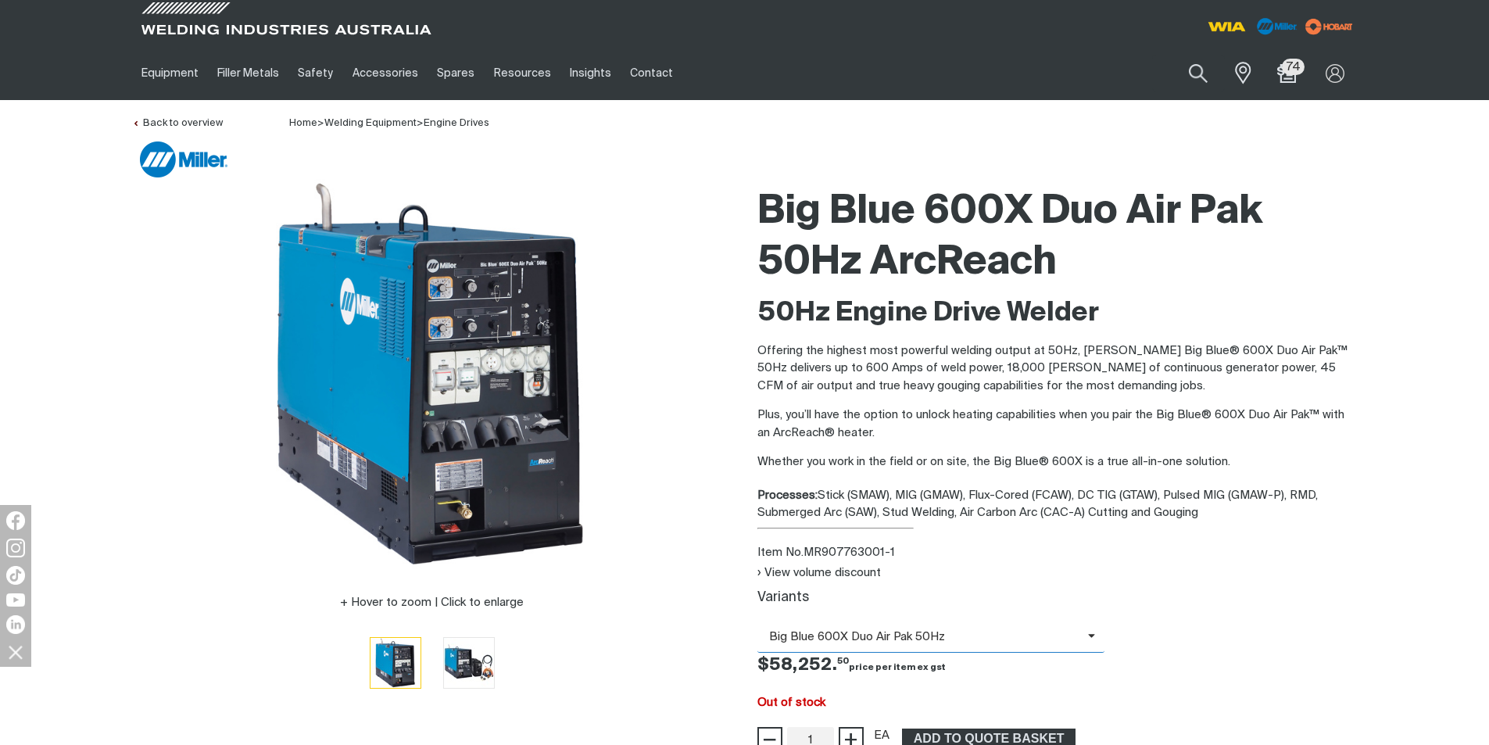
click at [1081, 635] on span "Big Blue 600X Duo Air Pak 50Hz" at bounding box center [922, 637] width 331 height 18
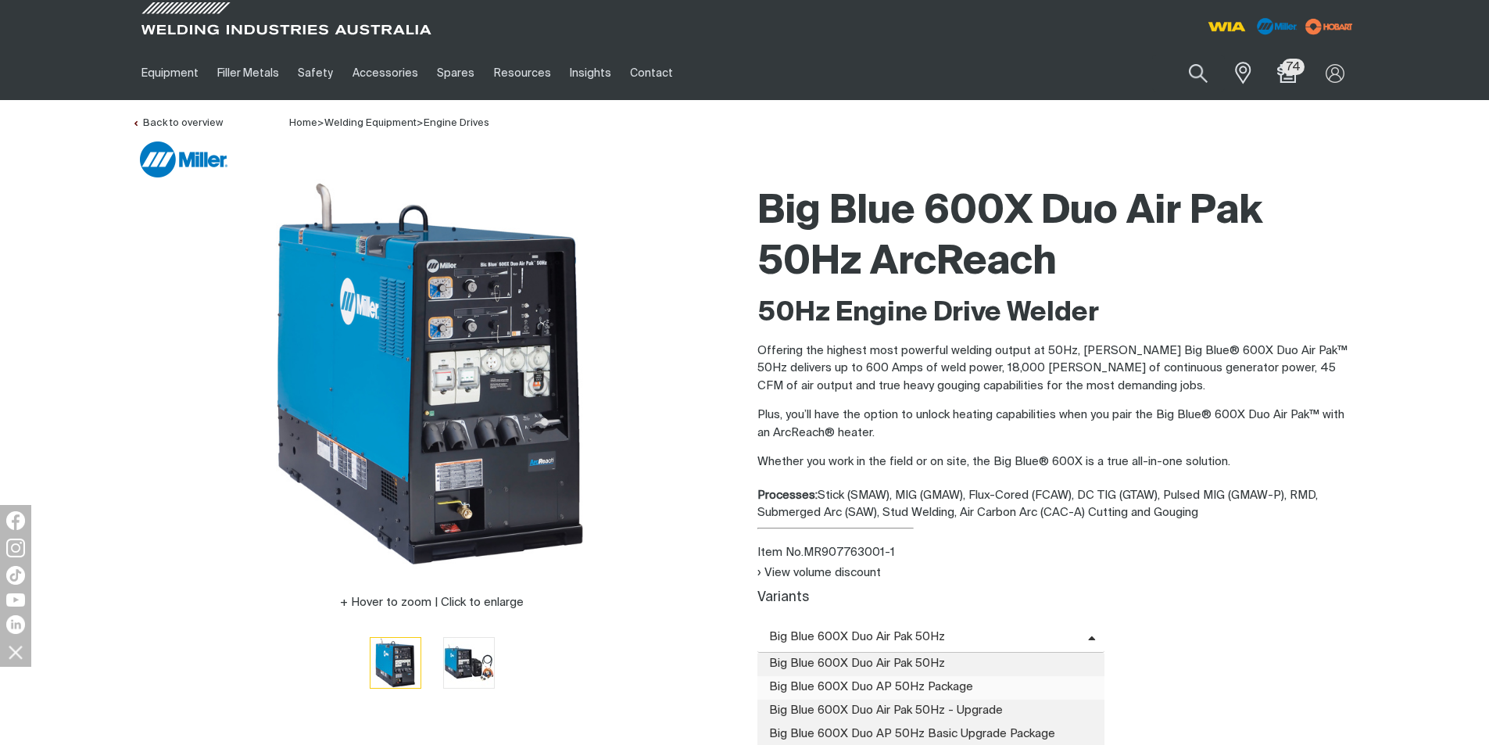
scroll to position [78, 0]
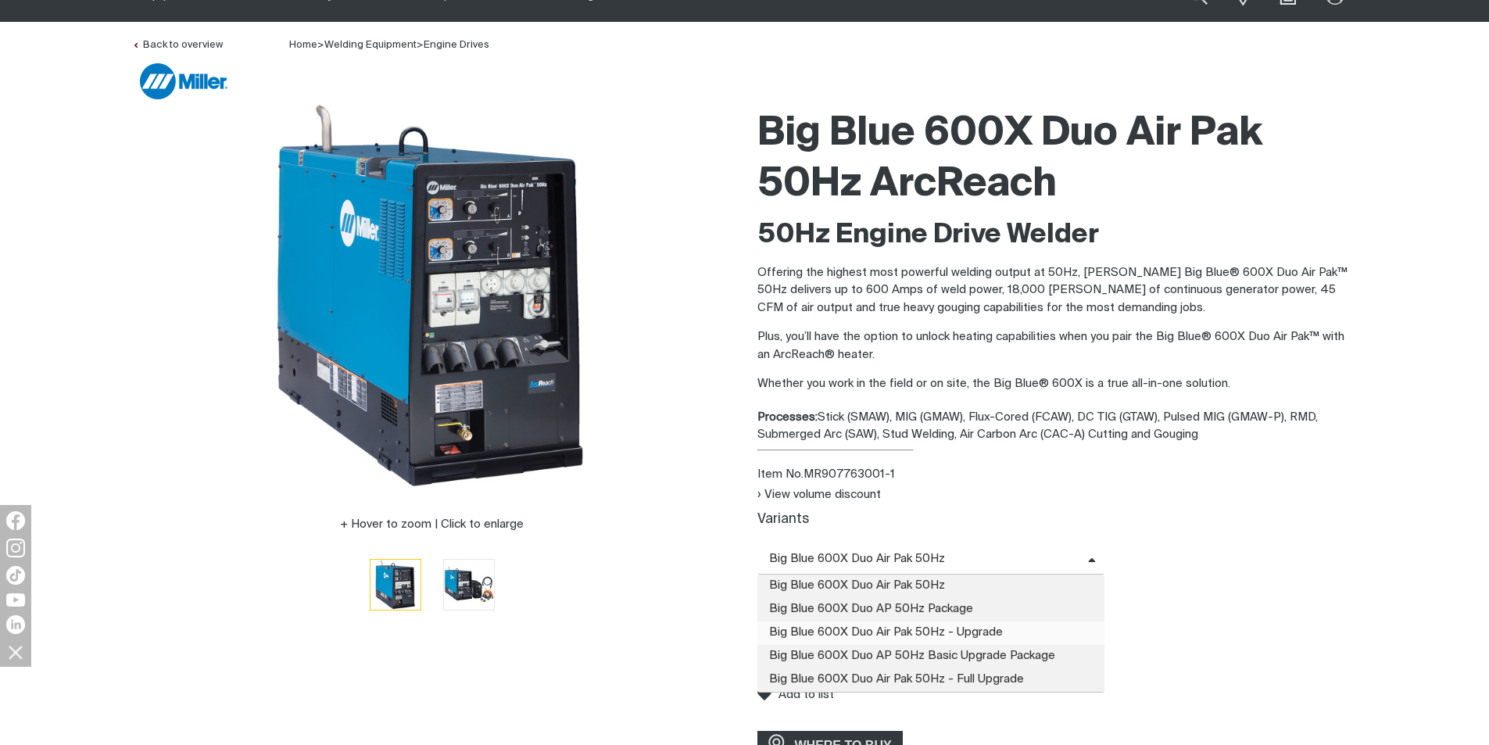
click at [980, 634] on span "Big Blue 600X Duo Air Pak 50Hz - Upgrade" at bounding box center [931, 632] width 348 height 23
click at [1088, 556] on span at bounding box center [1096, 559] width 17 height 18
click at [951, 585] on span "Big Blue 600X Duo Air Pak 50Hz" at bounding box center [931, 585] width 348 height 23
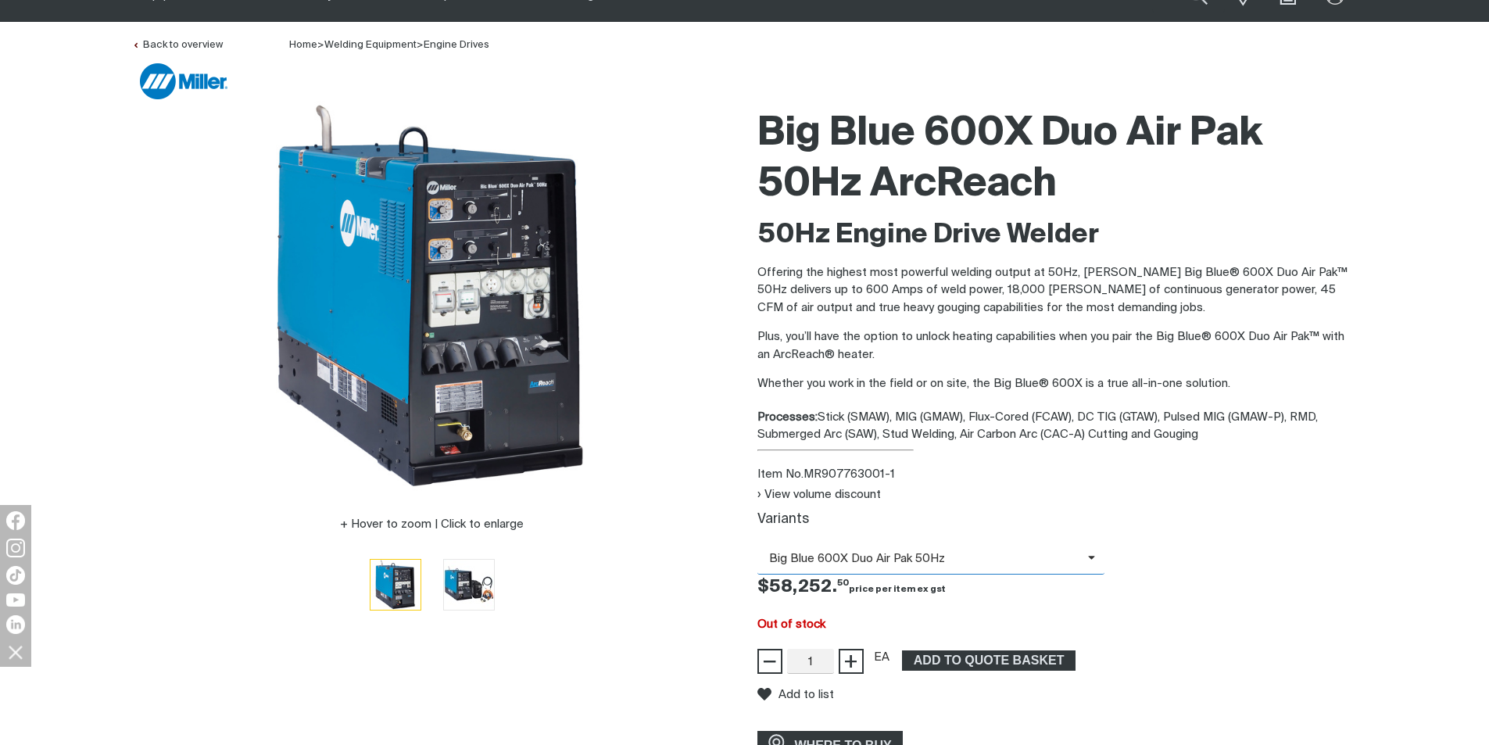
click at [1088, 555] on span "Big Blue 600X Duo Air Pak 50Hz" at bounding box center [931, 559] width 348 height 30
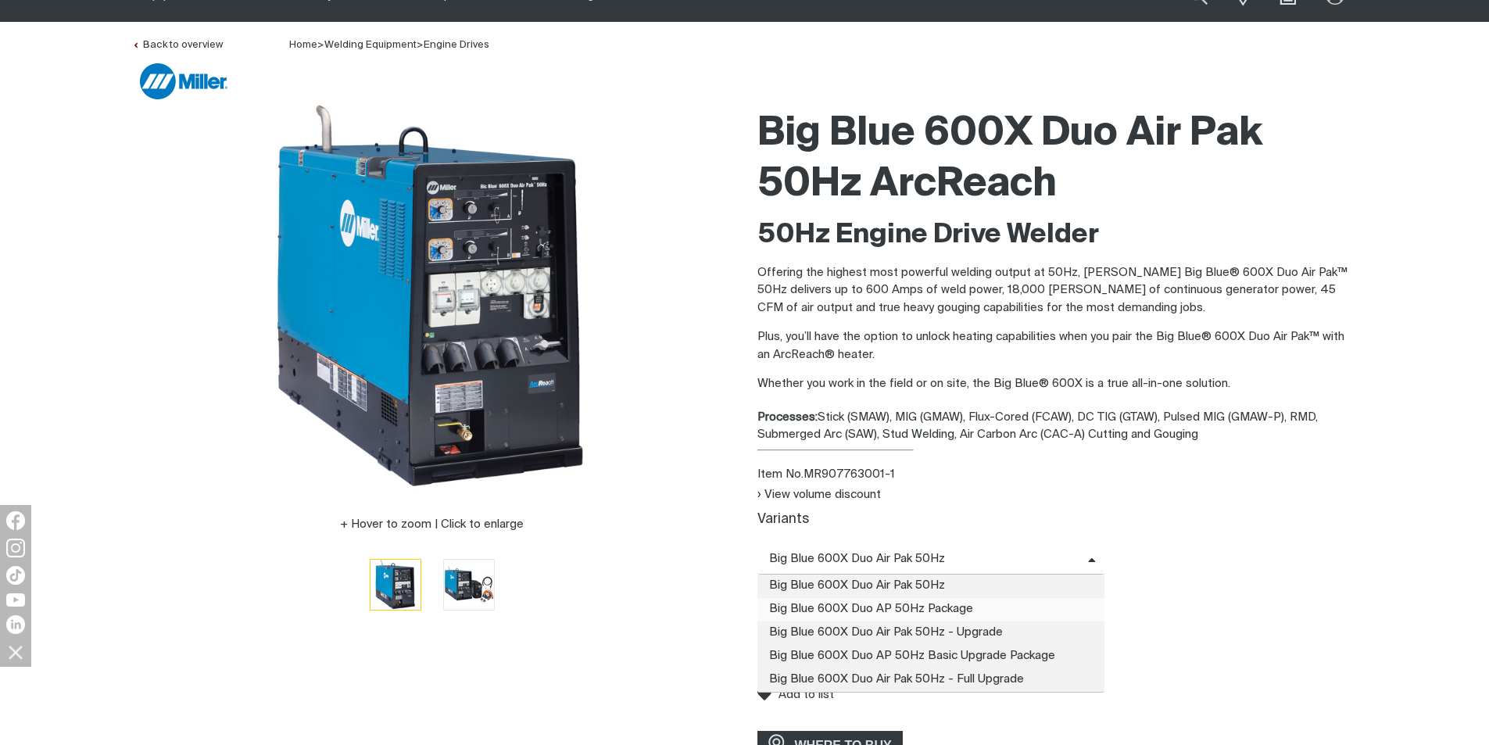
click at [976, 609] on span "Big Blue 600X Duo AP 50Hz Package" at bounding box center [931, 609] width 348 height 23
click at [1092, 559] on icon at bounding box center [1092, 561] width 8 height 12
click at [980, 678] on span "Big Blue 600X Duo Air Pak 50Hz - Full Upgrade" at bounding box center [931, 679] width 348 height 23
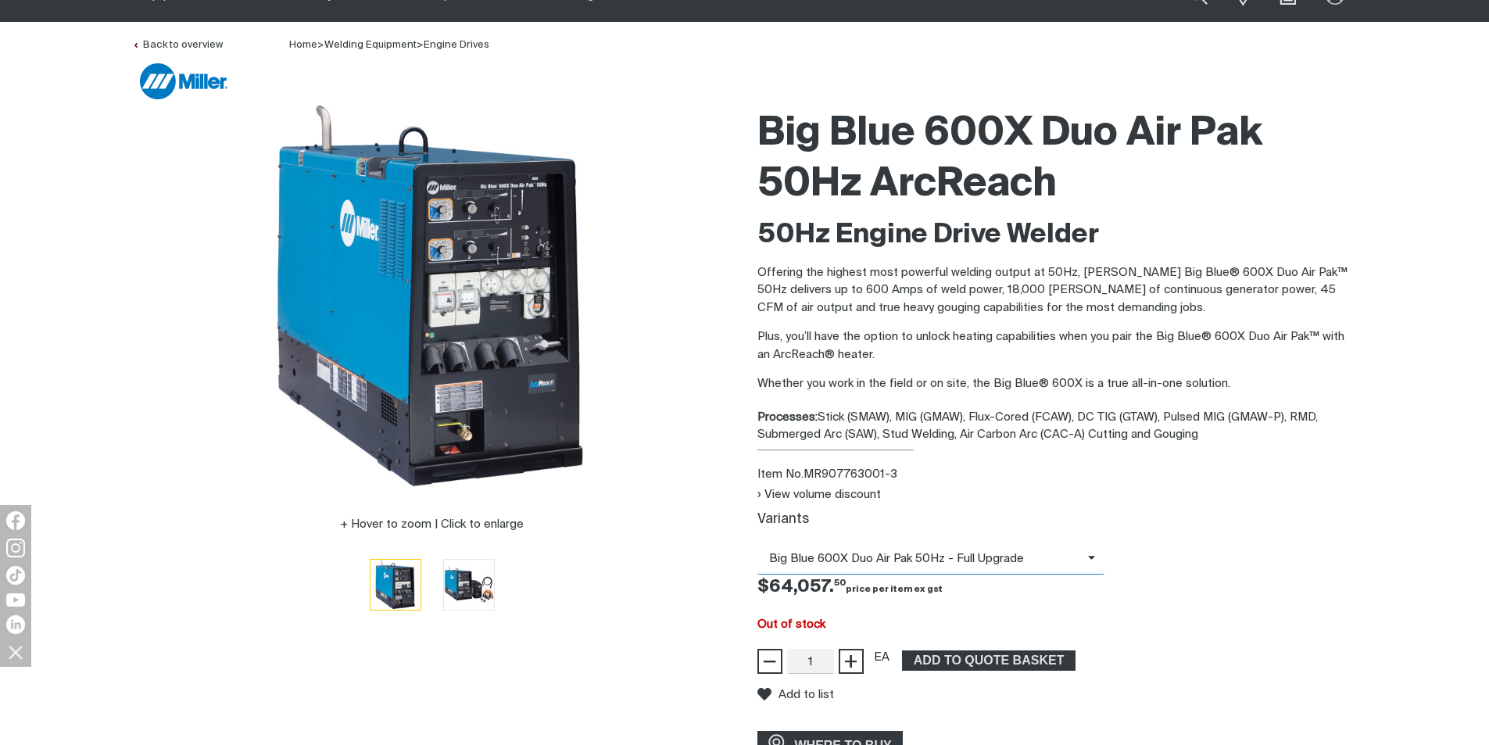
click at [1081, 563] on span "Big Blue 600X Duo Air Pak 50Hz - Full Upgrade" at bounding box center [922, 559] width 331 height 18
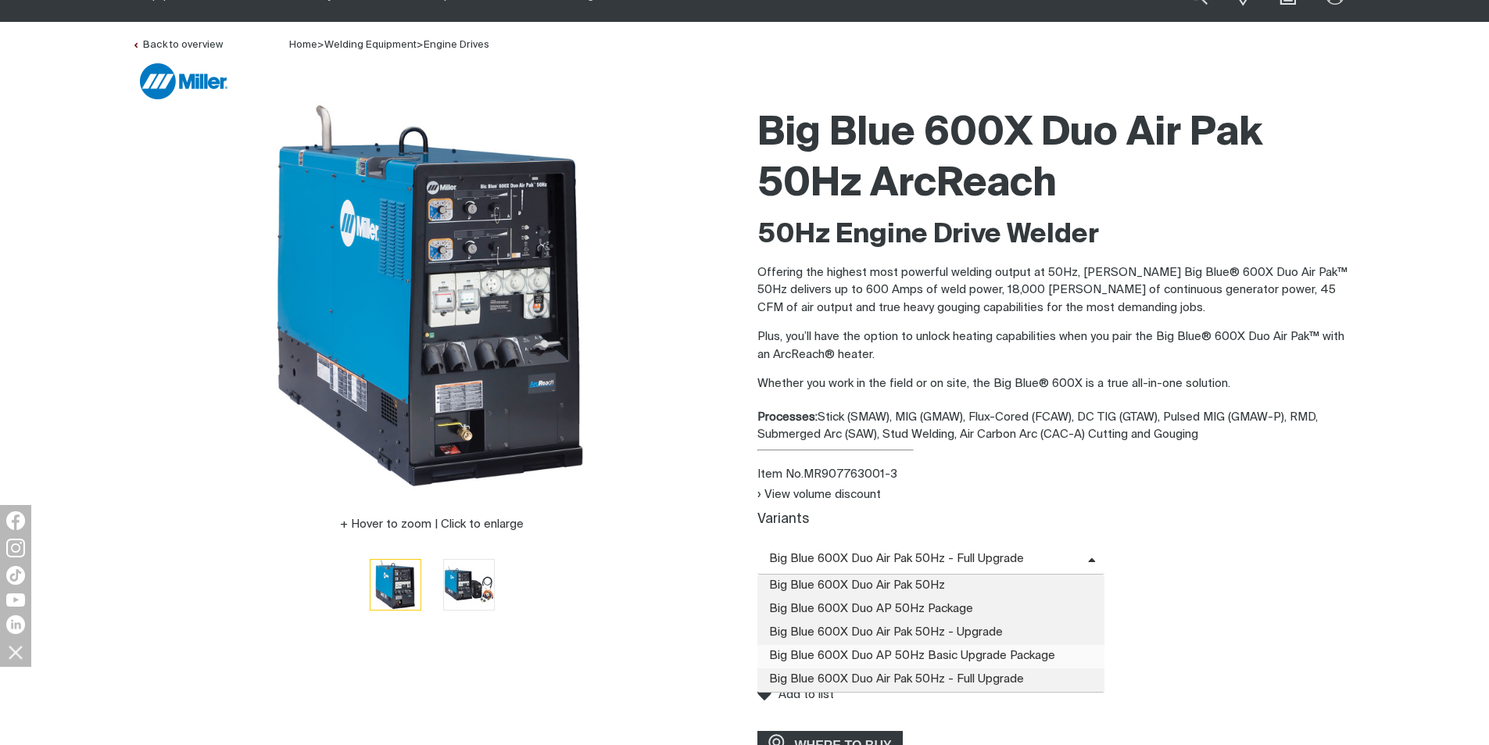
click at [995, 655] on span "Big Blue 600X Duo AP 50Hz Basic Upgrade Package" at bounding box center [931, 656] width 348 height 23
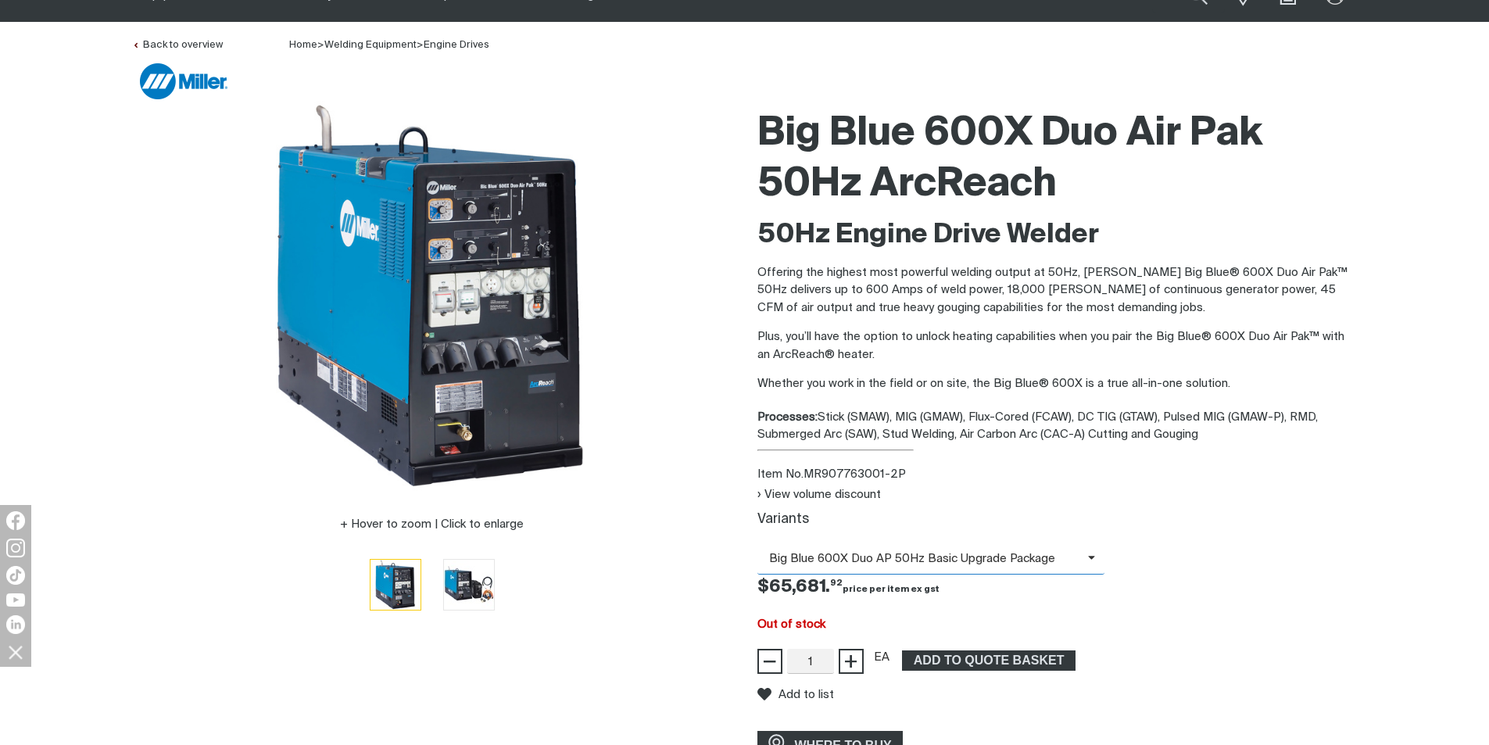
click at [1092, 563] on span at bounding box center [1096, 559] width 17 height 18
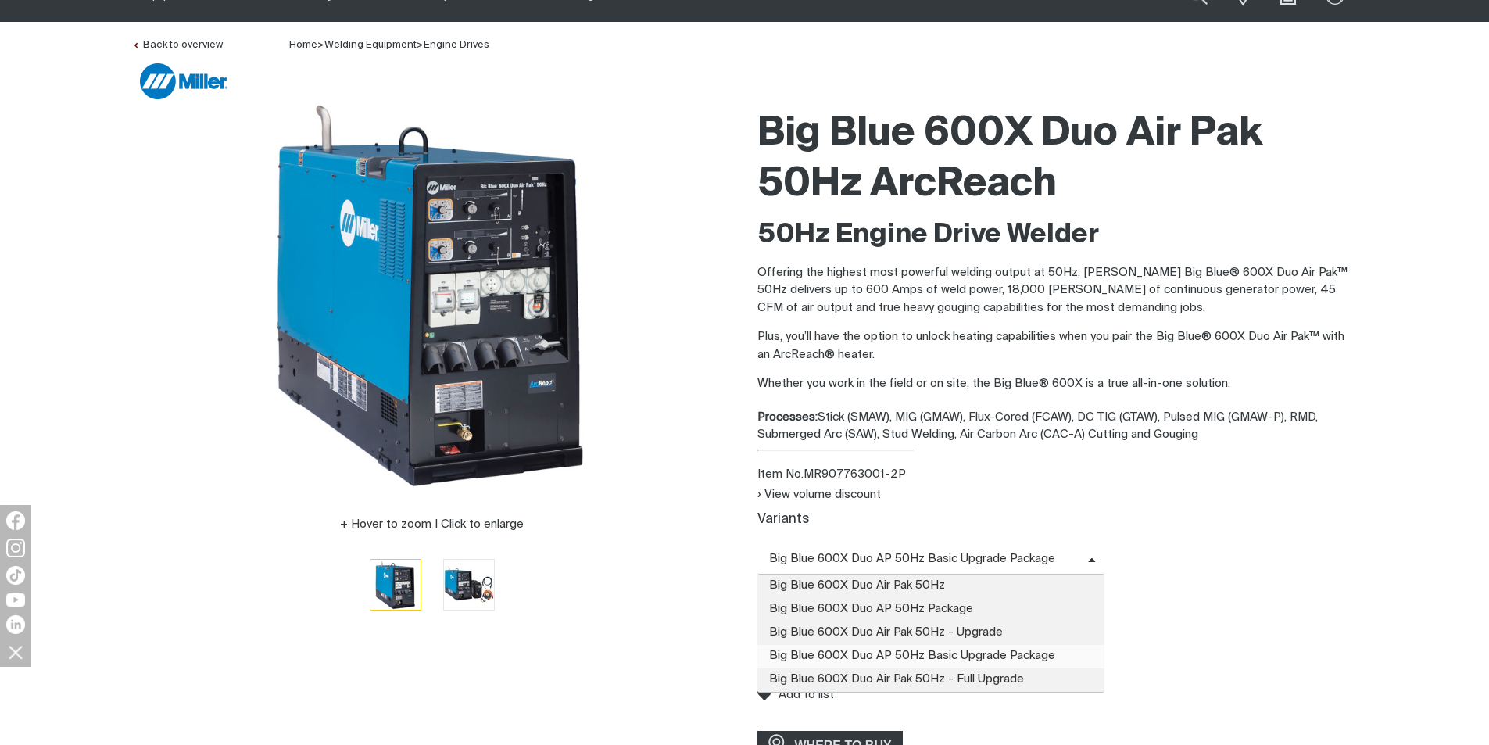
scroll to position [0, 0]
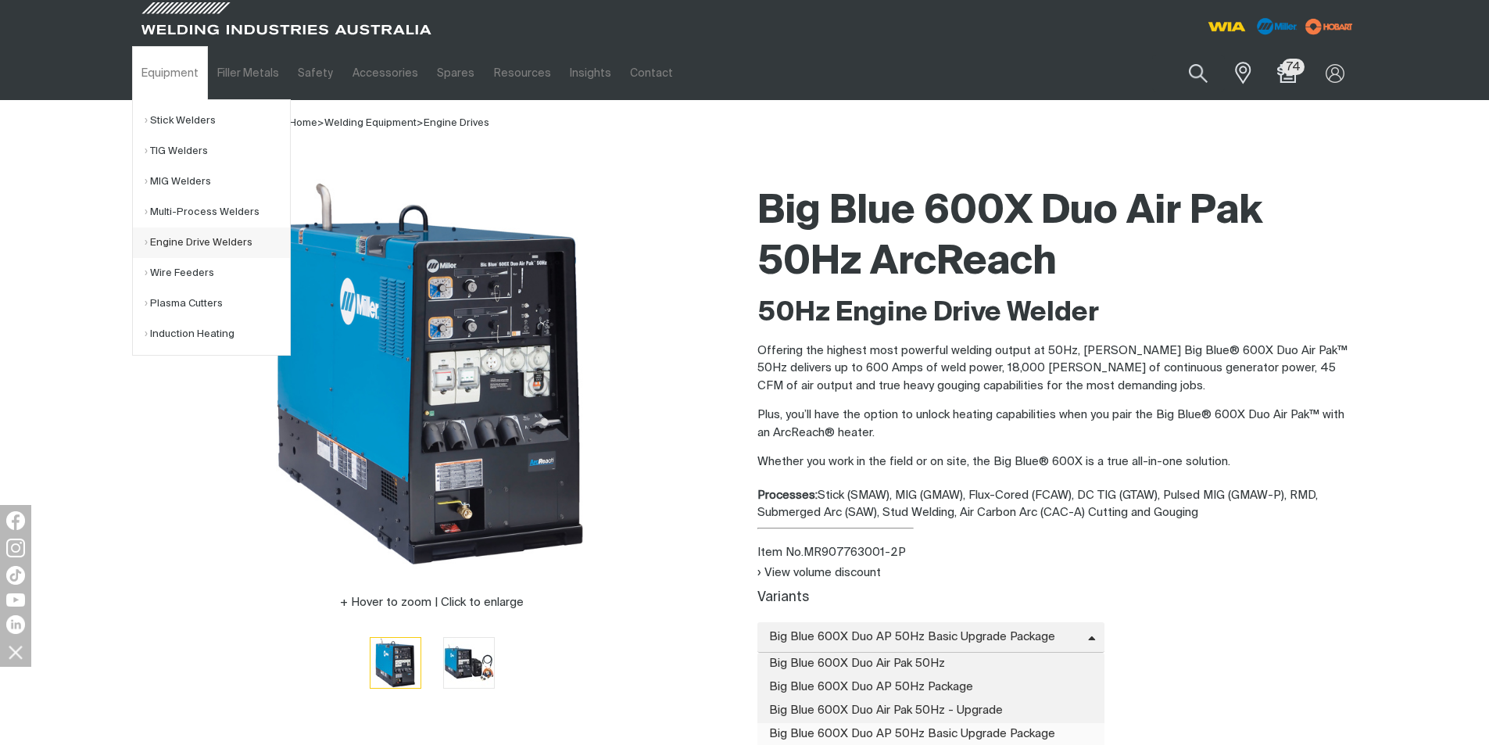
click at [203, 238] on link "Engine Drive Welders" at bounding box center [217, 242] width 145 height 30
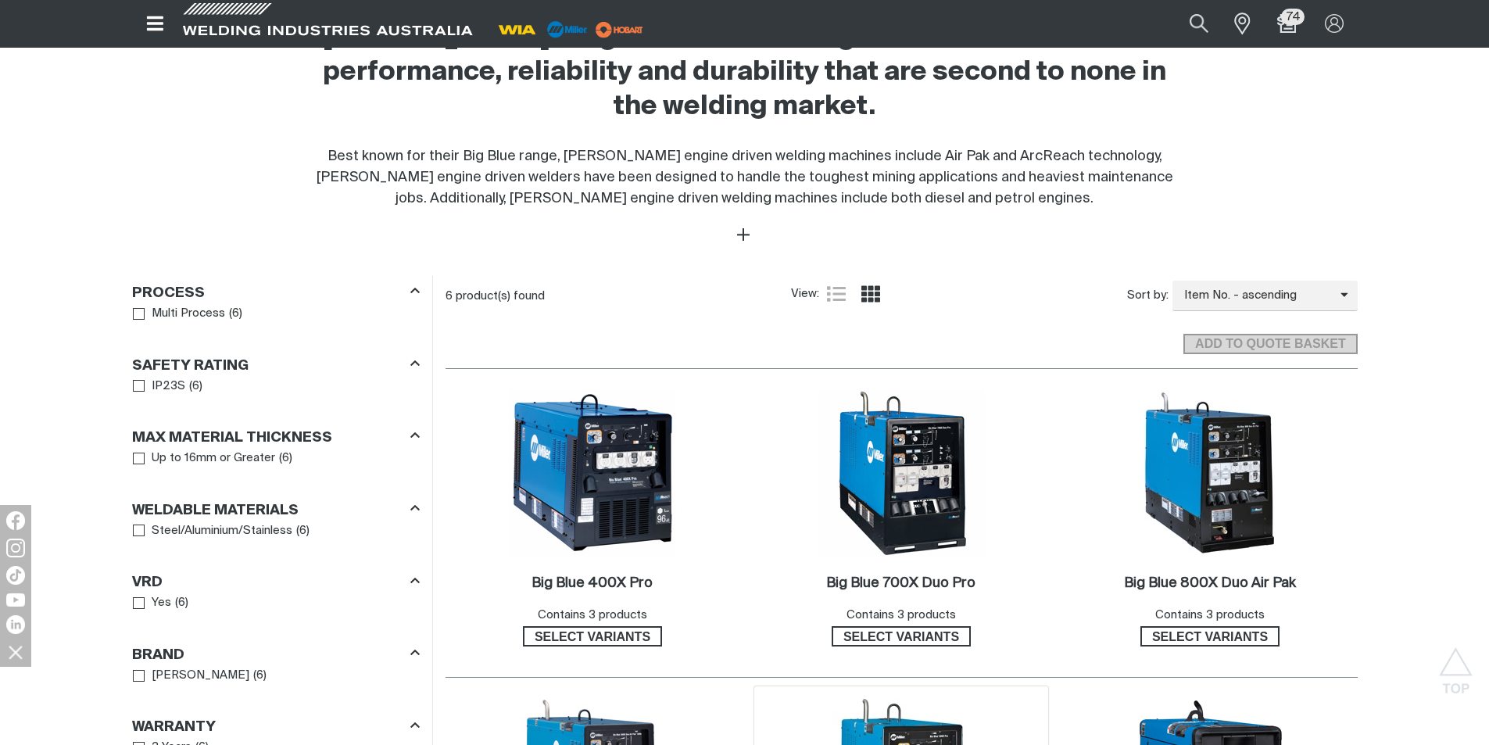
scroll to position [860, 0]
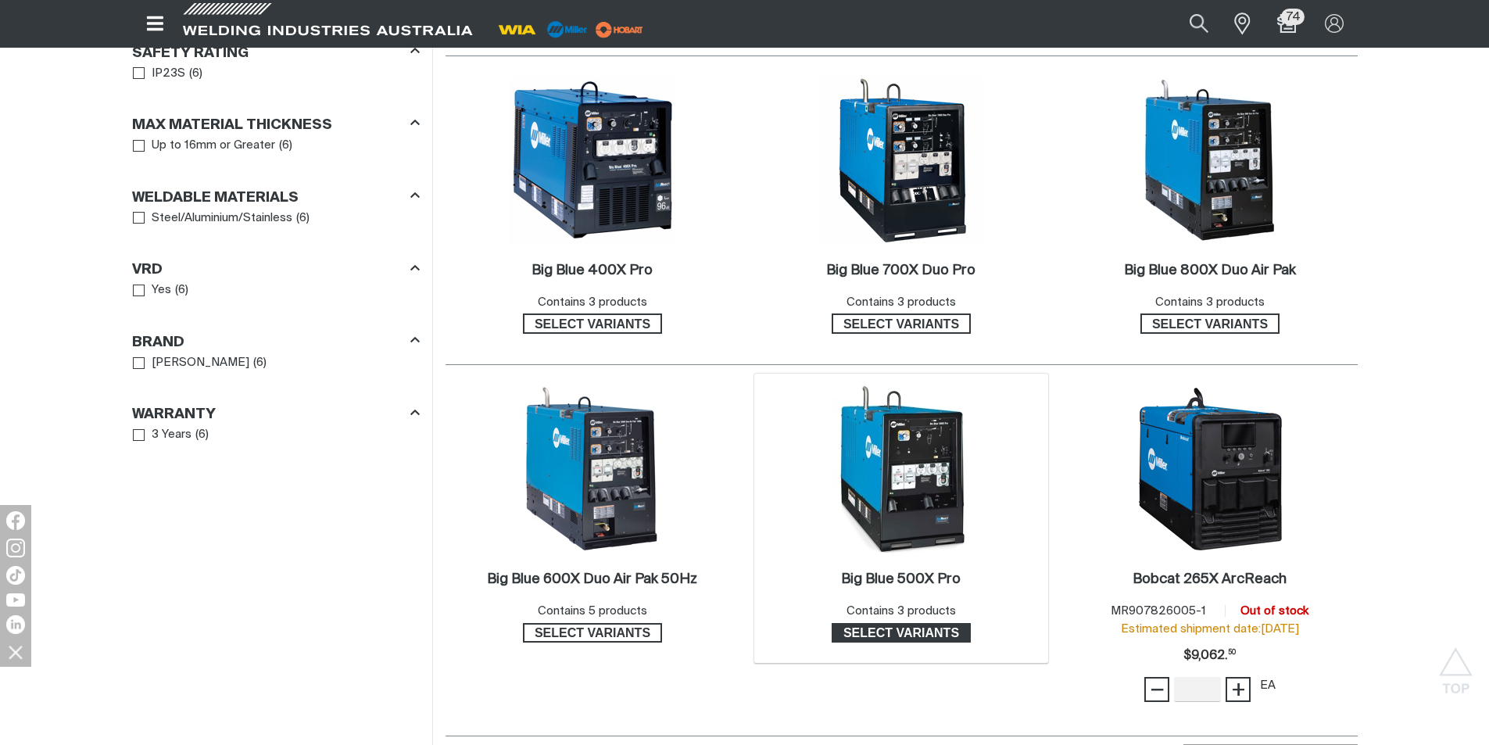
click at [919, 627] on span "Select variants" at bounding box center [901, 633] width 136 height 20
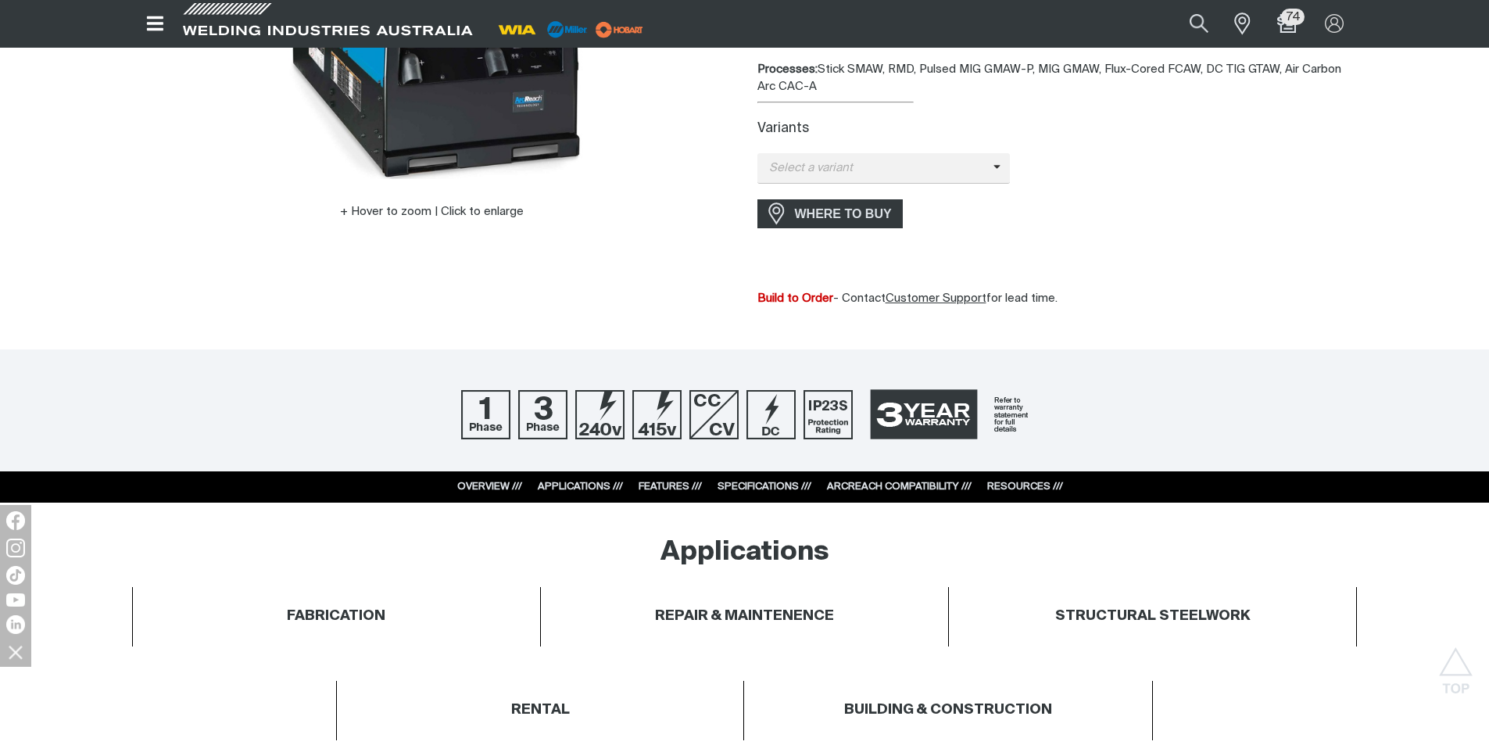
scroll to position [625, 0]
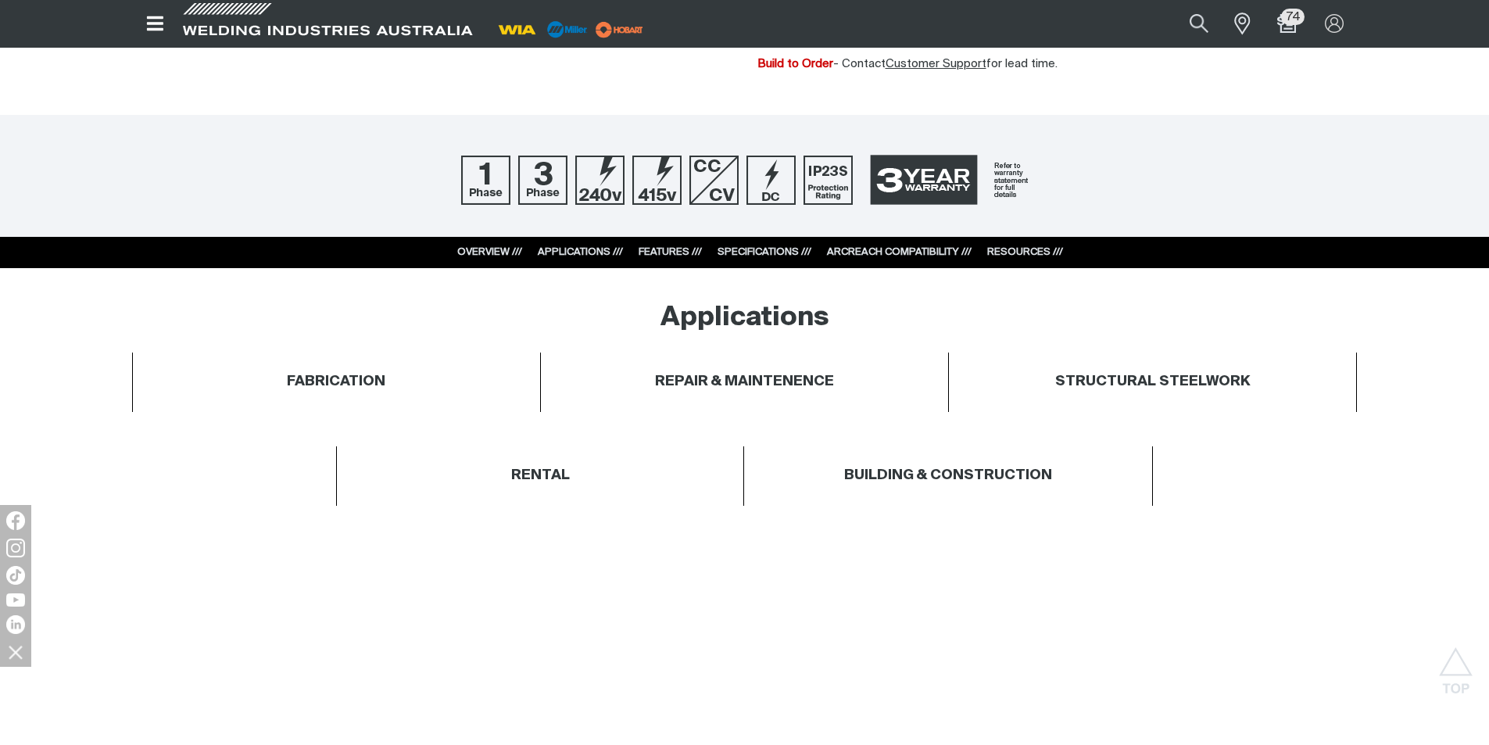
click at [1021, 256] on link "RESOURCES ///" at bounding box center [1025, 252] width 76 height 10
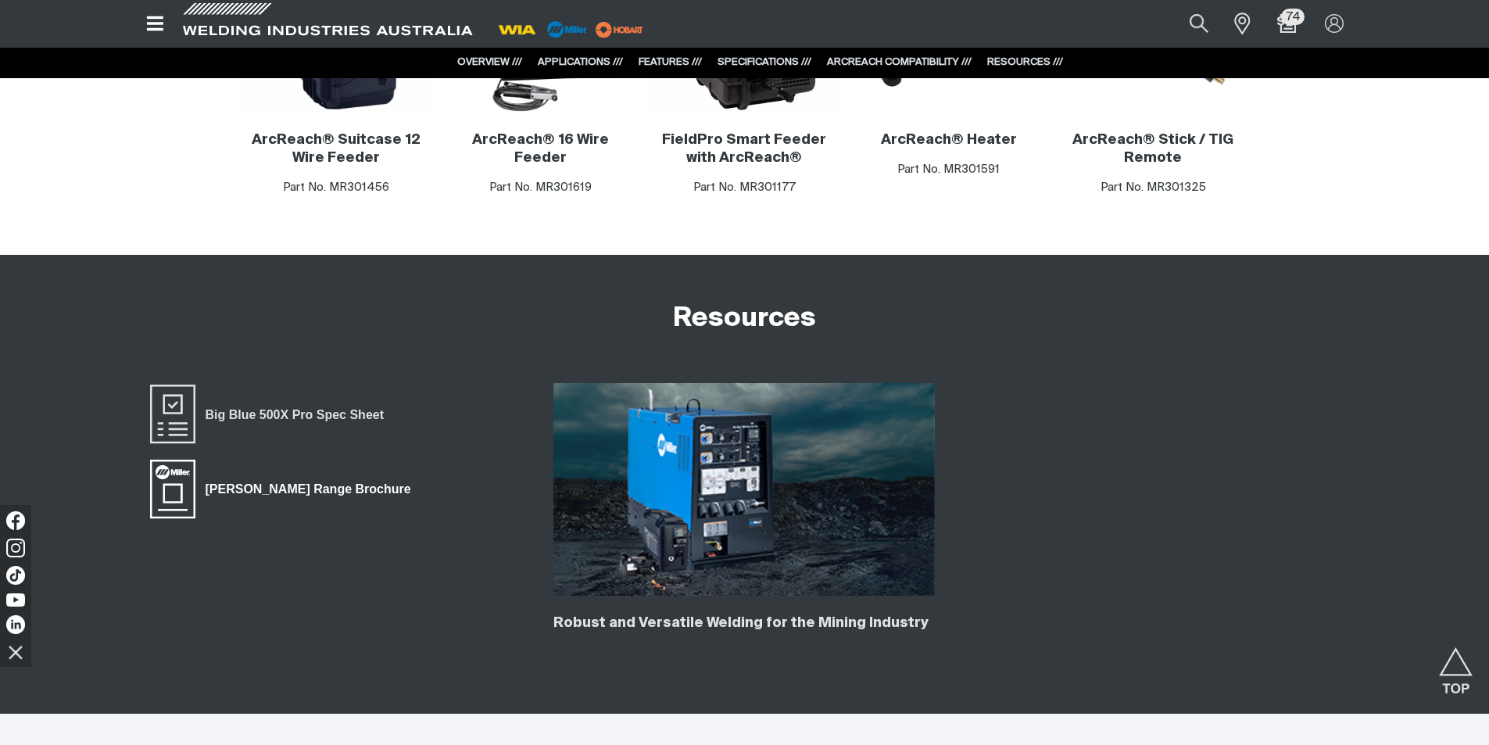
click at [272, 491] on span "[PERSON_NAME] Range Brochure" at bounding box center [308, 489] width 226 height 20
click at [256, 416] on span "Big Blue 500X Pro Spec Sheet" at bounding box center [294, 414] width 198 height 20
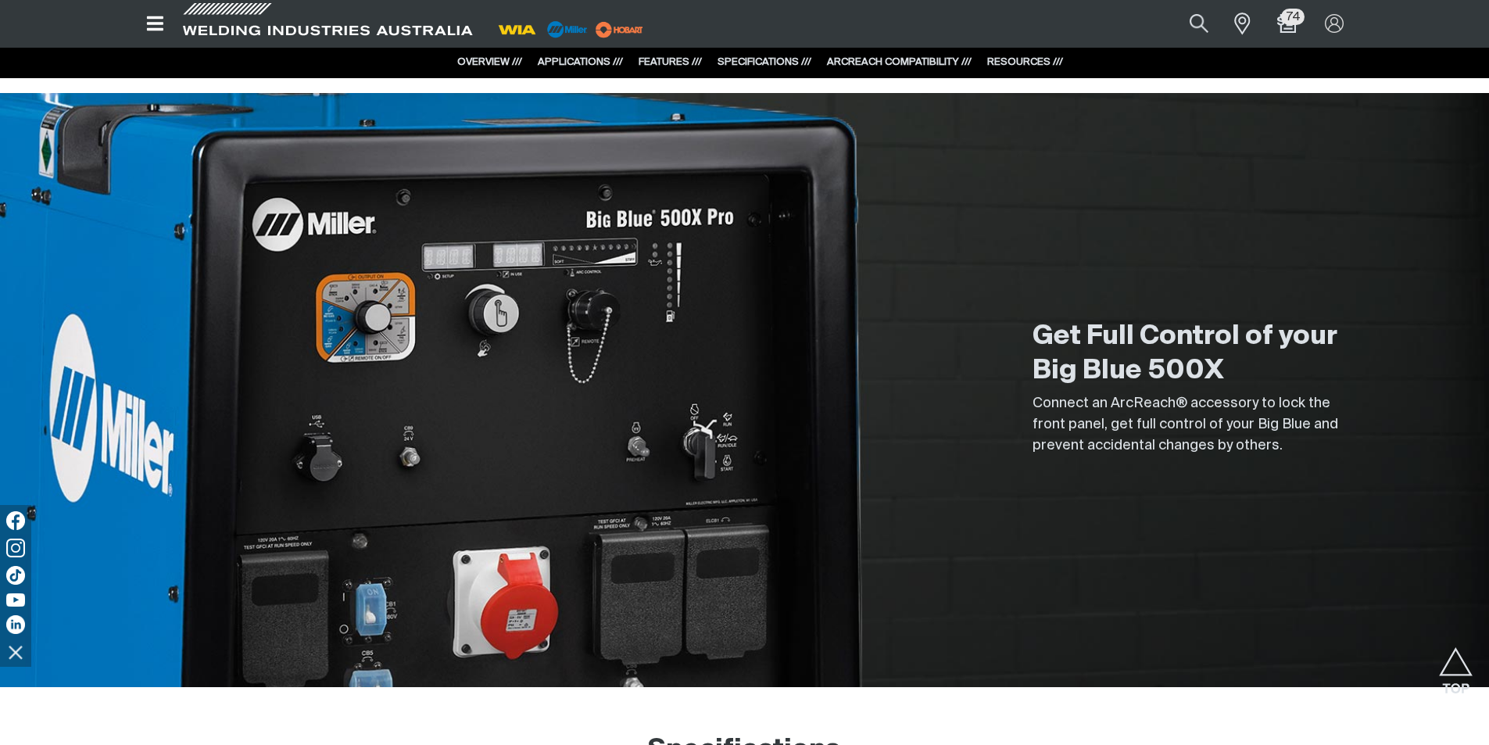
scroll to position [1372, 0]
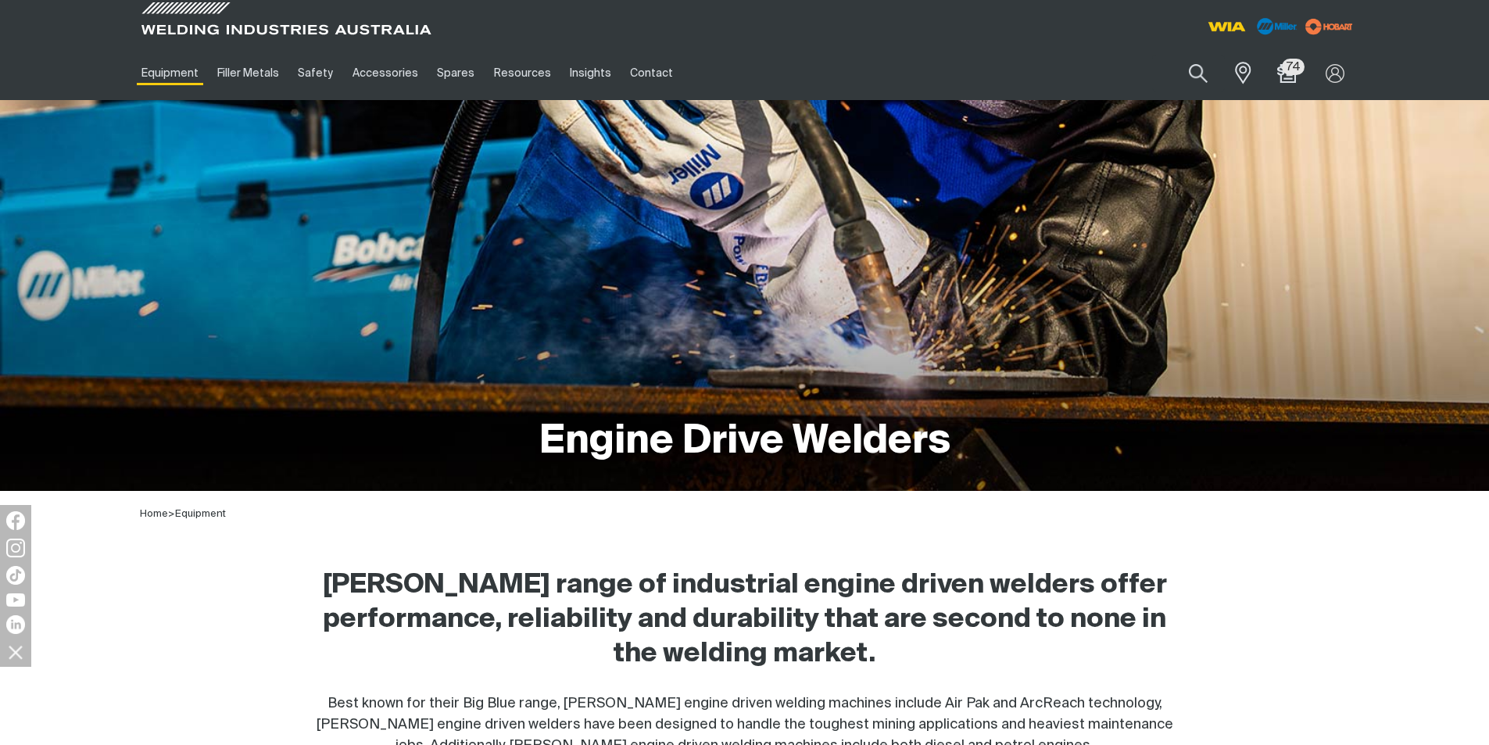
scroll to position [860, 0]
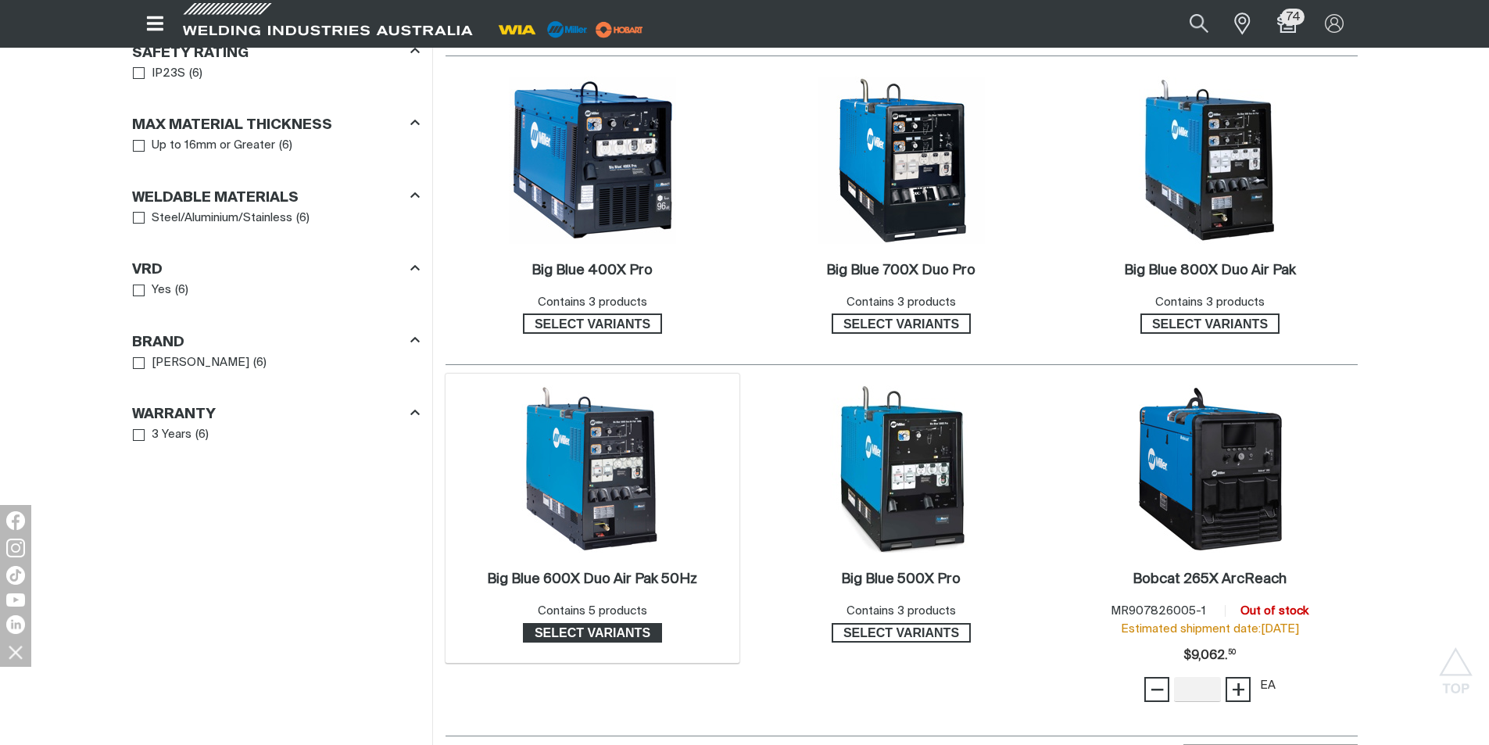
click at [600, 629] on span "Select variants" at bounding box center [592, 633] width 136 height 20
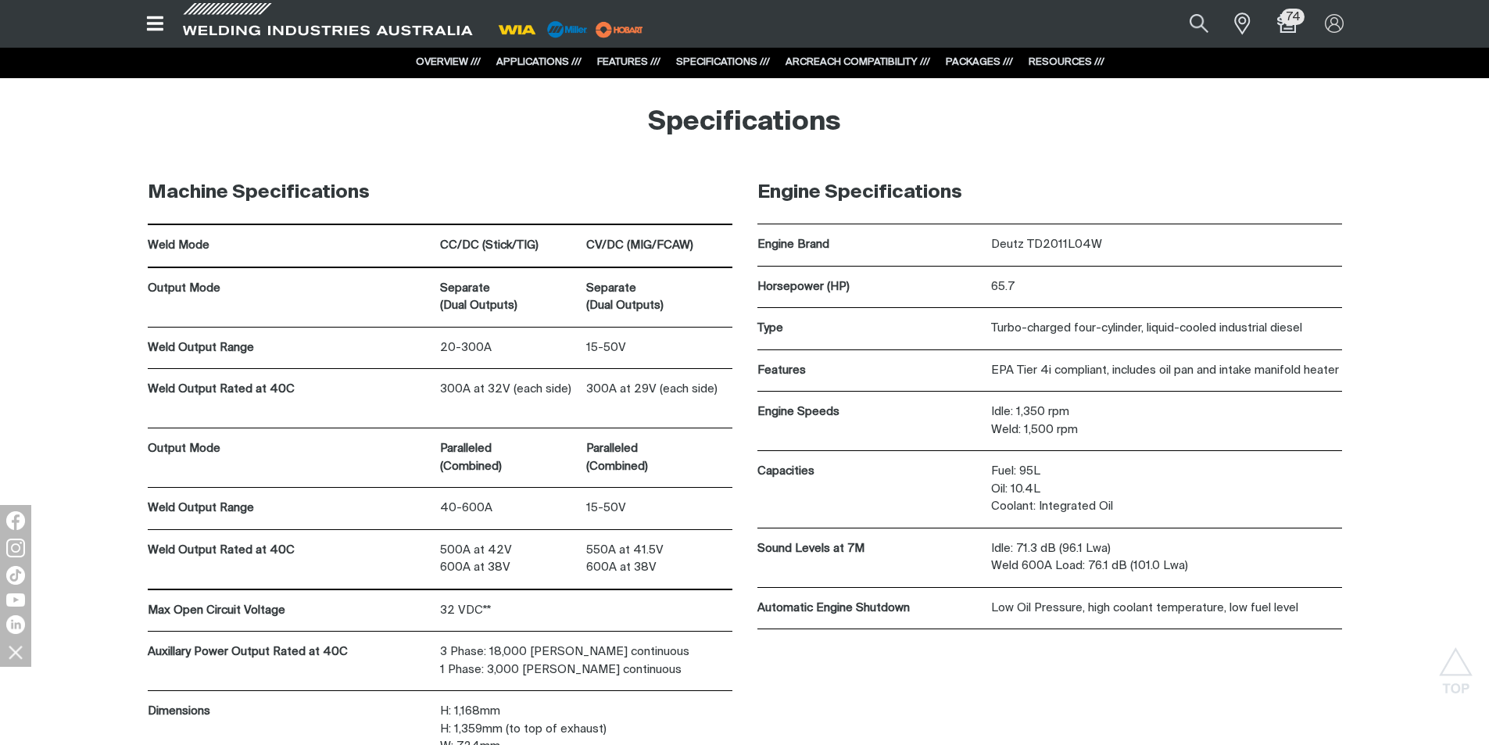
scroll to position [6486, 0]
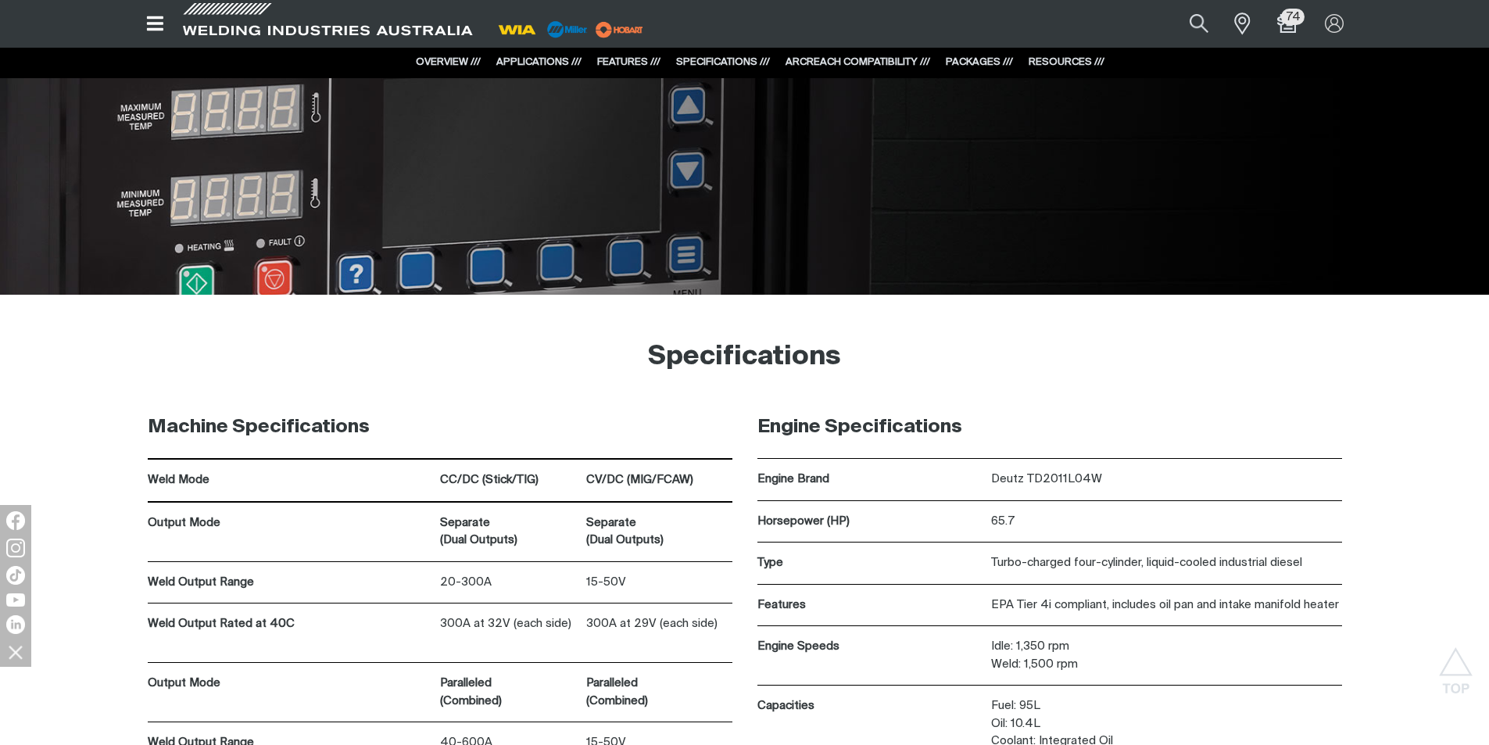
click at [1047, 62] on link "RESOURCES ///" at bounding box center [1066, 62] width 76 height 10
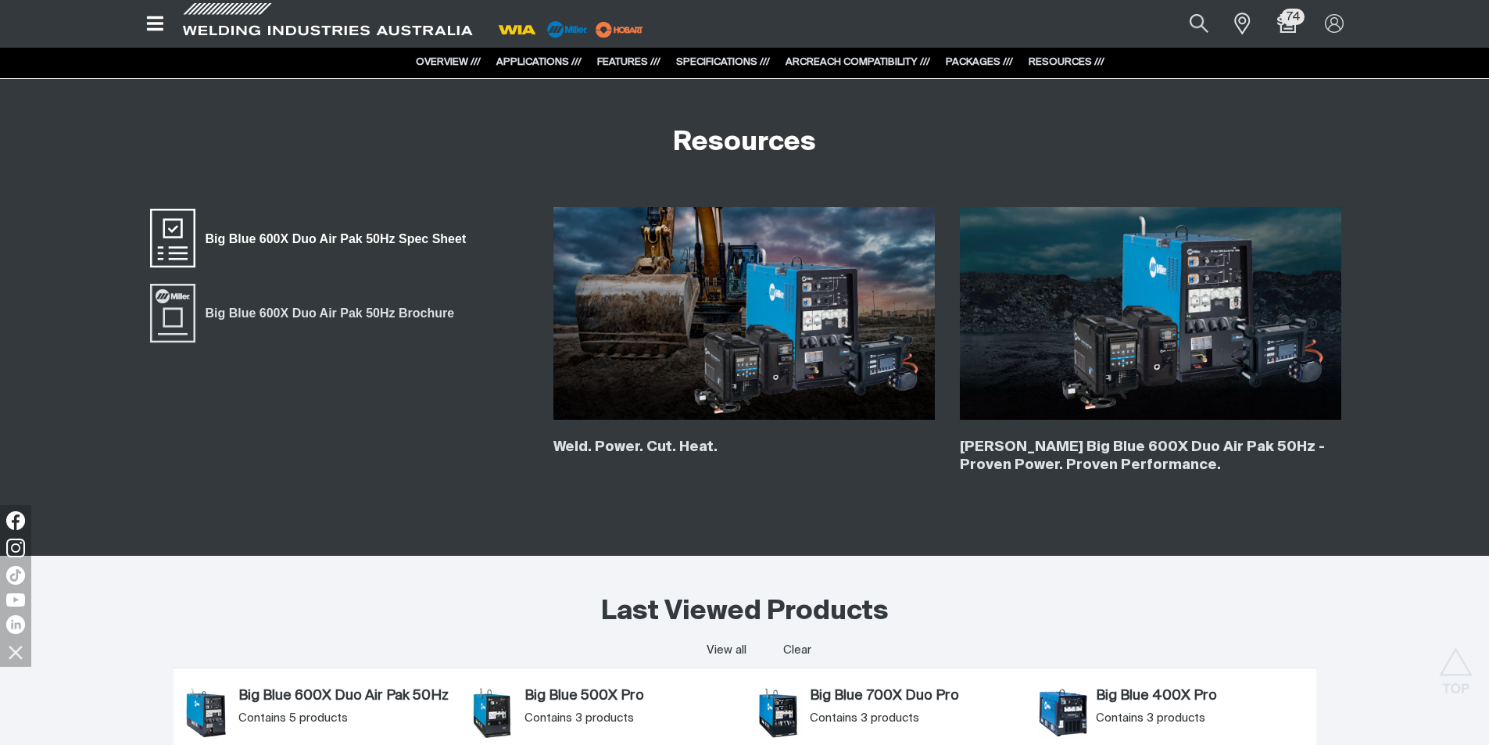
click at [360, 241] on span "Big Blue 600X Duo Air Pak 50Hz Spec Sheet" at bounding box center [335, 238] width 281 height 20
